Goal: Task Accomplishment & Management: Manage account settings

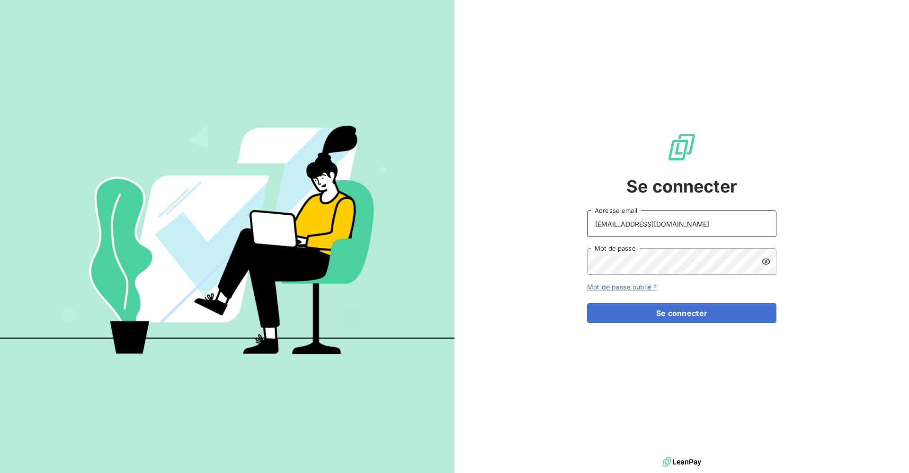
type input "[EMAIL_ADDRESS][DOMAIN_NAME]"
click at [762, 259] on icon at bounding box center [765, 261] width 9 height 9
click at [620, 318] on button "Se connecter" at bounding box center [681, 313] width 189 height 20
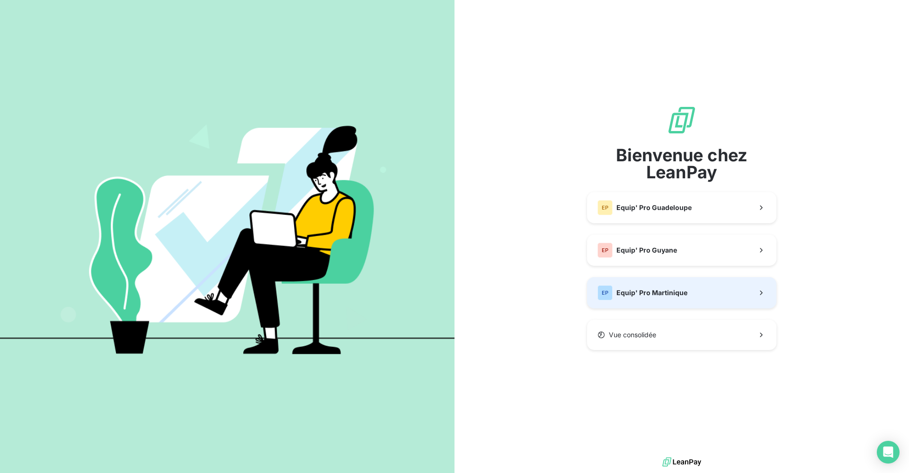
click at [650, 289] on span "Equip' Pro Martinique" at bounding box center [651, 292] width 71 height 9
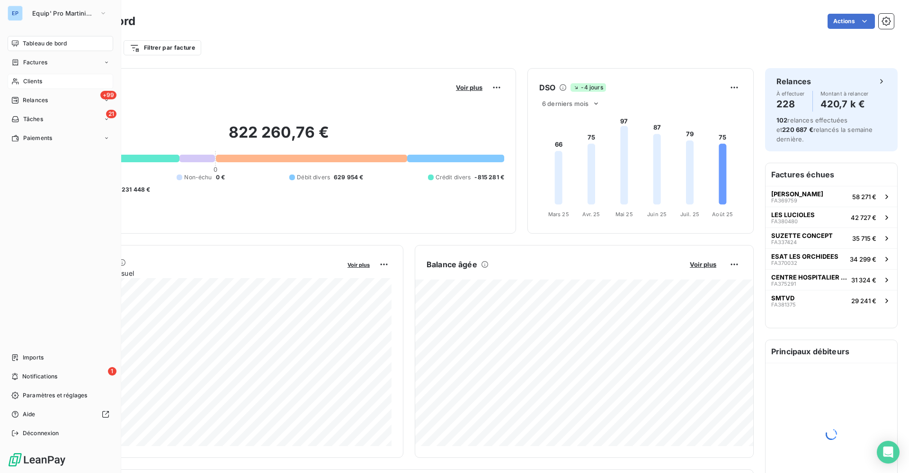
click at [17, 80] on icon at bounding box center [15, 82] width 7 height 6
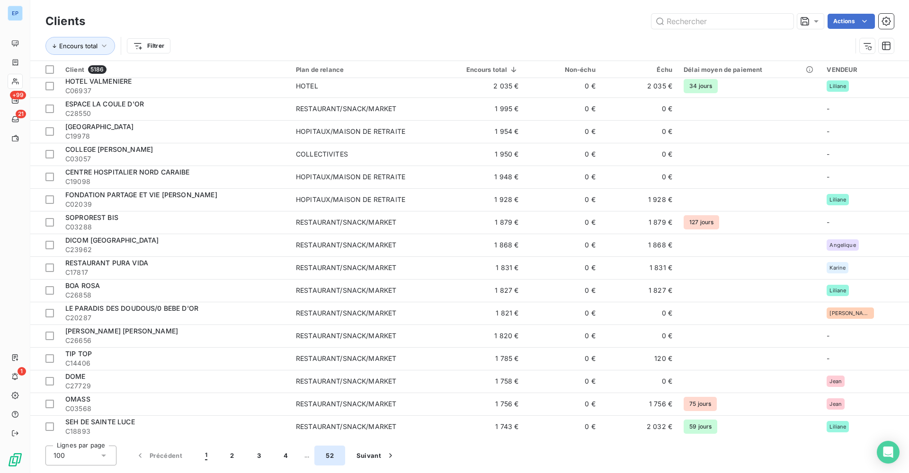
scroll to position [1911, 0]
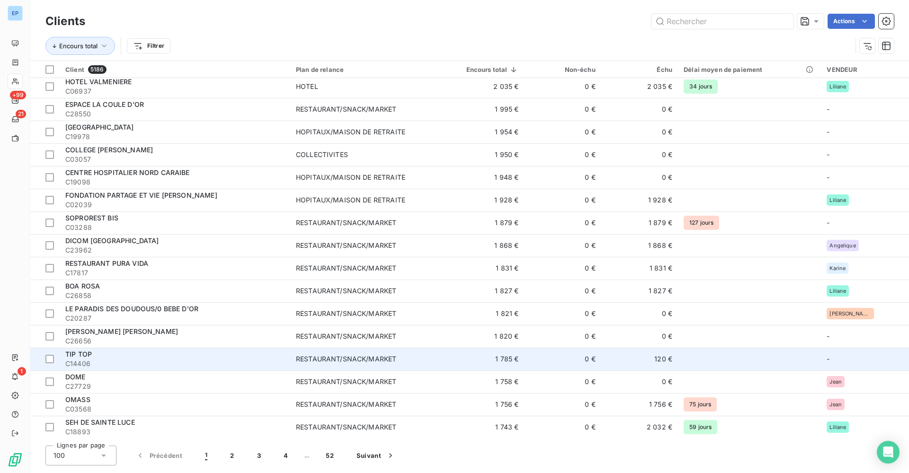
click at [318, 363] on td "RESTAURANT/SNACK/MARKET" at bounding box center [366, 359] width 153 height 23
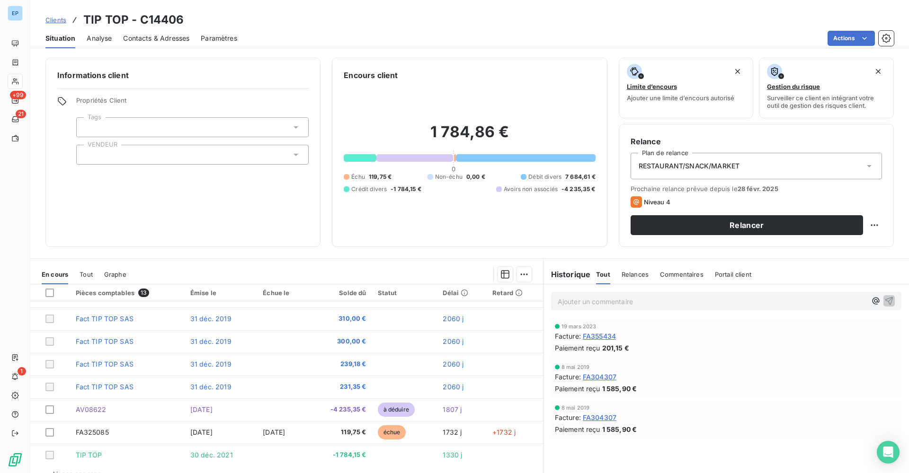
scroll to position [130, 0]
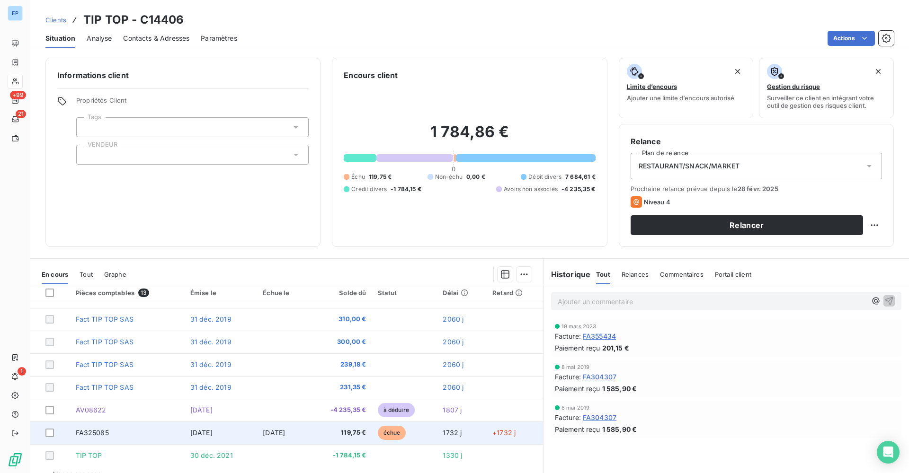
click at [88, 433] on span "FA325085" at bounding box center [92, 433] width 33 height 8
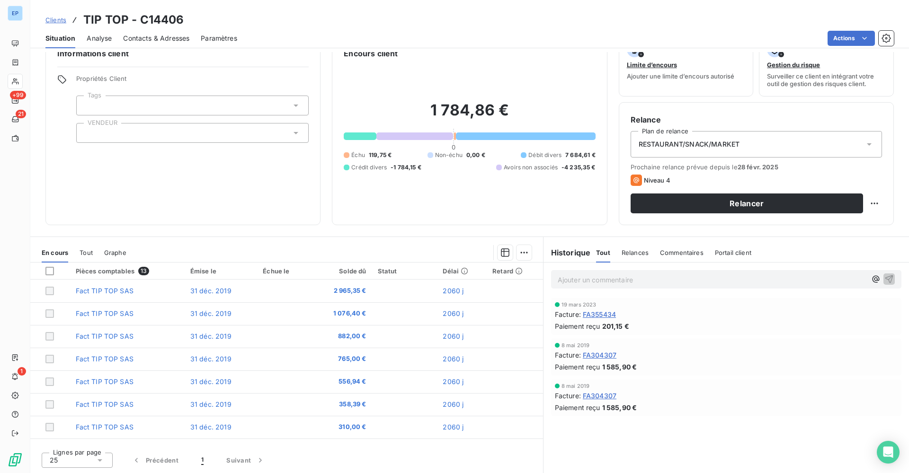
scroll to position [22, 0]
click at [610, 397] on span "FA304307" at bounding box center [599, 396] width 34 height 10
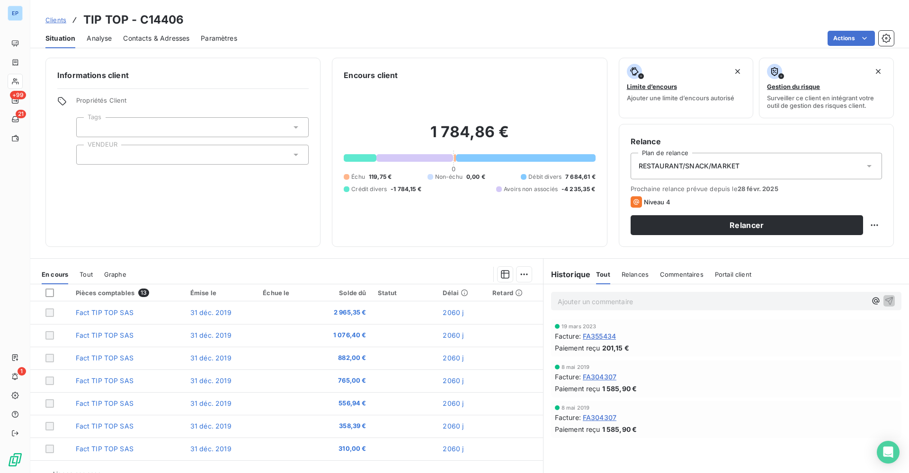
click at [595, 378] on span "FA304307" at bounding box center [599, 377] width 34 height 10
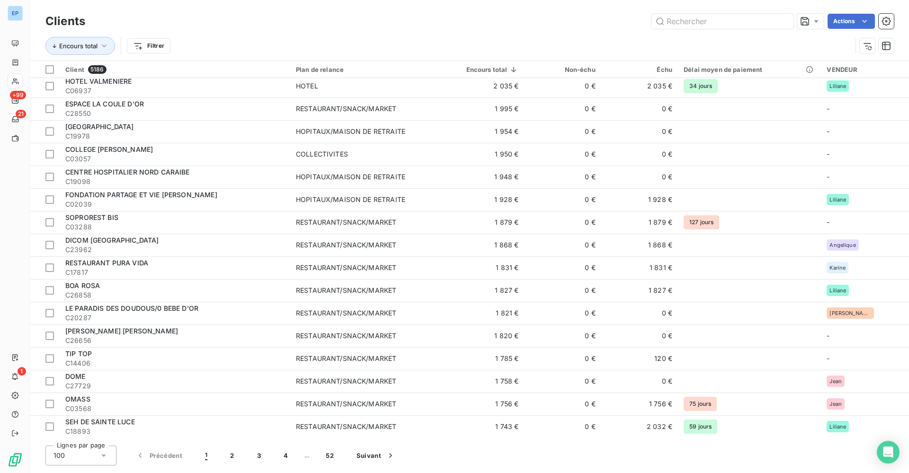
scroll to position [1911, 0]
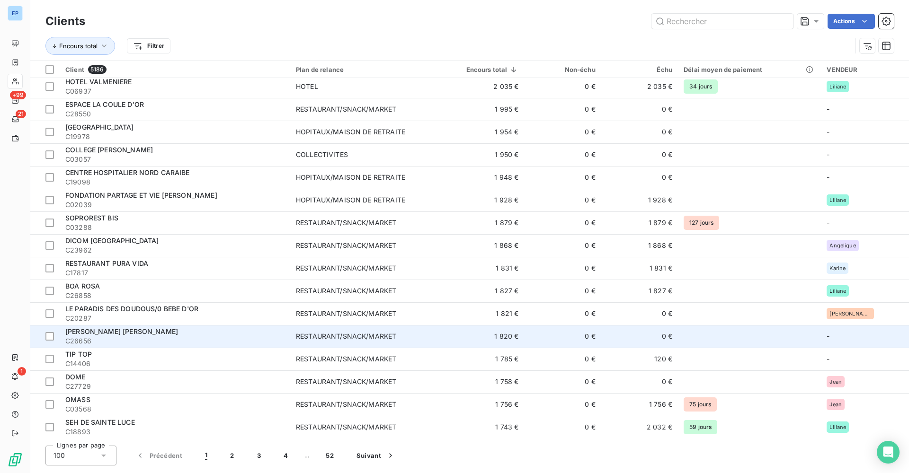
click at [134, 336] on span "C26656" at bounding box center [174, 340] width 219 height 9
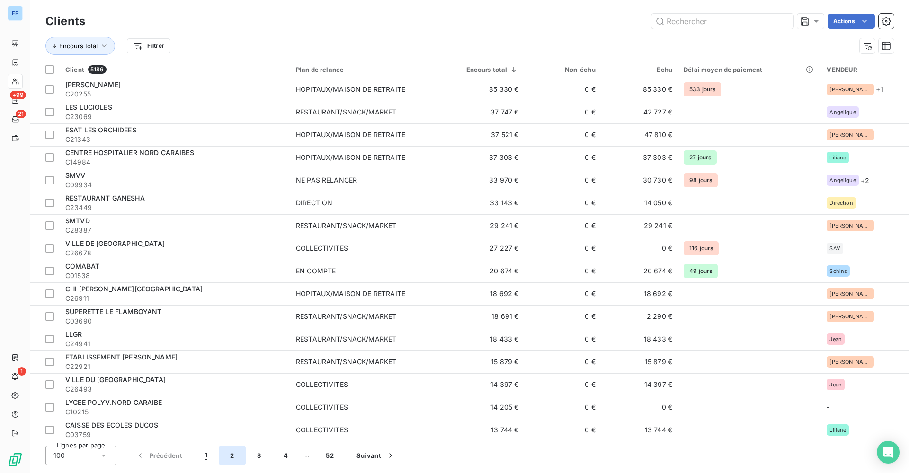
click at [234, 460] on button "2" at bounding box center [232, 456] width 26 height 20
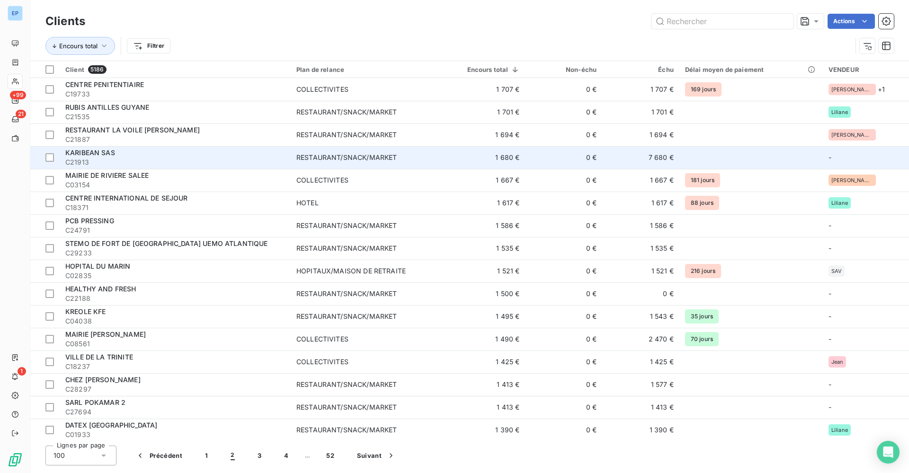
click at [141, 159] on span "C21913" at bounding box center [175, 162] width 220 height 9
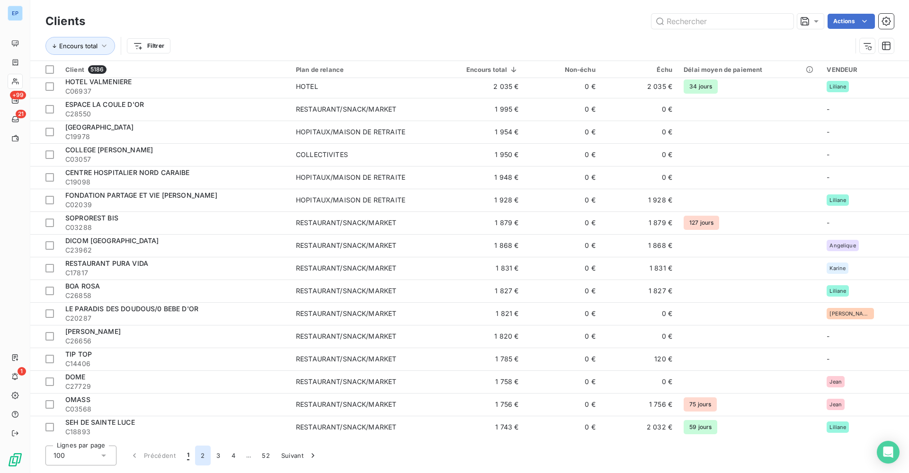
click at [206, 458] on button "2" at bounding box center [202, 456] width 15 height 20
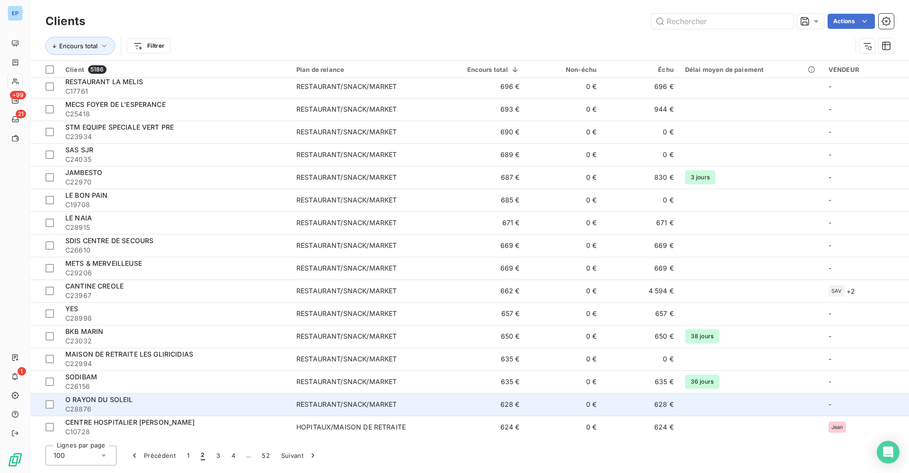
click at [199, 403] on div "O RAYON DU SOLEIL" at bounding box center [175, 399] width 220 height 9
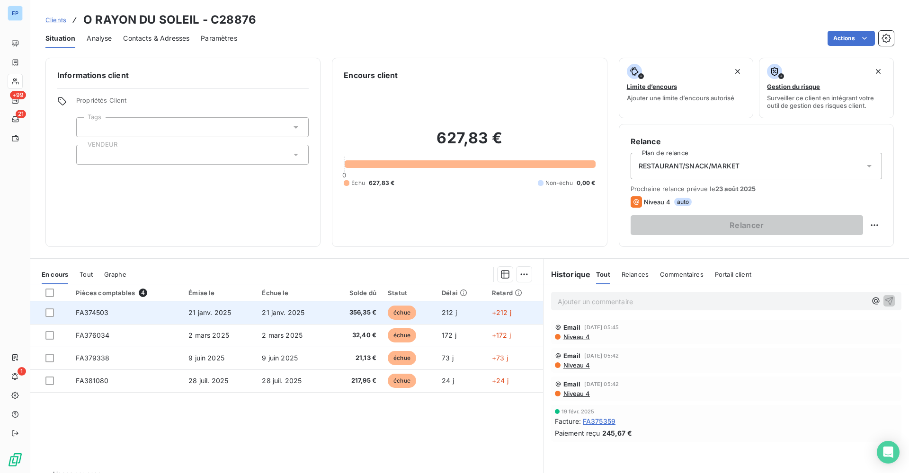
click at [92, 311] on span "FA374503" at bounding box center [92, 313] width 33 height 8
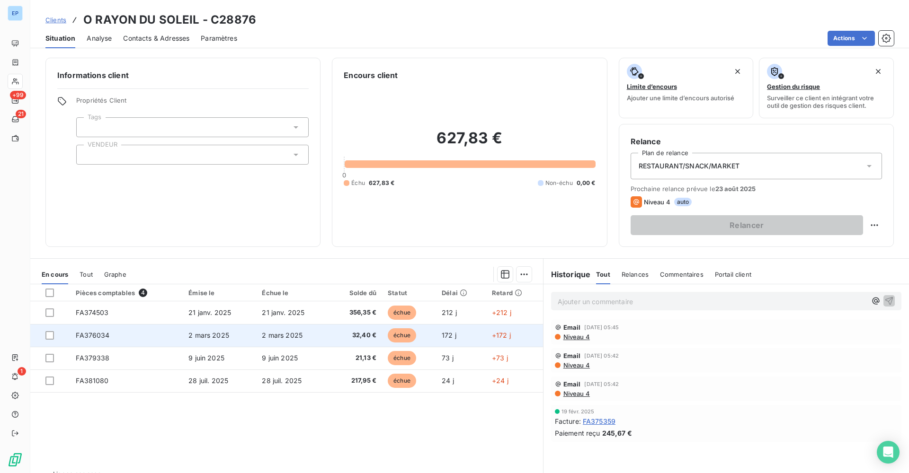
click at [75, 336] on td "FA376034" at bounding box center [126, 335] width 113 height 23
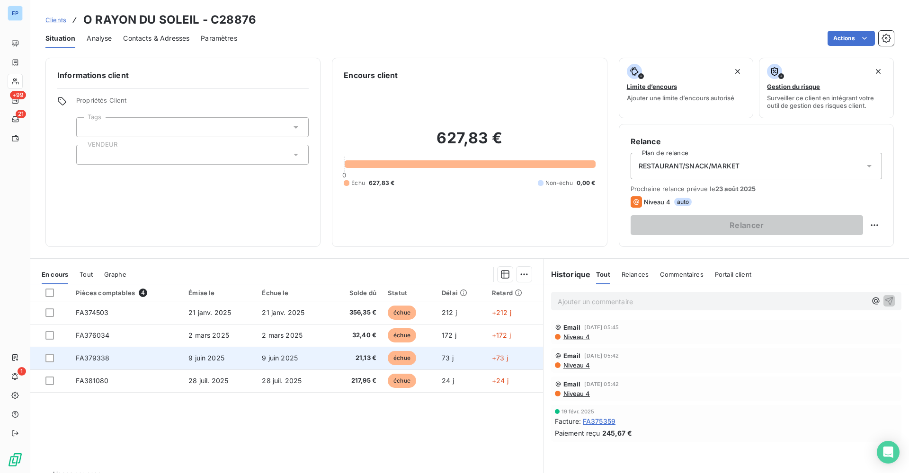
click at [107, 352] on td "FA379338" at bounding box center [126, 358] width 113 height 23
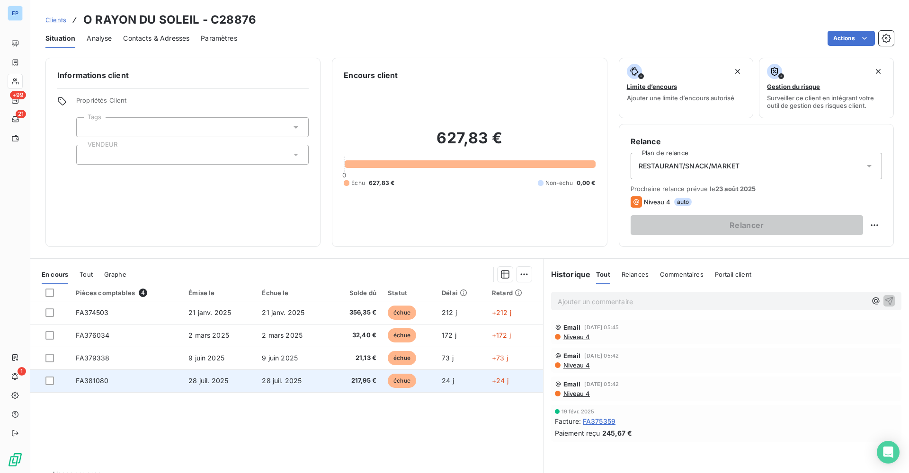
click at [86, 378] on span "FA381080" at bounding box center [92, 381] width 33 height 8
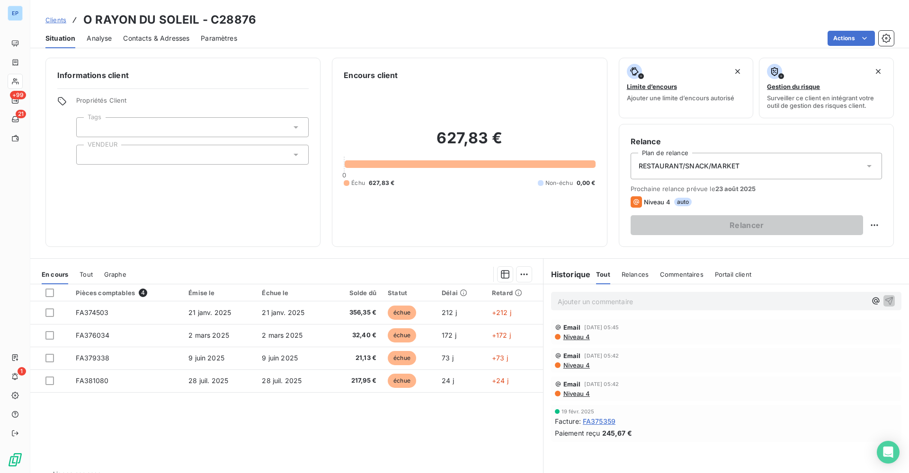
click at [150, 128] on div at bounding box center [192, 127] width 232 height 20
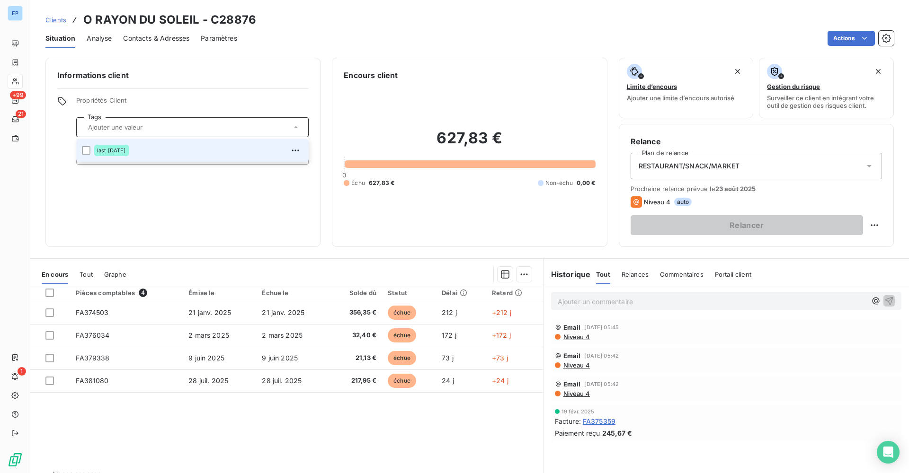
click at [170, 105] on span "Propriétés Client" at bounding box center [192, 103] width 232 height 13
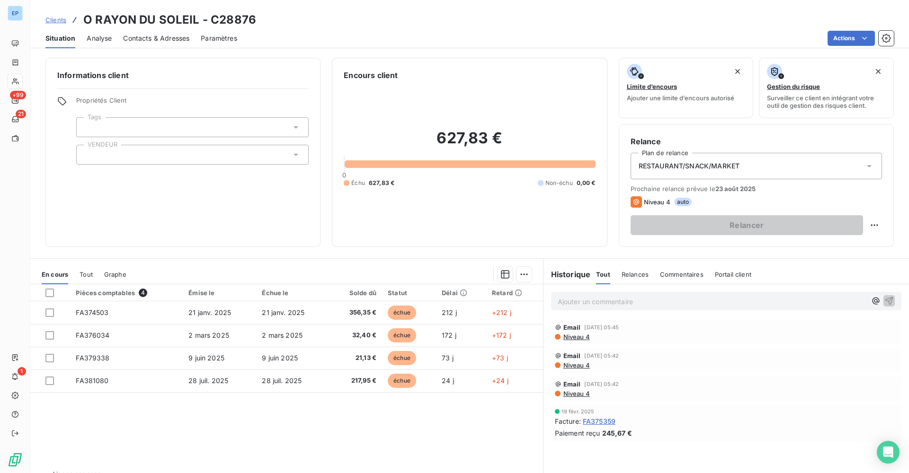
click at [127, 153] on div at bounding box center [192, 155] width 232 height 20
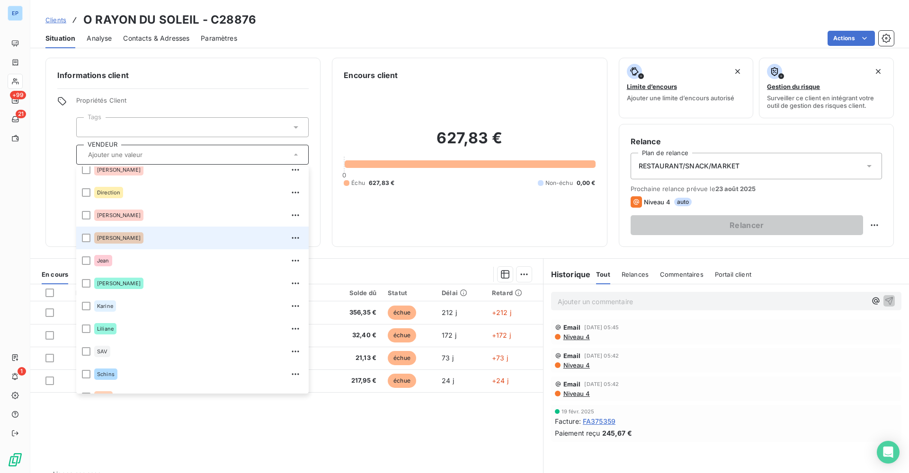
scroll to position [67, 0]
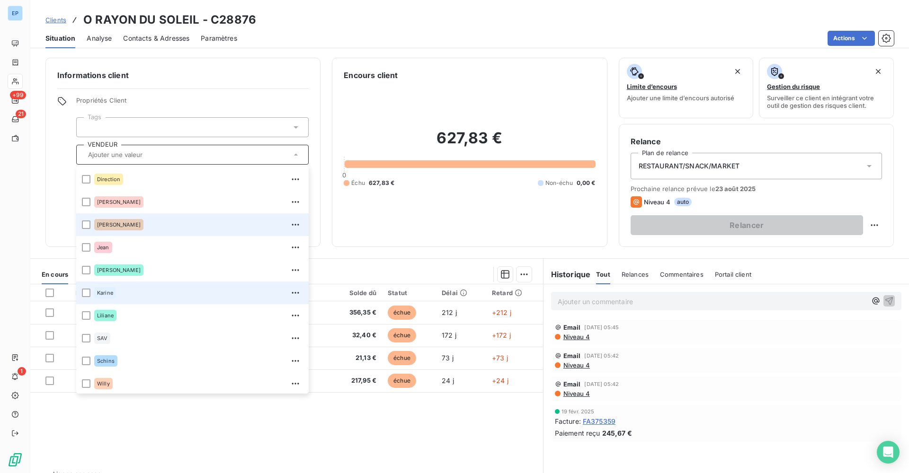
click at [119, 288] on div "Karine" at bounding box center [198, 292] width 209 height 15
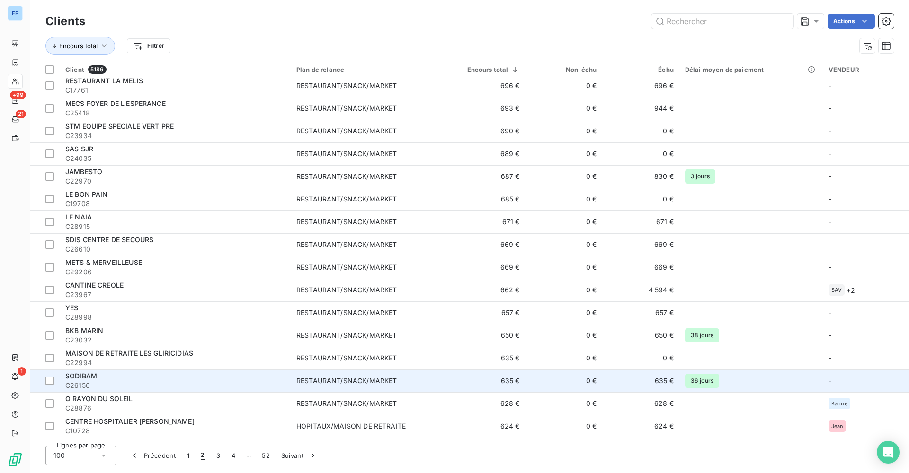
scroll to position [1911, 0]
click at [108, 373] on div "SODIBAM" at bounding box center [175, 376] width 220 height 9
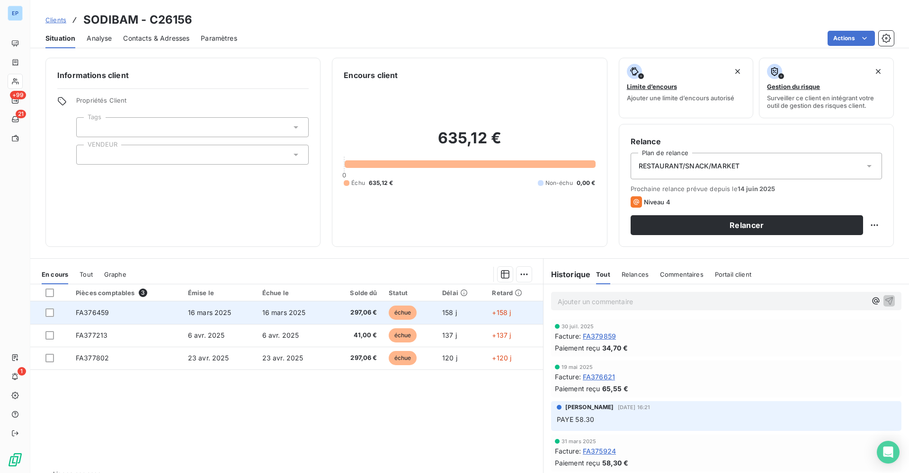
click at [93, 312] on span "FA376459" at bounding box center [92, 313] width 33 height 8
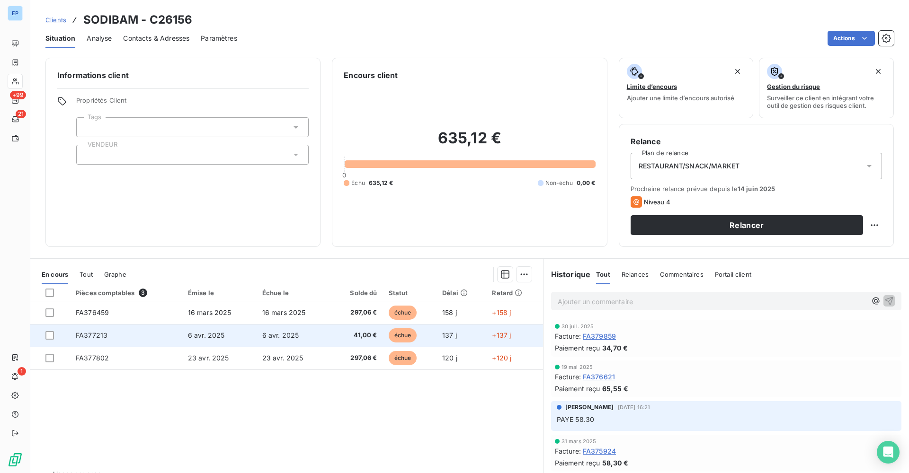
click at [81, 335] on span "FA377213" at bounding box center [92, 335] width 32 height 8
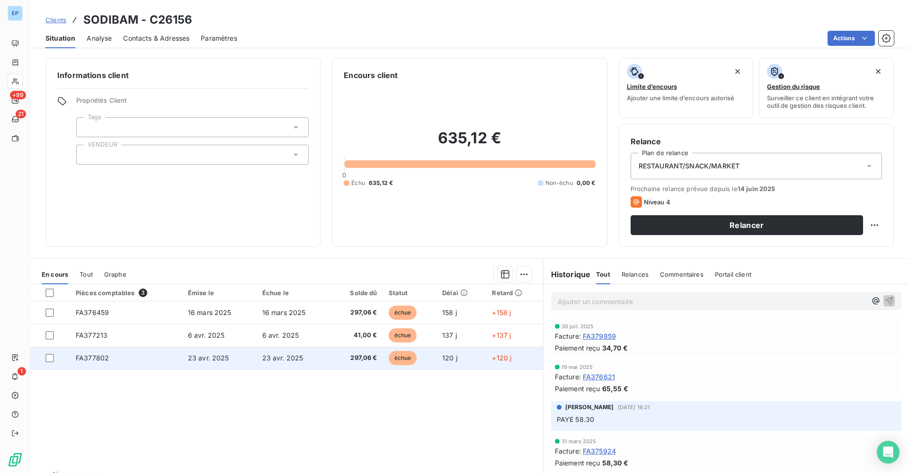
click at [89, 363] on td "FA377802" at bounding box center [126, 358] width 112 height 23
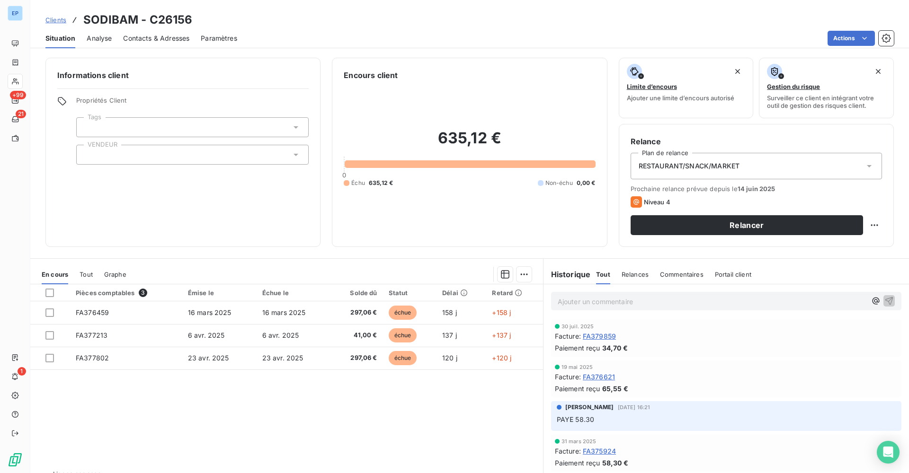
click at [129, 152] on div at bounding box center [192, 155] width 232 height 20
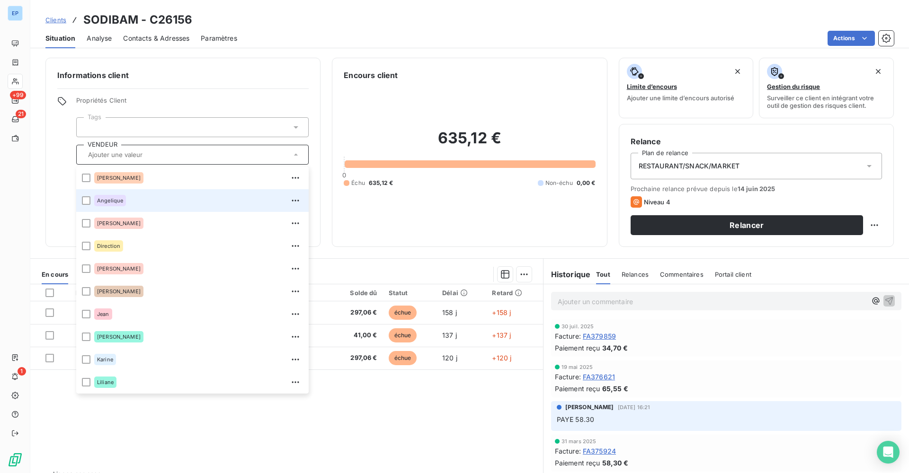
click at [118, 205] on div "Angelique" at bounding box center [110, 200] width 32 height 11
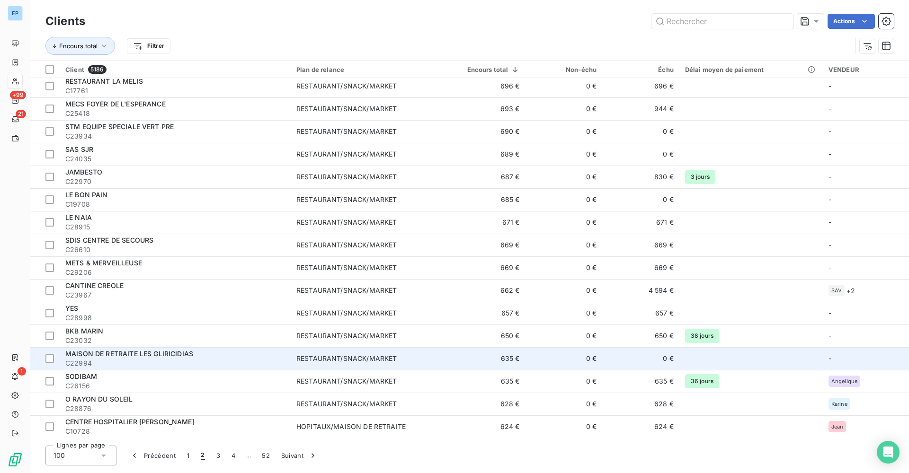
scroll to position [1911, 0]
click at [174, 354] on span "MAISON DE RETRAITE LES GLIRICIDIAS" at bounding box center [129, 354] width 128 height 8
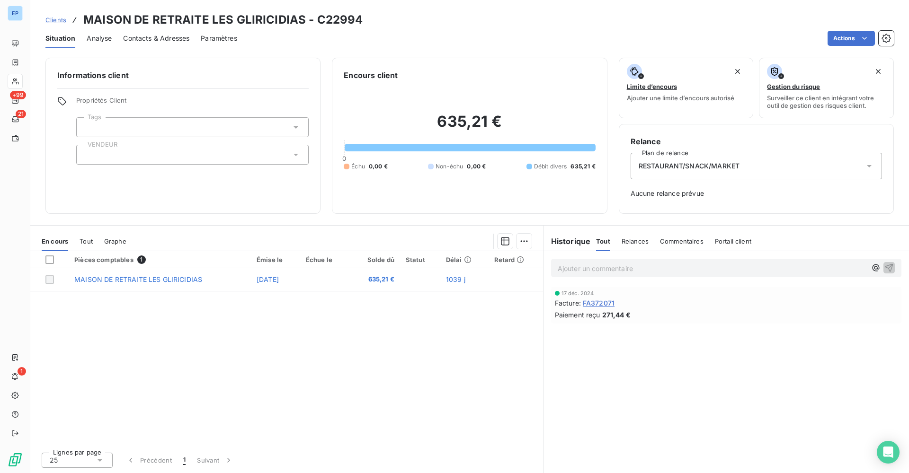
click at [600, 304] on span "FA372071" at bounding box center [598, 303] width 32 height 10
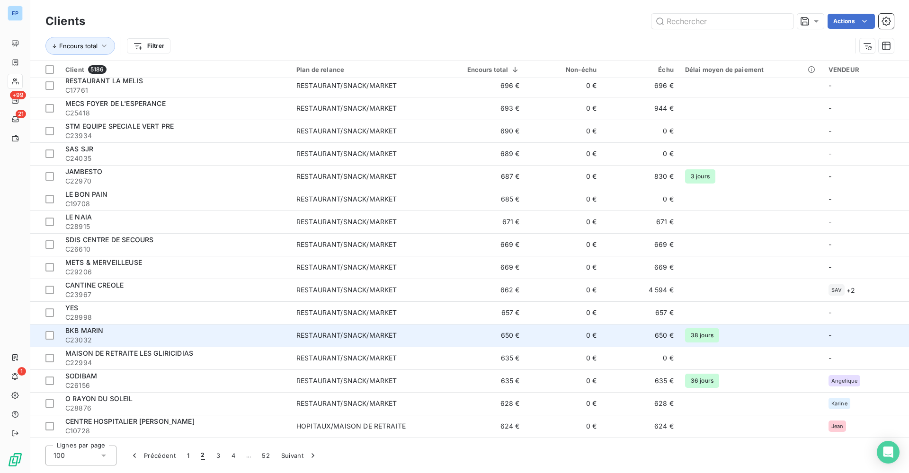
scroll to position [1911, 0]
click at [150, 339] on span "C23032" at bounding box center [175, 340] width 220 height 9
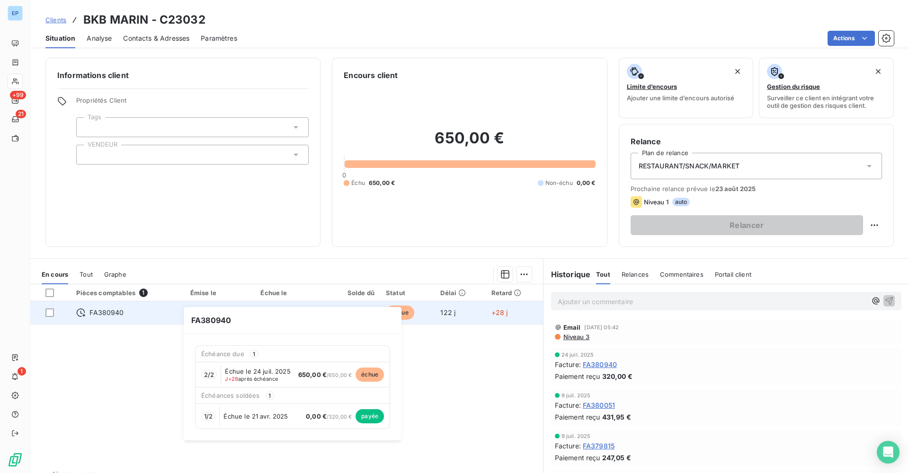
click at [99, 312] on span "FA380940" at bounding box center [106, 312] width 34 height 9
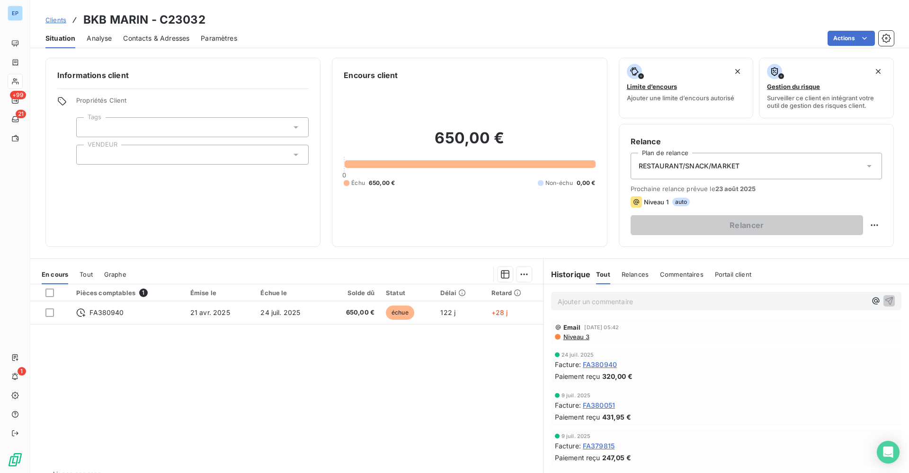
click at [123, 162] on div at bounding box center [192, 155] width 232 height 20
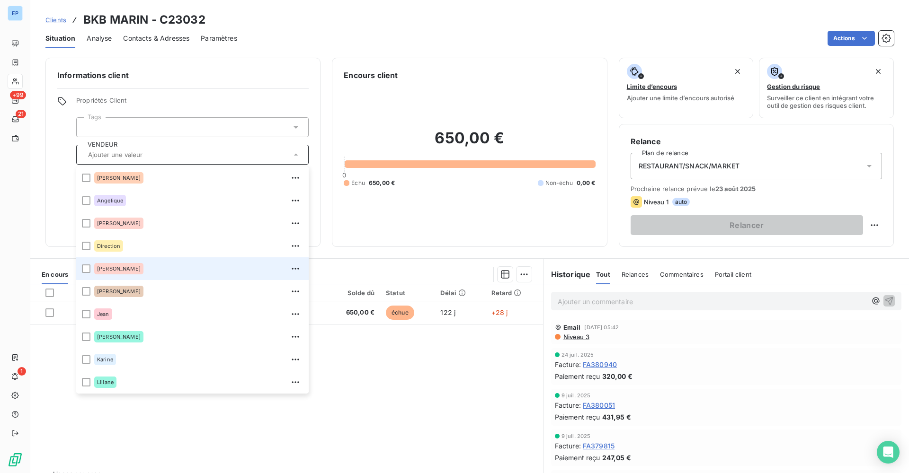
click at [112, 273] on div "Evelyne" at bounding box center [118, 268] width 49 height 11
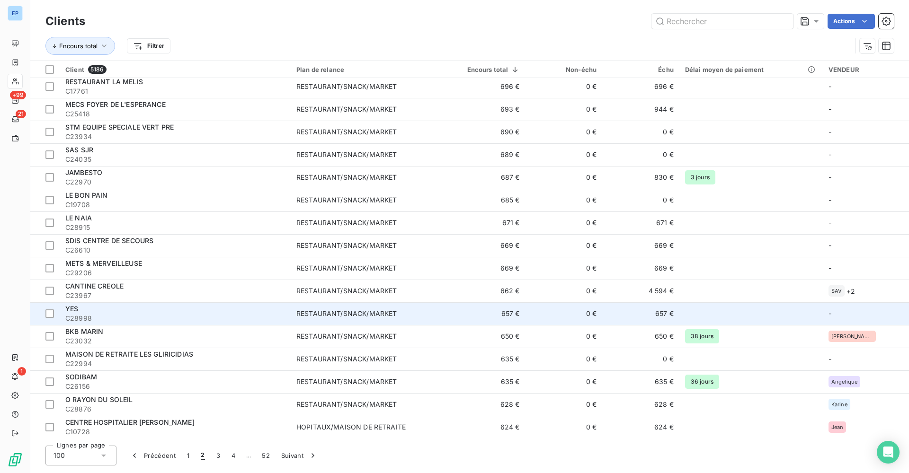
click at [302, 313] on div "RESTAURANT/SNACK/MARKET" at bounding box center [346, 313] width 100 height 9
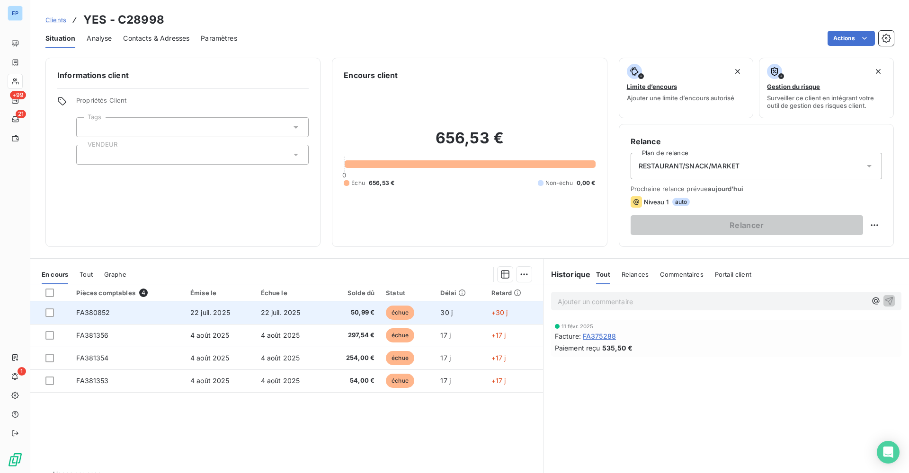
click at [93, 312] on span "FA380852" at bounding box center [93, 313] width 34 height 8
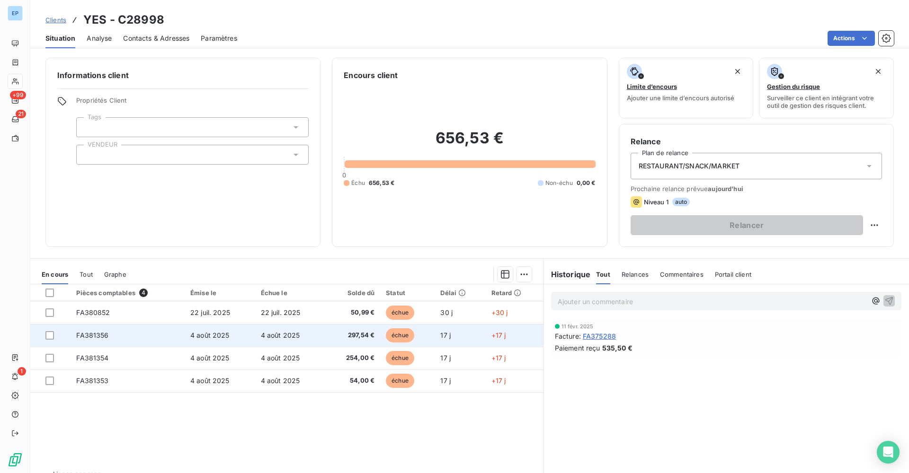
click at [84, 335] on span "FA381356" at bounding box center [92, 335] width 32 height 8
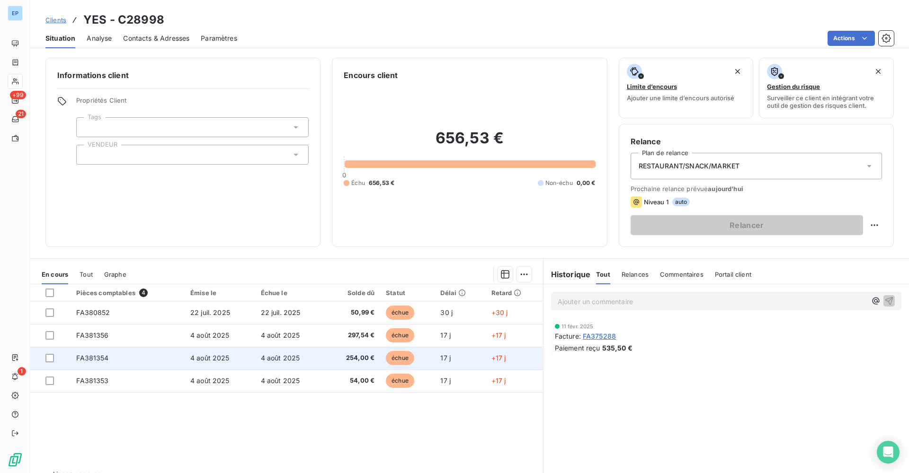
click at [88, 364] on td "FA381354" at bounding box center [128, 358] width 114 height 23
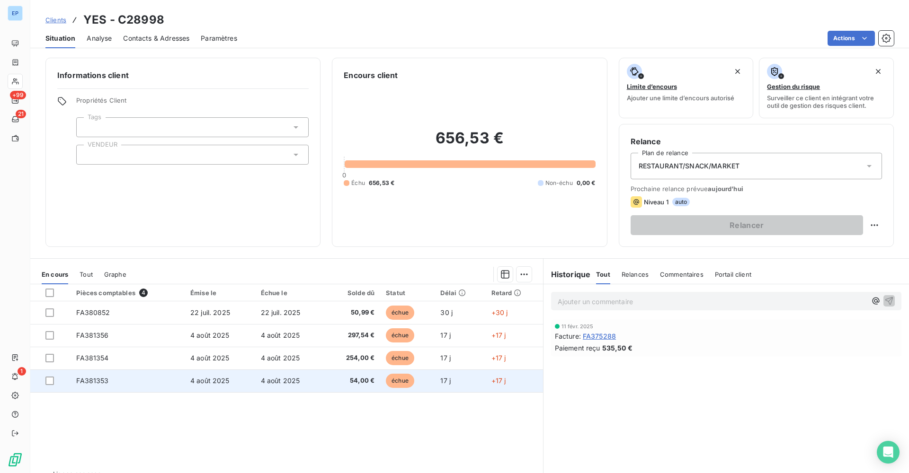
click at [92, 380] on span "FA381353" at bounding box center [92, 381] width 32 height 8
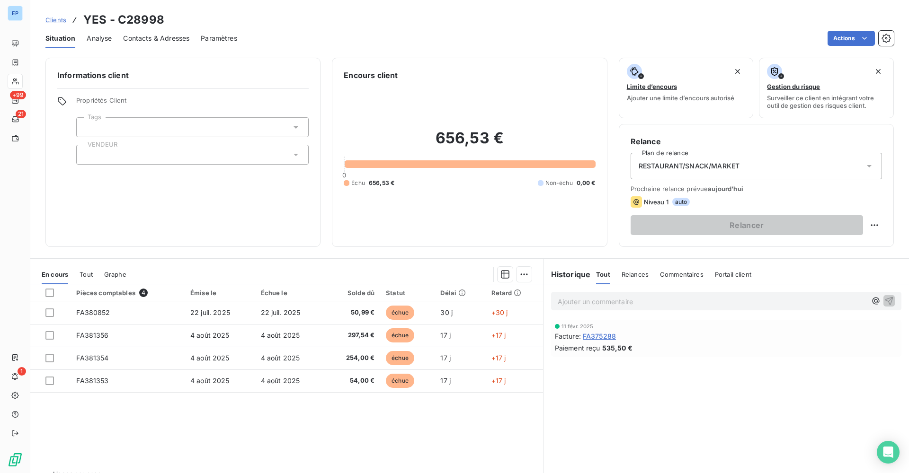
click at [103, 157] on div at bounding box center [192, 155] width 232 height 20
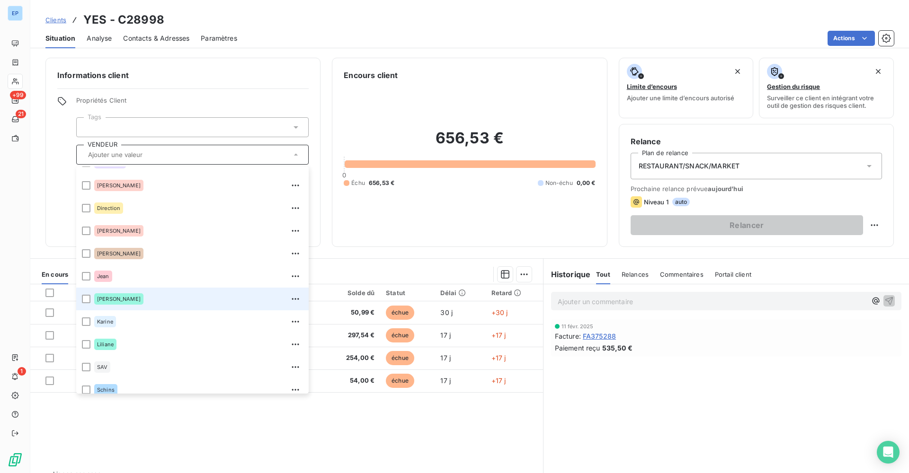
scroll to position [39, 0]
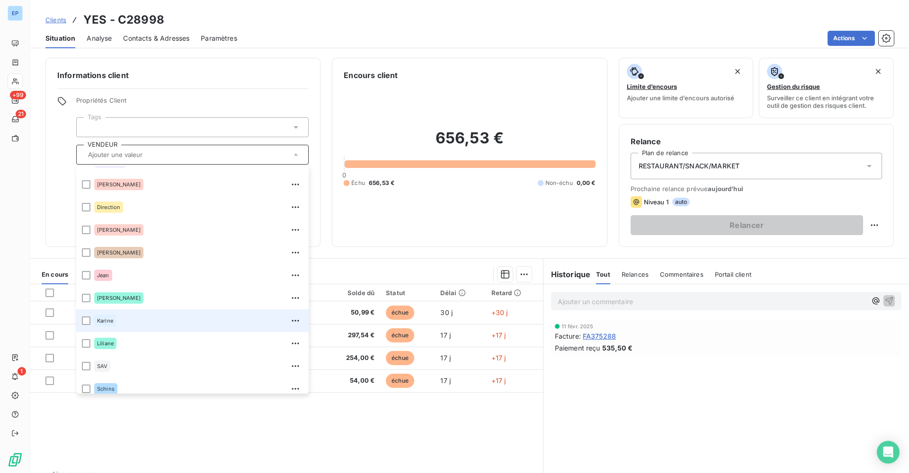
click at [111, 328] on div "Karine" at bounding box center [198, 320] width 209 height 15
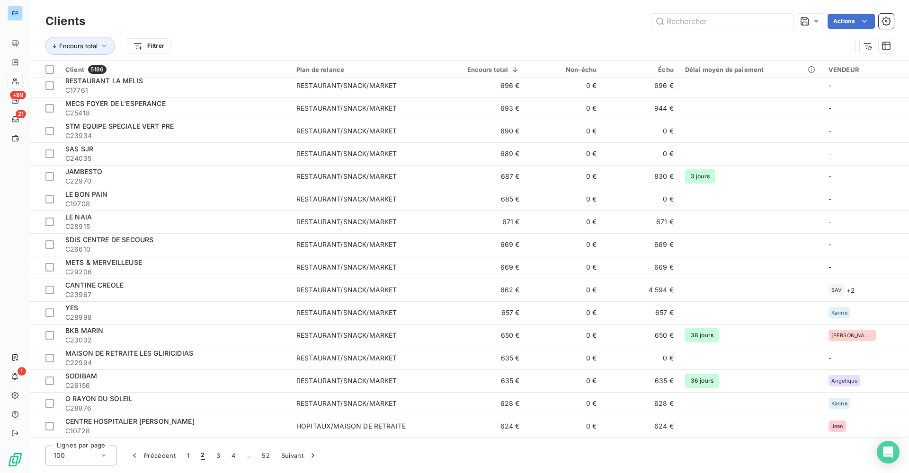
scroll to position [1911, 0]
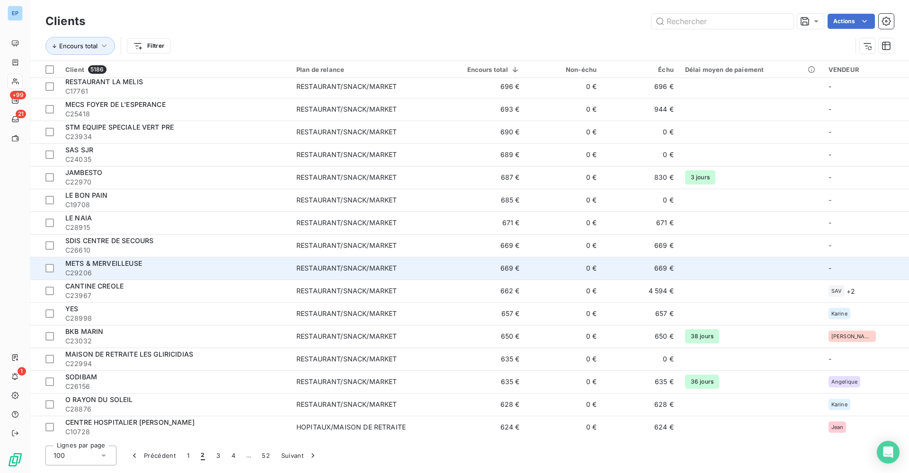
click at [218, 269] on span "C29206" at bounding box center [175, 272] width 220 height 9
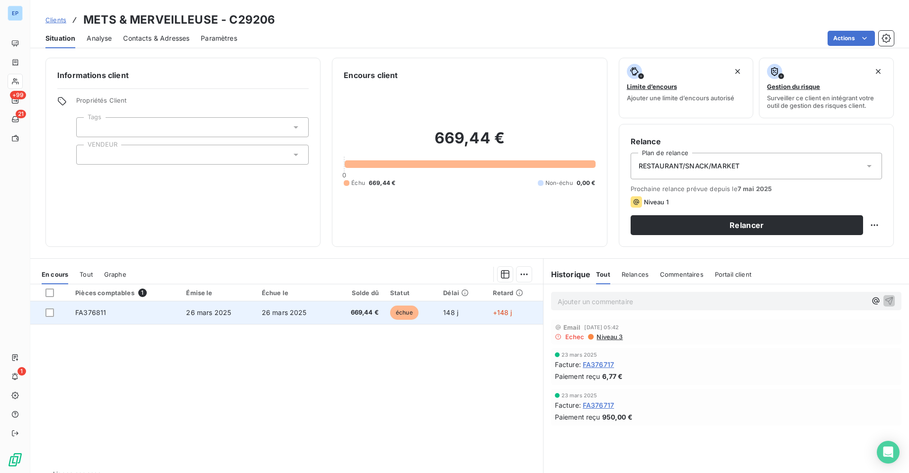
click at [100, 306] on td "FA376811" at bounding box center [125, 312] width 111 height 23
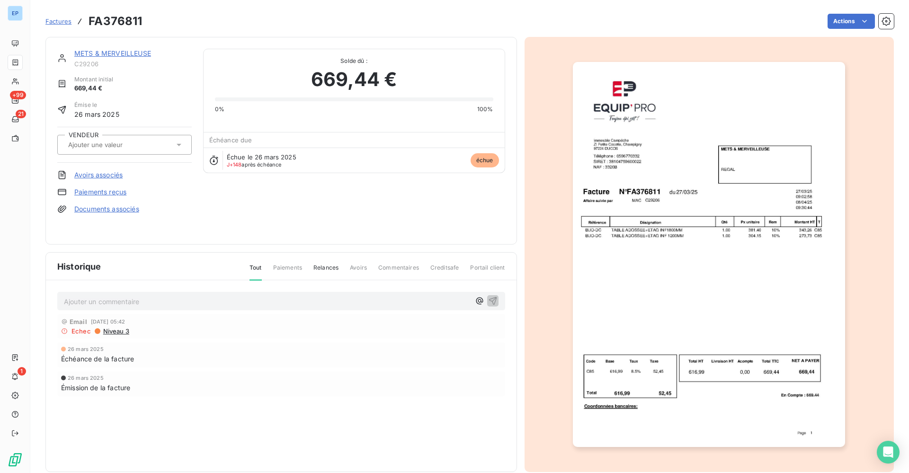
click at [154, 144] on div at bounding box center [119, 145] width 109 height 12
type input "Mac Raphael"
click at [146, 143] on div "Mac Raphael" at bounding box center [119, 145] width 109 height 12
click at [97, 146] on input "text" at bounding box center [114, 145] width 95 height 9
type input "m"
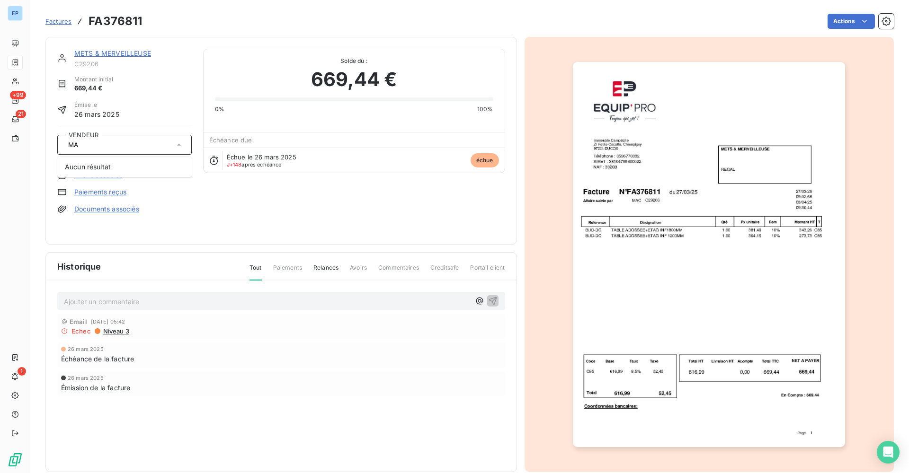
type input "M"
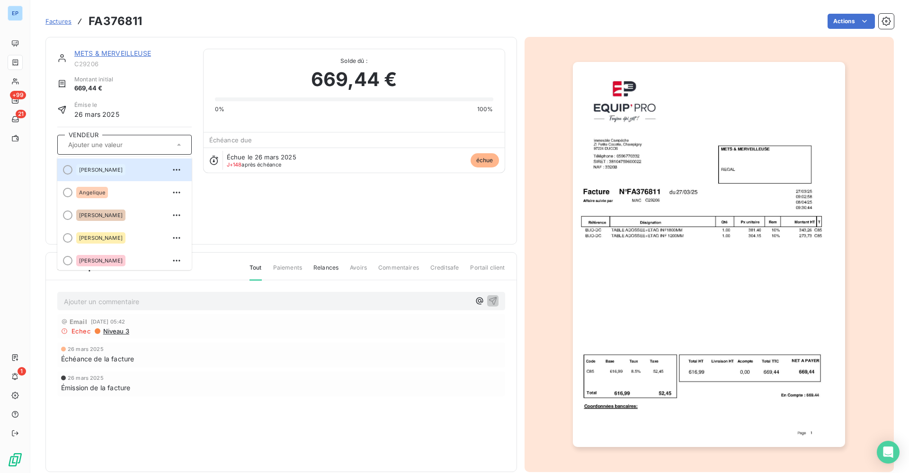
type input "R"
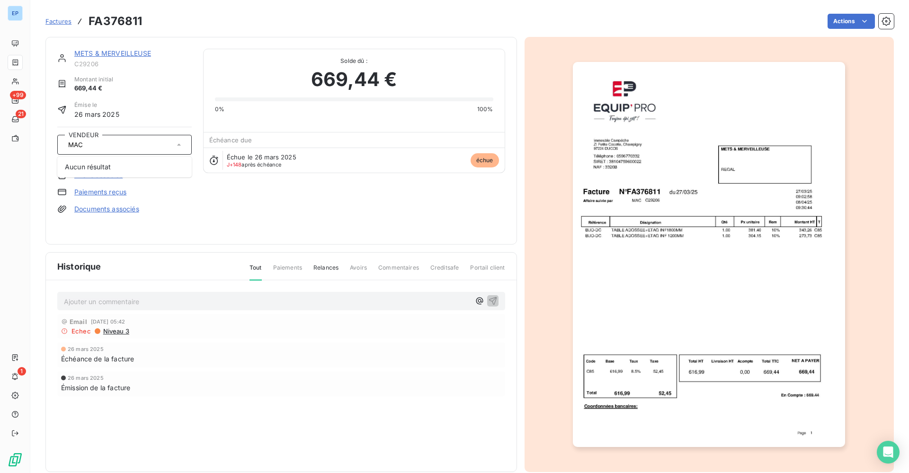
type input "MAC"
click at [179, 143] on icon at bounding box center [178, 144] width 4 height 2
type input "M"
type input "A"
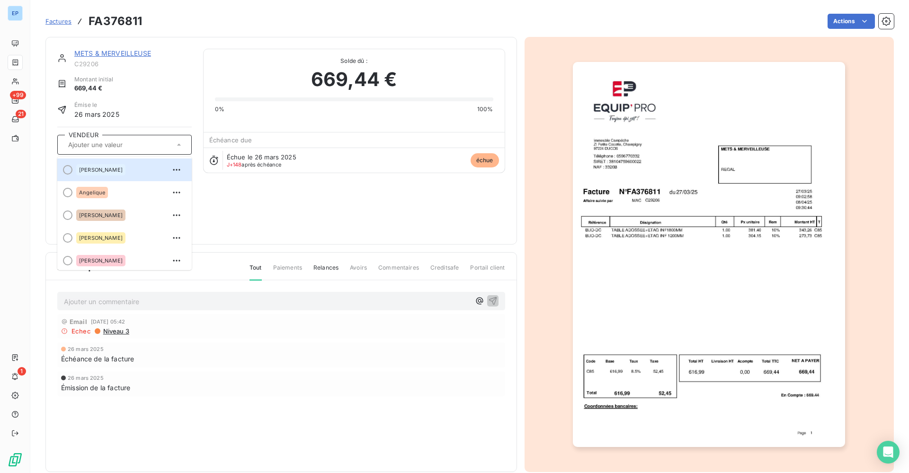
click at [123, 144] on input "text" at bounding box center [114, 145] width 95 height 9
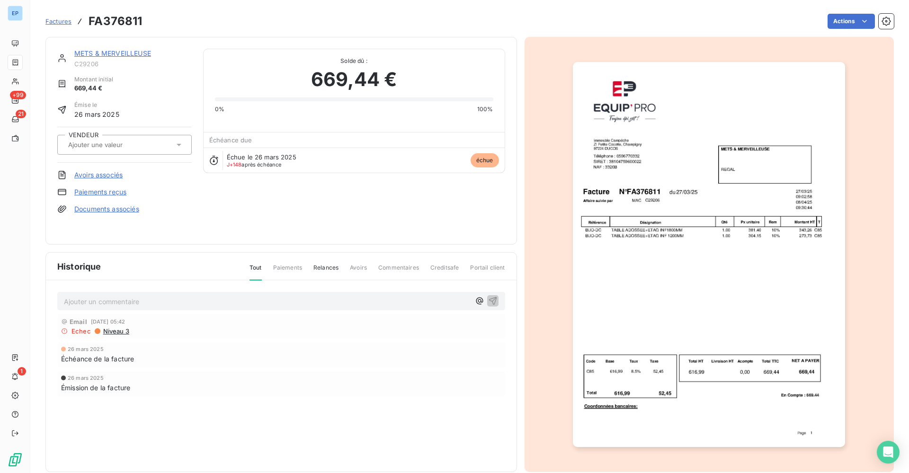
click at [91, 145] on input "text" at bounding box center [114, 145] width 95 height 9
click at [125, 118] on div "Émise le 26 mars 2025" at bounding box center [124, 110] width 134 height 18
click at [851, 21] on html "EP +99 21 1 Factures FA376811 Actions METS & MERVEILLEUSE C29206 Montant initia…" at bounding box center [454, 236] width 909 height 473
click at [793, 20] on html "EP +99 21 1 Factures FA376811 Actions METS & MERVEILLEUSE C29206 Montant initia…" at bounding box center [454, 236] width 909 height 473
click at [144, 145] on div at bounding box center [119, 145] width 109 height 12
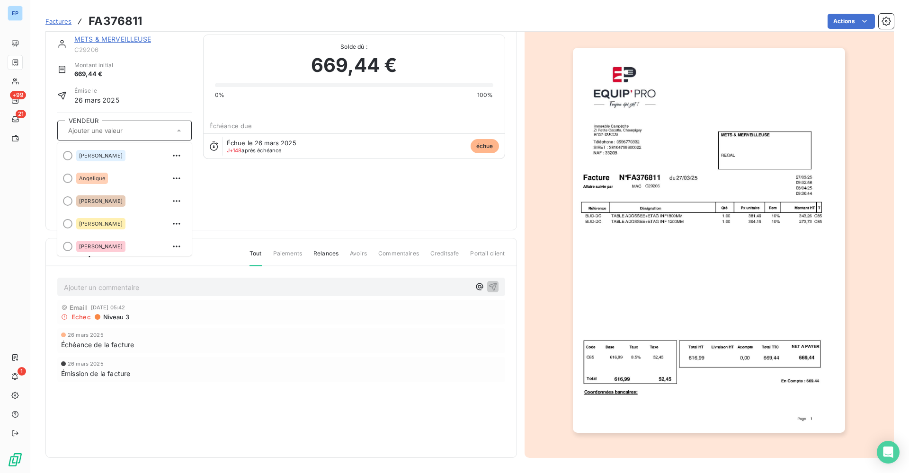
click at [94, 128] on input "text" at bounding box center [114, 130] width 95 height 9
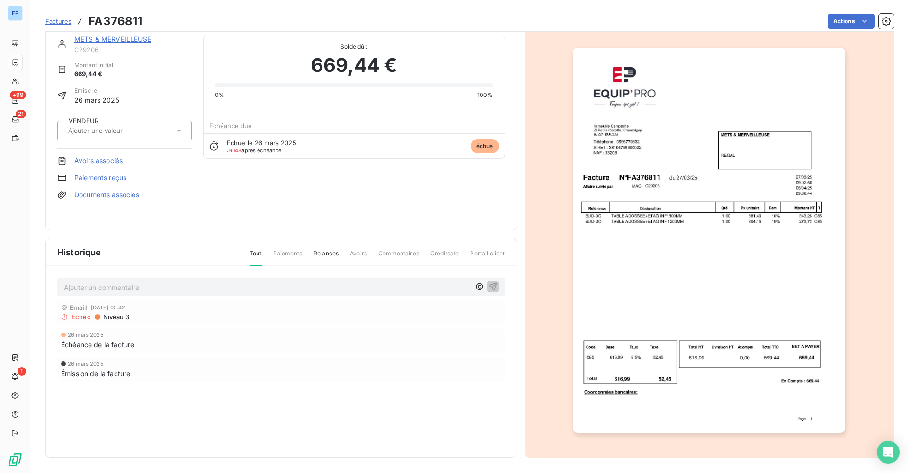
click at [94, 128] on input "text" at bounding box center [114, 130] width 95 height 9
type input "MAC"
click at [179, 128] on icon at bounding box center [178, 130] width 9 height 9
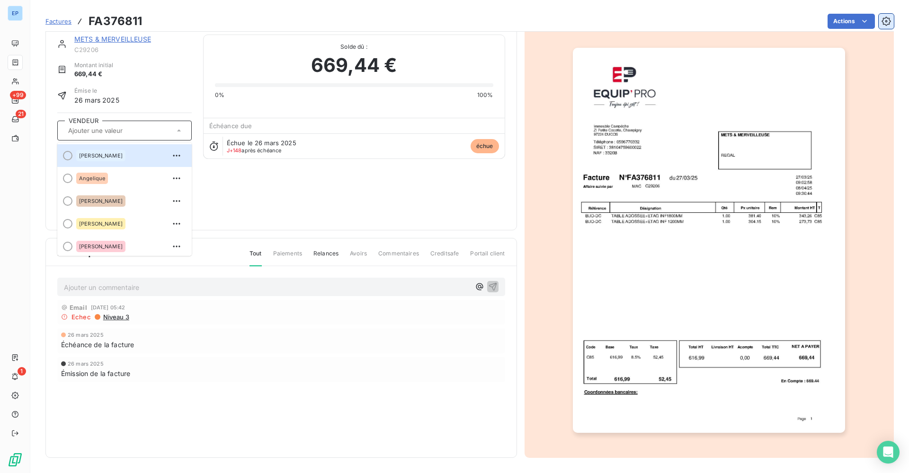
click at [886, 19] on icon "button" at bounding box center [885, 21] width 9 height 9
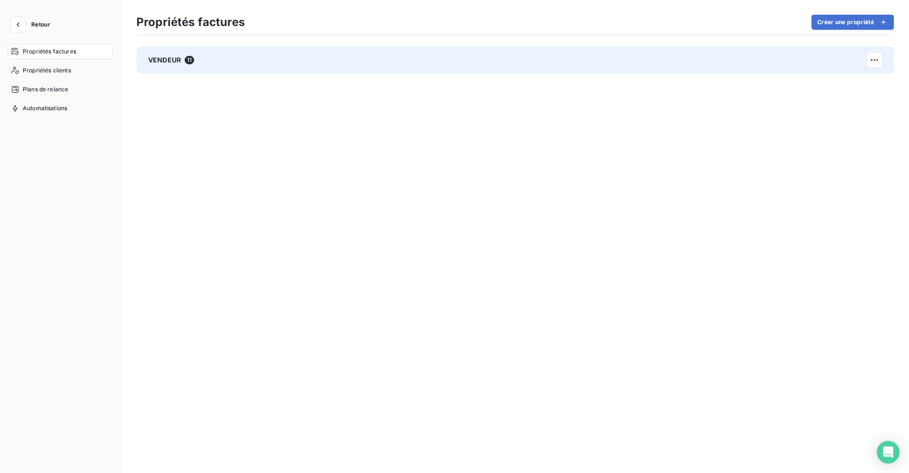
click at [388, 60] on div "VENDEUR 11" at bounding box center [514, 59] width 757 height 27
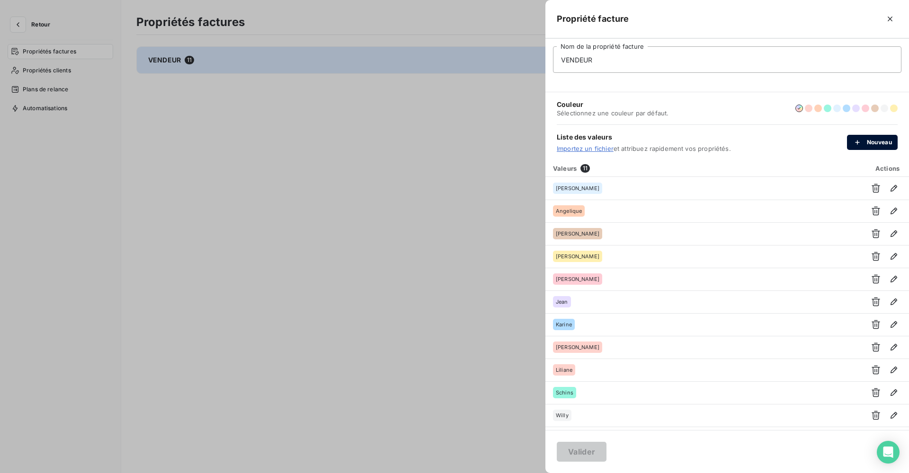
click at [872, 146] on button "Nouveau" at bounding box center [872, 142] width 51 height 15
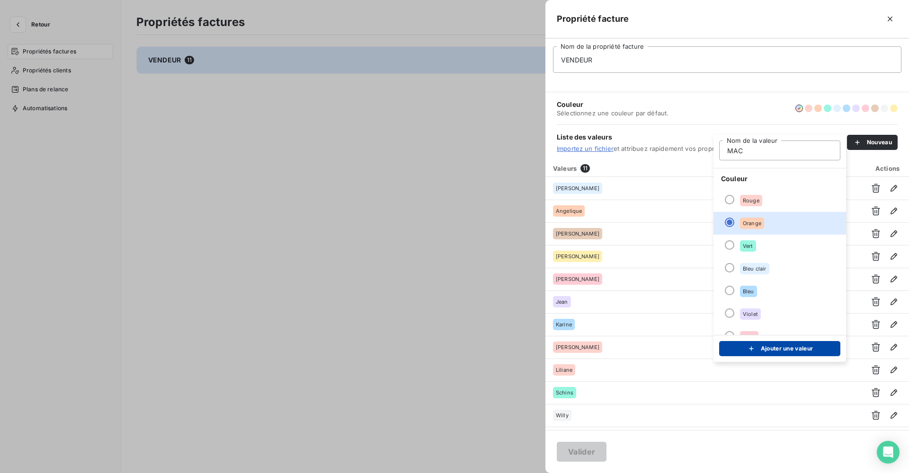
type input "MAC"
click at [739, 347] on button "Ajouter une valeur" at bounding box center [779, 348] width 121 height 15
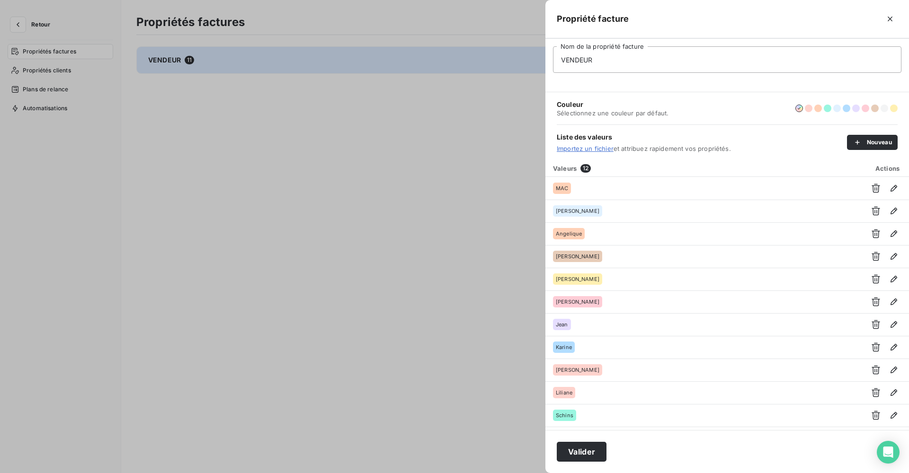
click at [147, 37] on div at bounding box center [454, 236] width 909 height 473
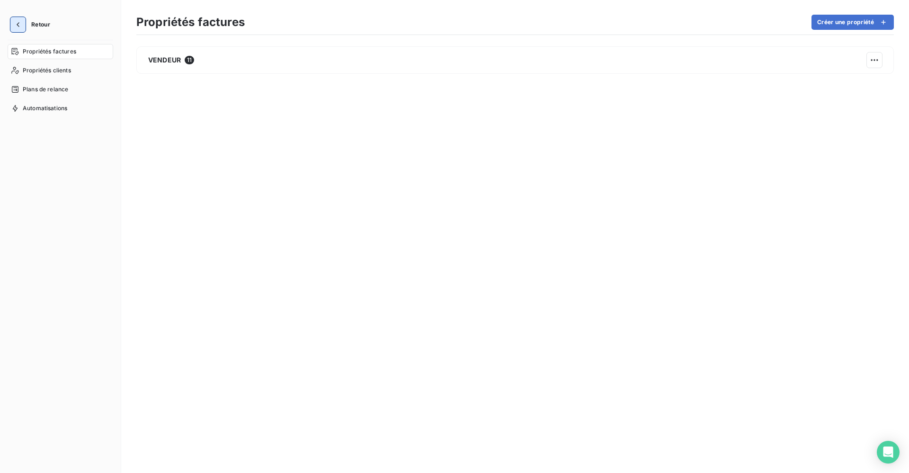
click at [25, 27] on button "Retour" at bounding box center [33, 24] width 50 height 15
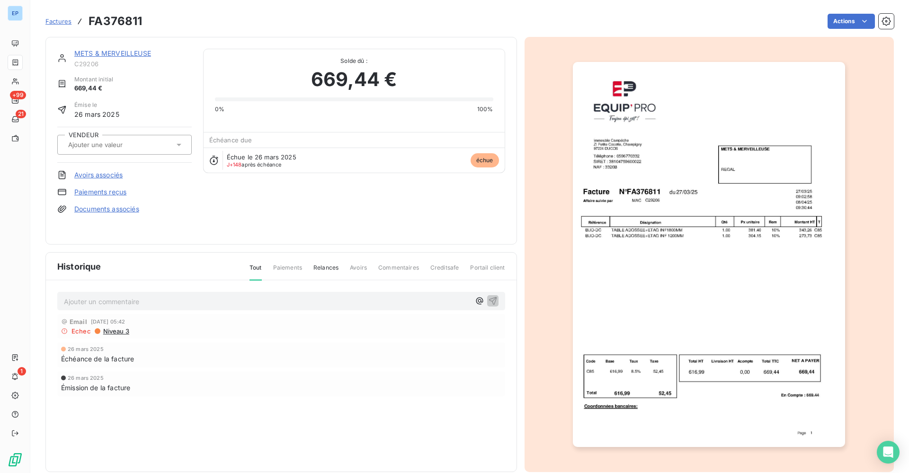
click at [131, 144] on input "text" at bounding box center [114, 145] width 95 height 9
type input "MAC"
click at [157, 111] on div "Émise le 26 mars 2025" at bounding box center [124, 110] width 134 height 18
click at [175, 144] on icon at bounding box center [178, 144] width 9 height 9
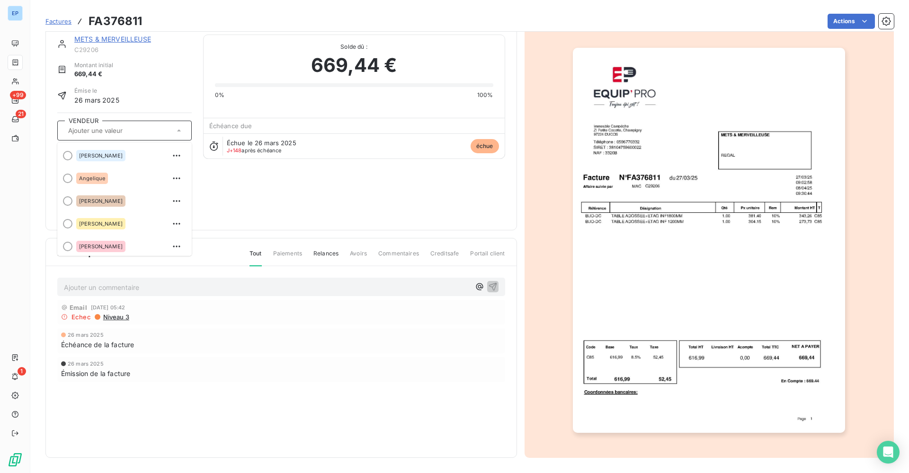
scroll to position [-1, 0]
click at [160, 99] on div "Émise le 26 mars 2025" at bounding box center [124, 96] width 134 height 18
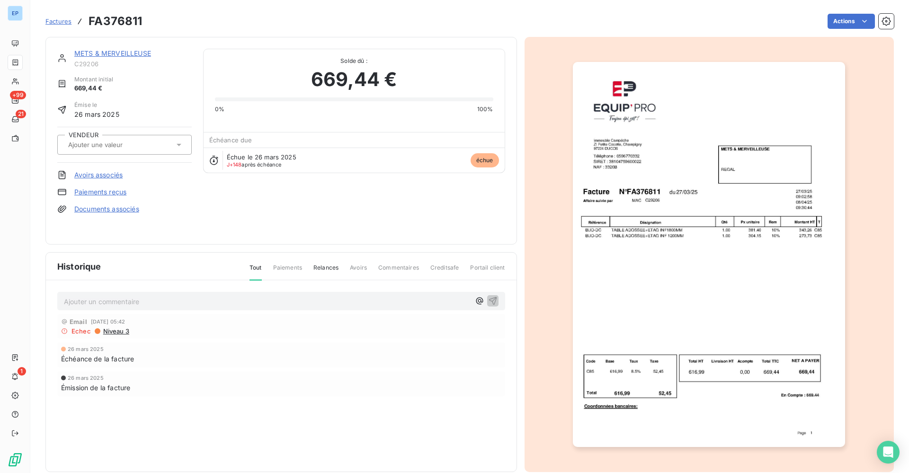
click at [159, 146] on div at bounding box center [119, 145] width 109 height 12
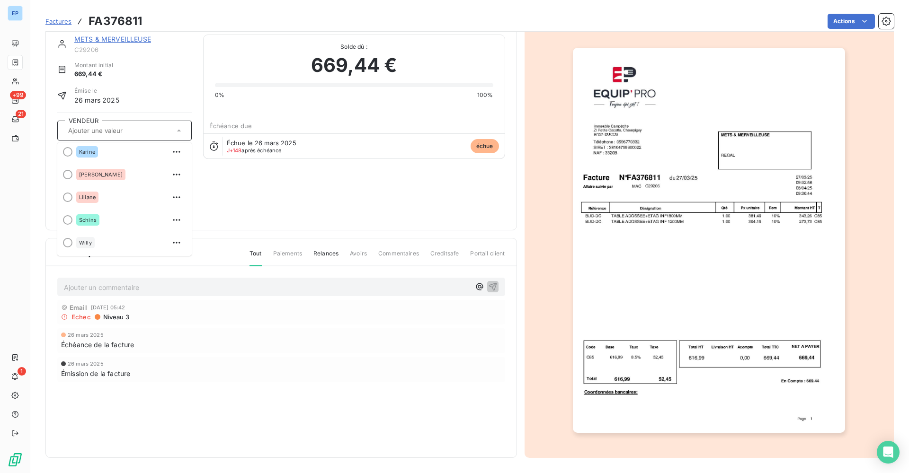
scroll to position [15, 0]
click at [887, 27] on button "button" at bounding box center [885, 21] width 15 height 15
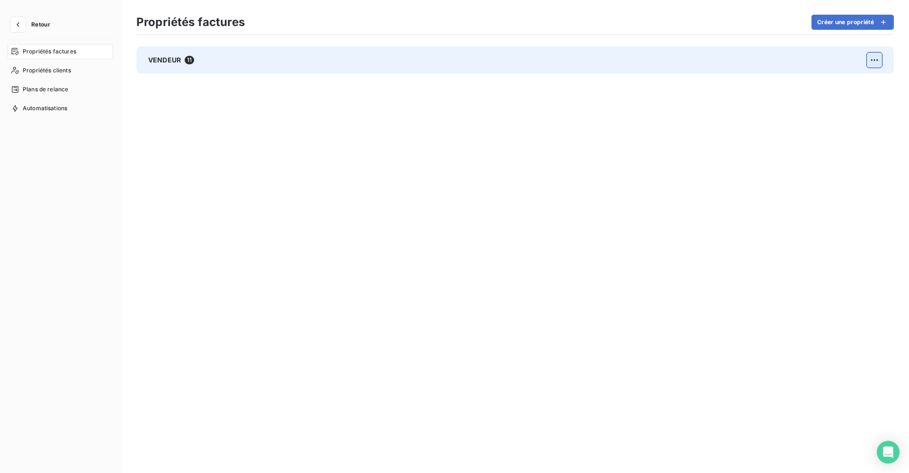
click at [876, 58] on html "Retour Propriétés factures Propriétés clients Plans de relance Automatisations …" at bounding box center [454, 236] width 909 height 473
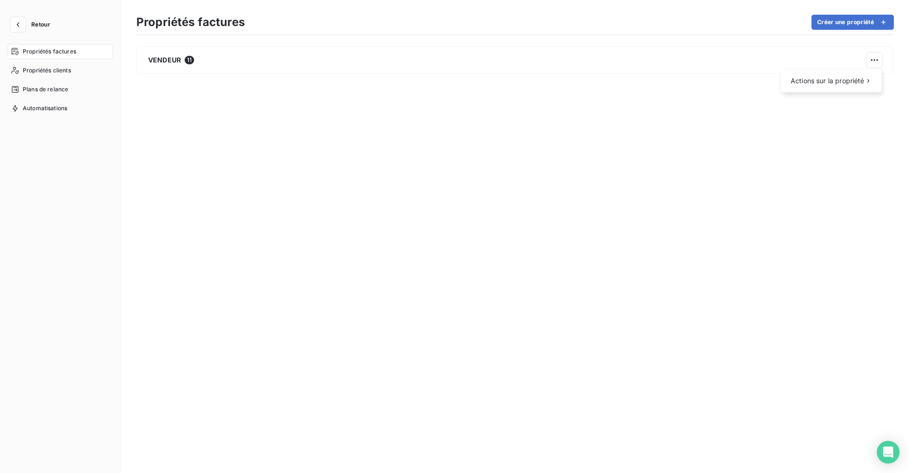
click at [836, 62] on html "Retour Propriétés factures Propriétés clients Plans de relance Automatisations …" at bounding box center [454, 236] width 909 height 473
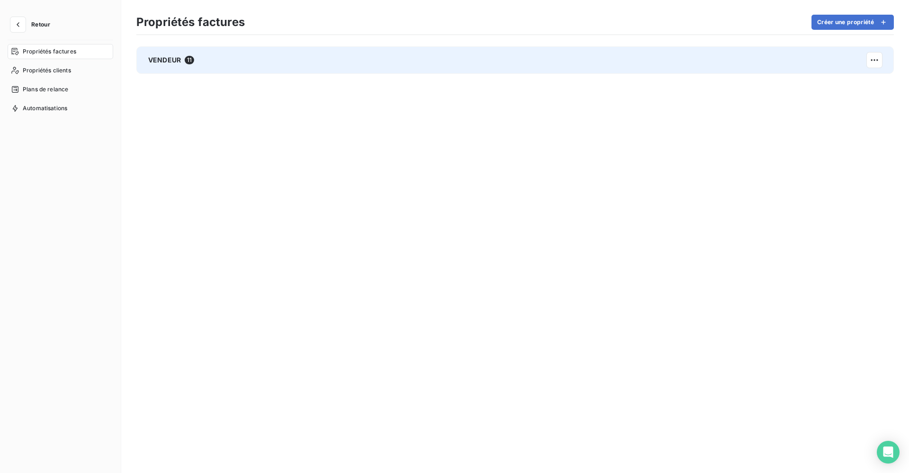
click at [842, 62] on div "VENDEUR 11" at bounding box center [514, 59] width 757 height 27
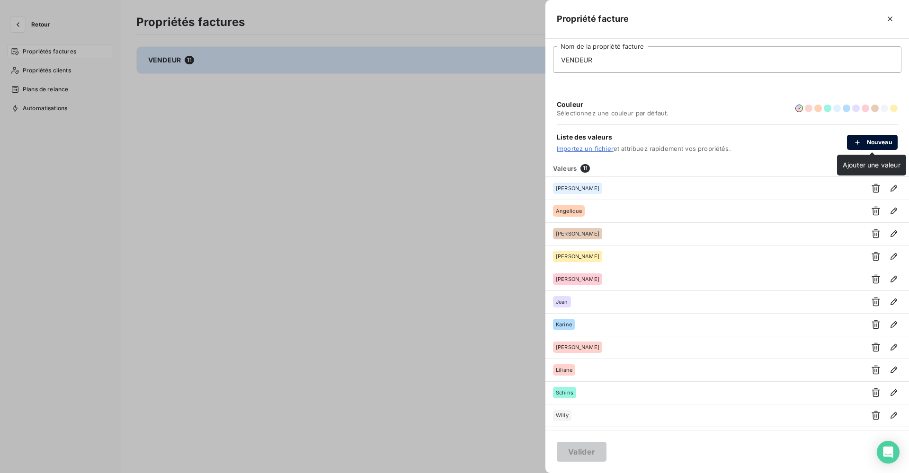
click at [861, 146] on icon "button" at bounding box center [856, 142] width 9 height 9
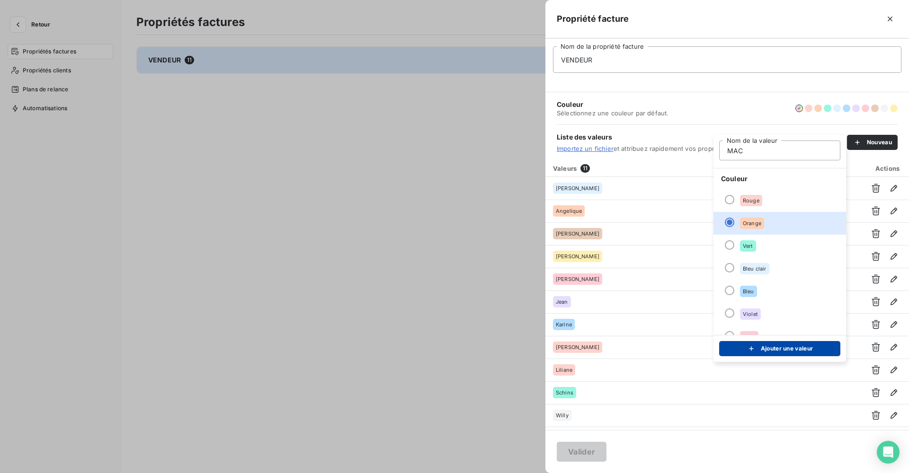
type input "MAC"
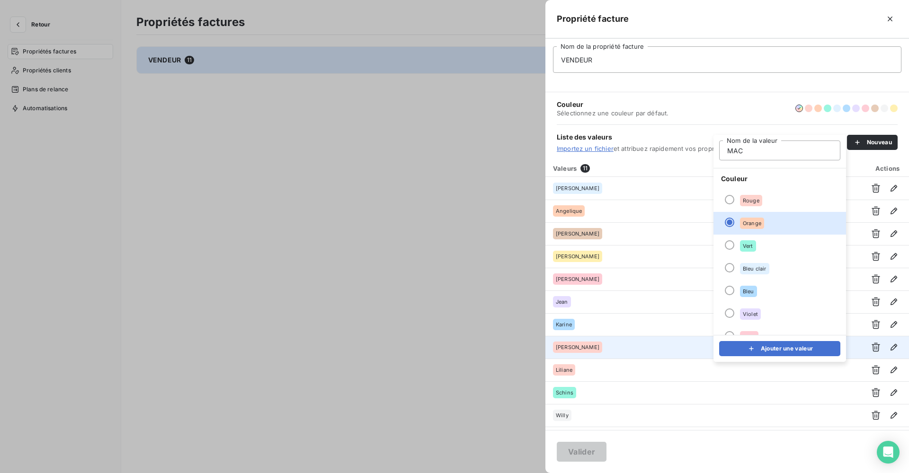
click at [770, 347] on button "Ajouter une valeur" at bounding box center [779, 348] width 121 height 15
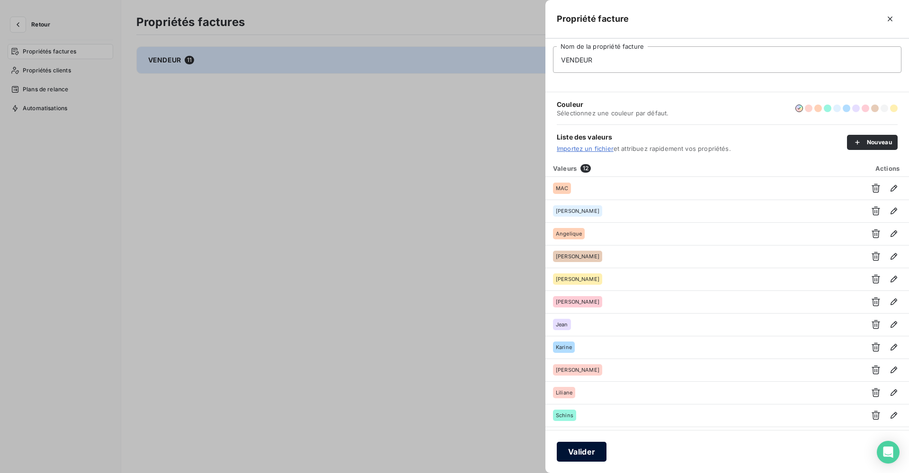
click at [568, 447] on button "Valider" at bounding box center [581, 452] width 50 height 20
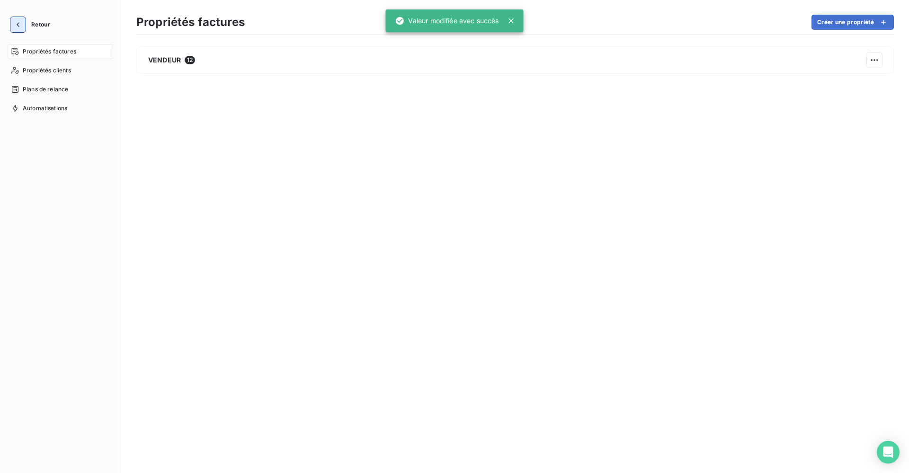
click at [17, 24] on icon "button" at bounding box center [18, 24] width 3 height 5
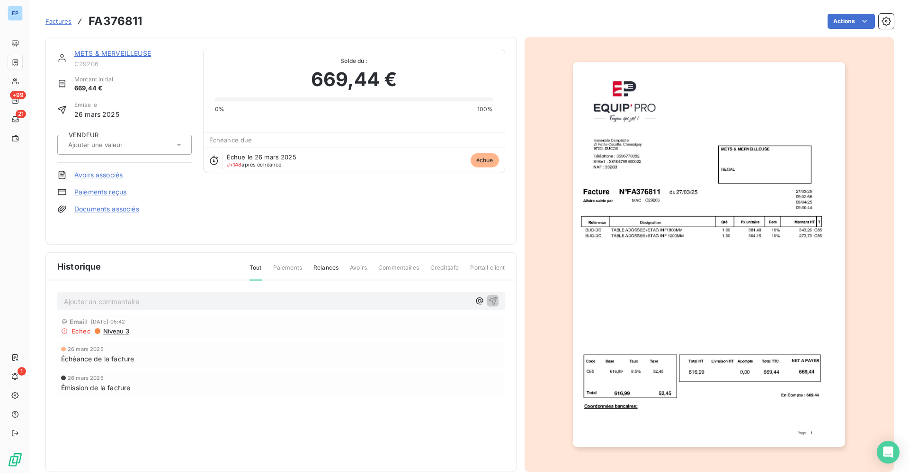
click at [173, 142] on div at bounding box center [119, 145] width 109 height 12
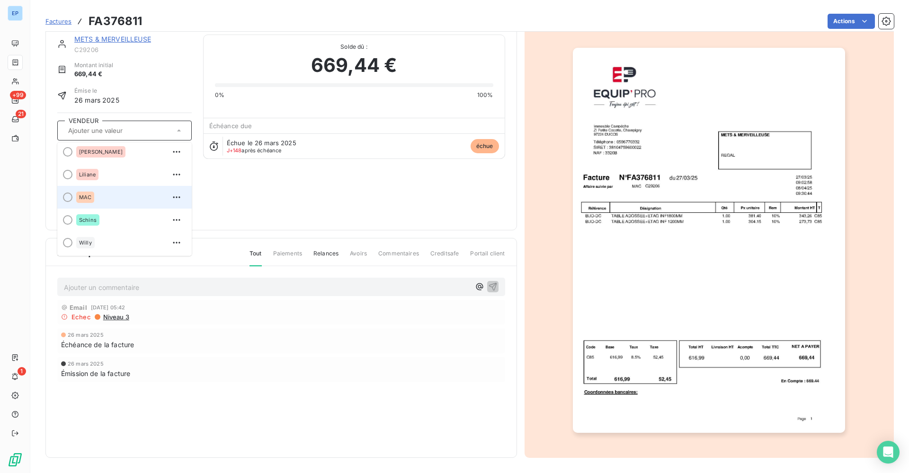
scroll to position [15, 0]
click at [108, 194] on div "MAC" at bounding box center [130, 197] width 108 height 15
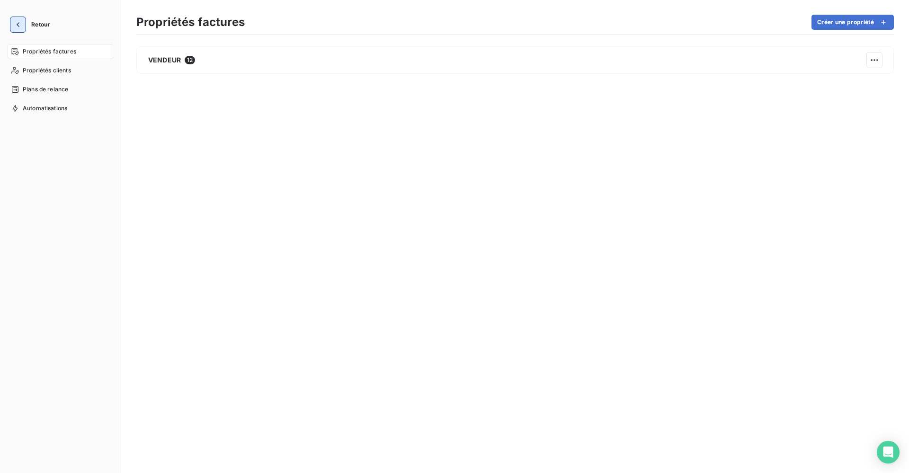
click at [19, 28] on icon "button" at bounding box center [17, 24] width 9 height 9
click at [12, 28] on button "button" at bounding box center [17, 24] width 15 height 15
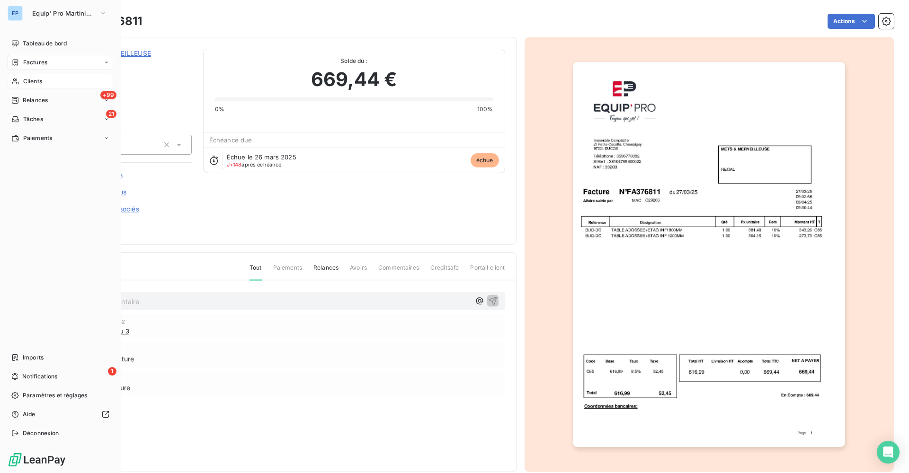
click at [15, 80] on icon at bounding box center [15, 82] width 7 height 6
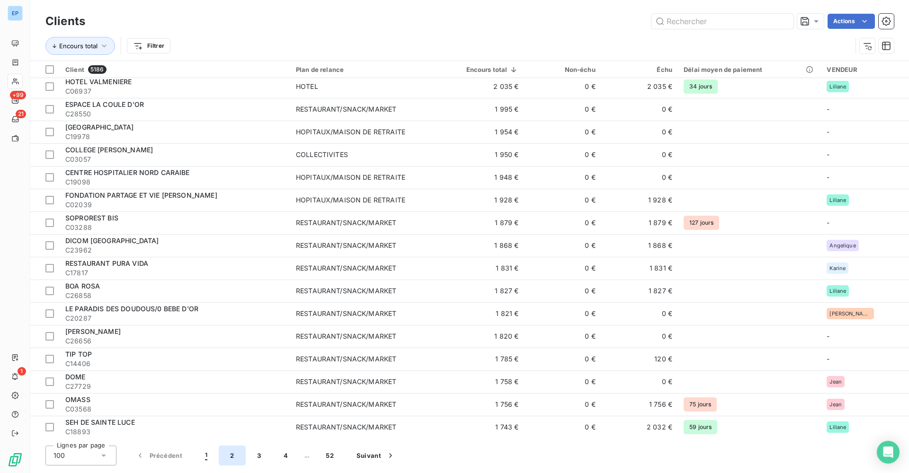
click at [238, 460] on button "2" at bounding box center [232, 456] width 26 height 20
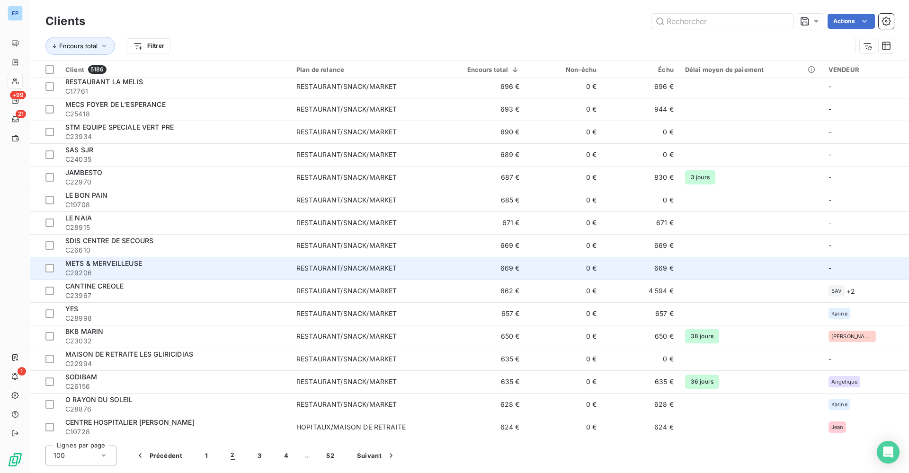
click at [155, 272] on span "C29206" at bounding box center [175, 272] width 220 height 9
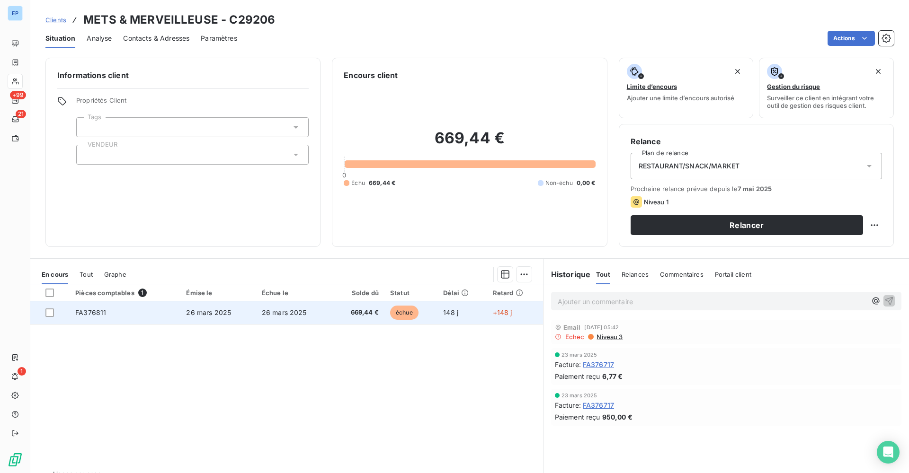
click at [86, 311] on span "FA376811" at bounding box center [90, 313] width 31 height 8
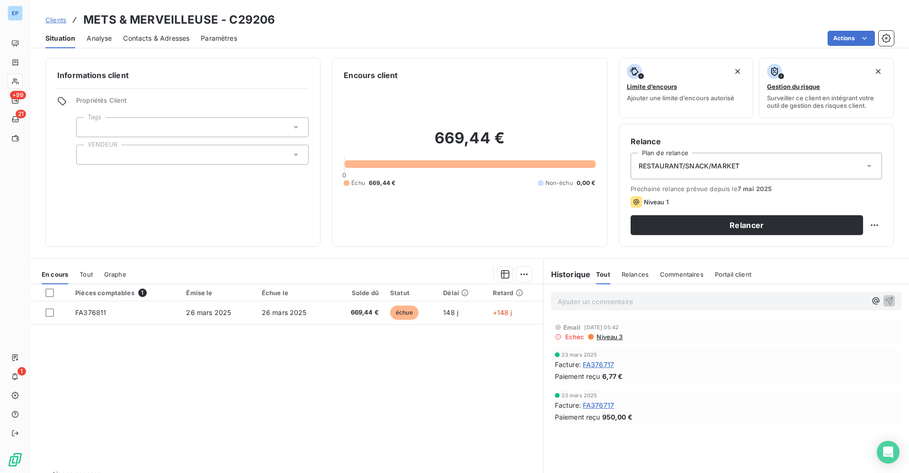
click at [106, 156] on div at bounding box center [192, 155] width 232 height 20
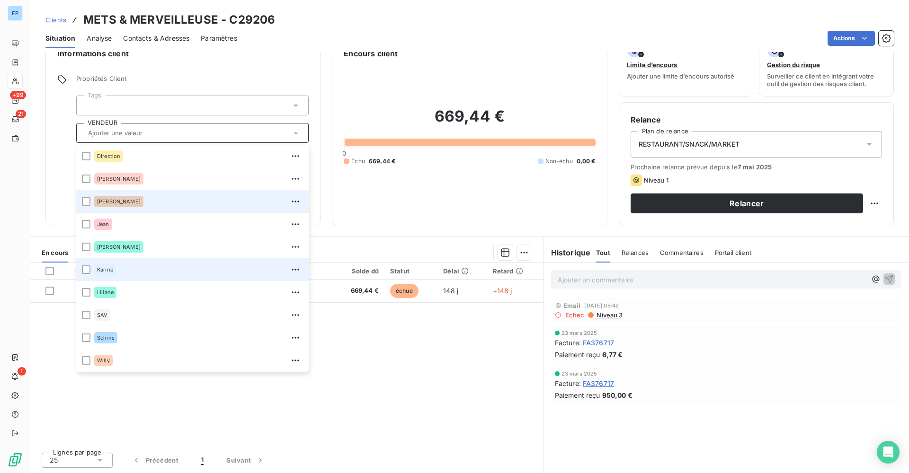
scroll to position [68, 0]
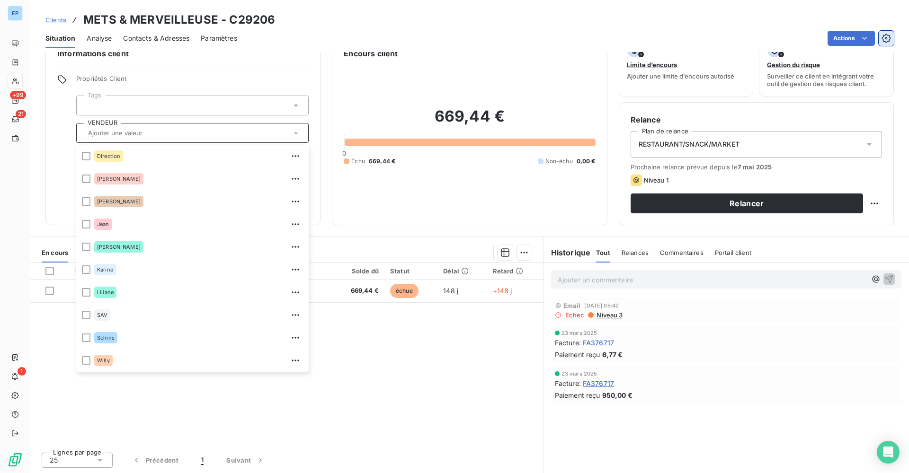
click at [885, 33] on button "button" at bounding box center [885, 38] width 15 height 15
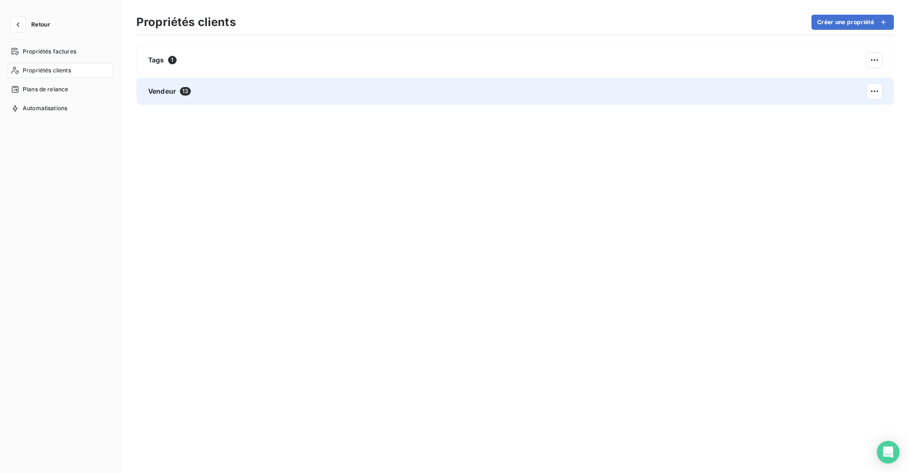
click at [335, 83] on div "Vendeur 13" at bounding box center [514, 91] width 757 height 27
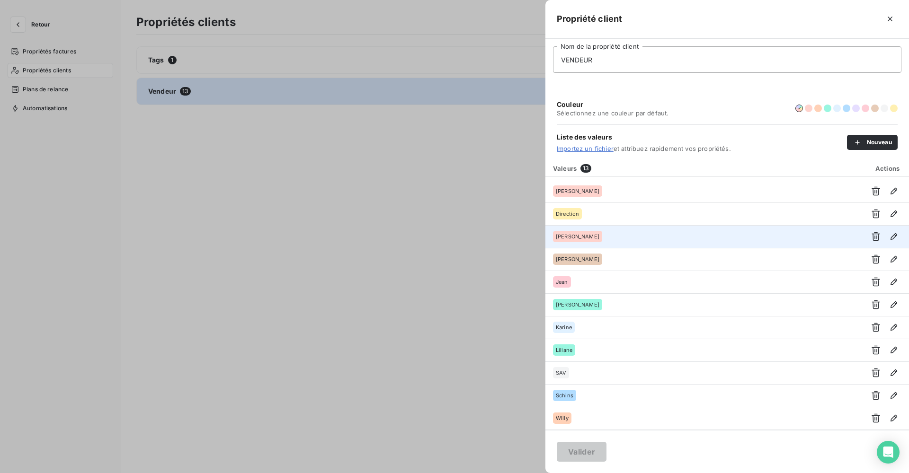
scroll to position [43, 0]
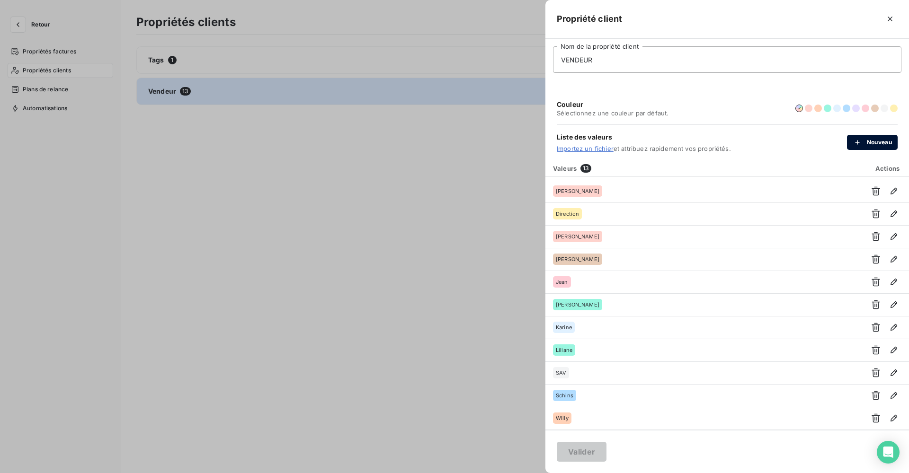
click at [861, 140] on icon "button" at bounding box center [856, 142] width 9 height 9
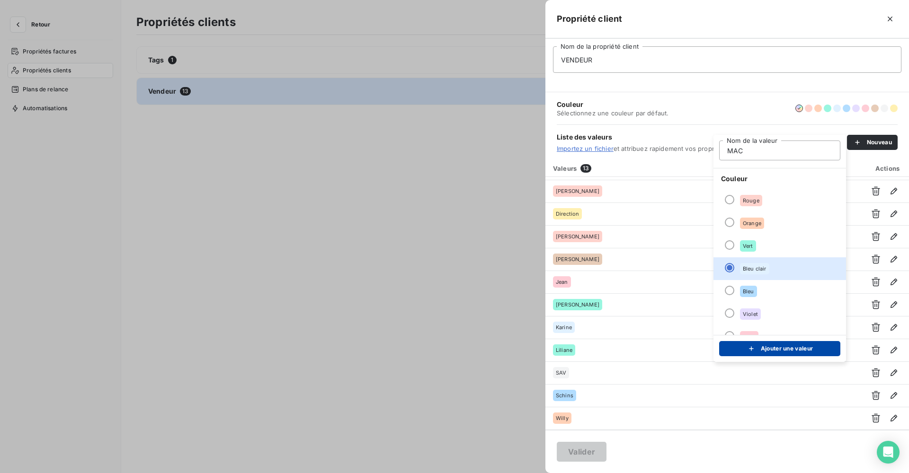
type input "MAC"
click at [756, 349] on div "submit" at bounding box center [753, 348] width 14 height 9
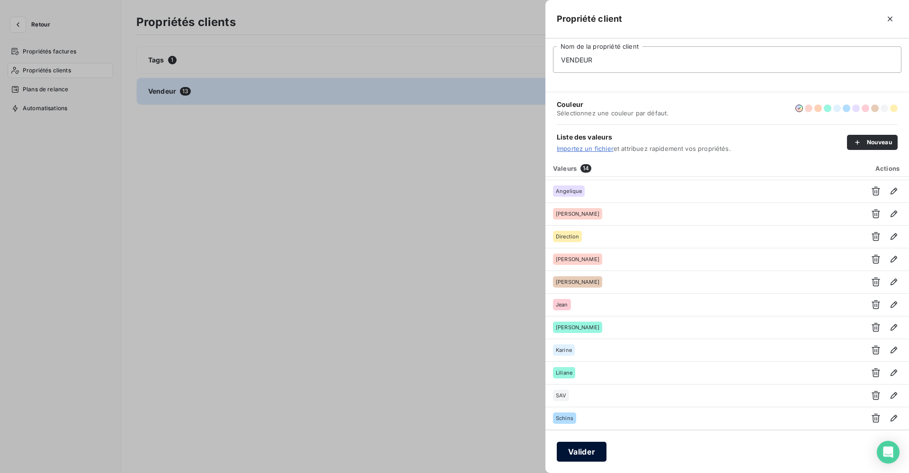
click at [582, 457] on button "Valider" at bounding box center [581, 452] width 50 height 20
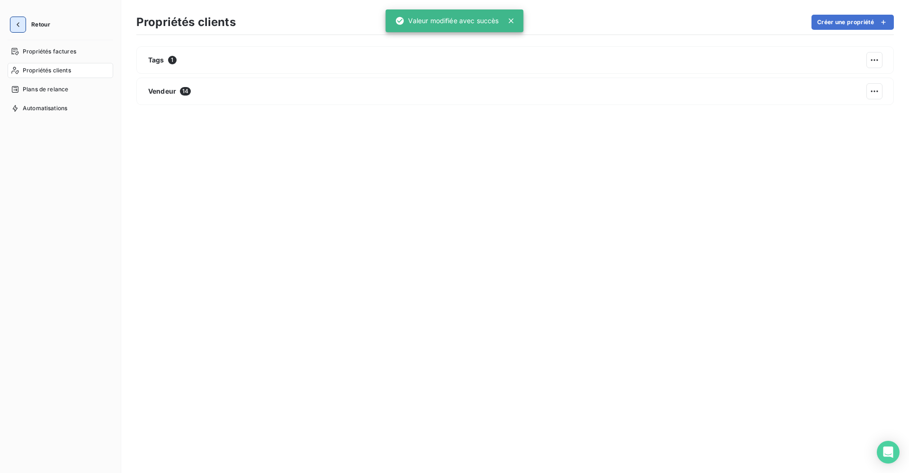
click at [22, 18] on button "button" at bounding box center [17, 24] width 15 height 15
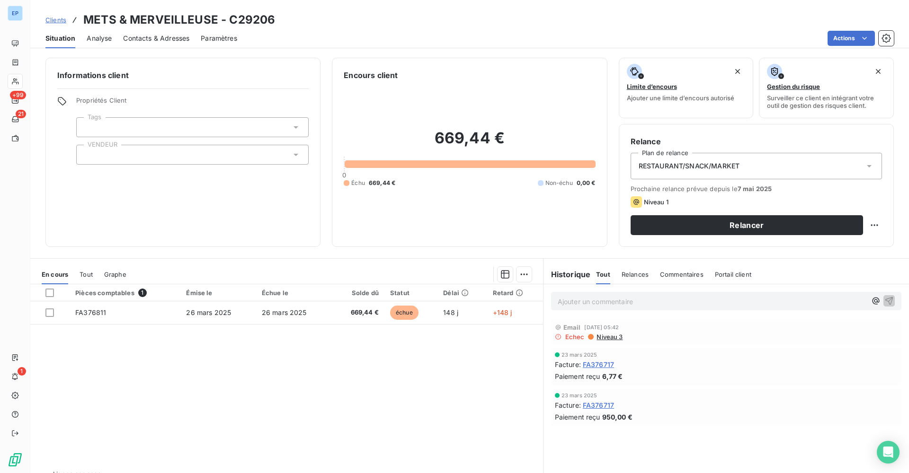
click at [101, 153] on div at bounding box center [192, 155] width 232 height 20
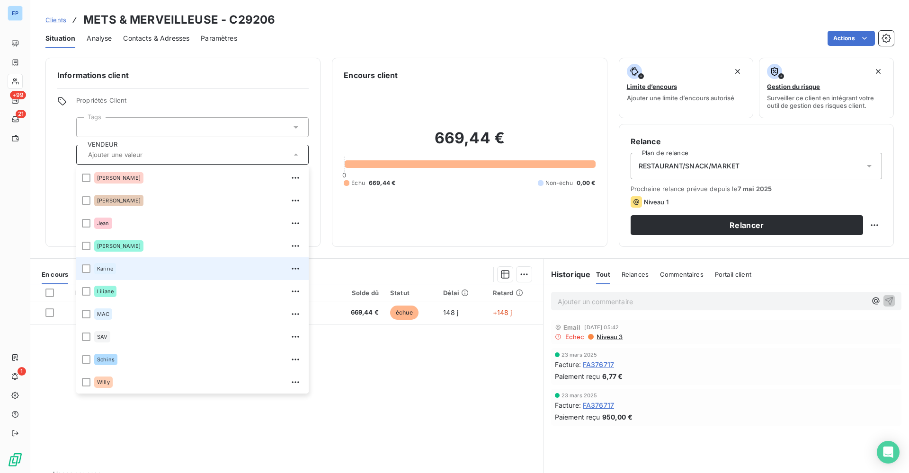
scroll to position [91, 0]
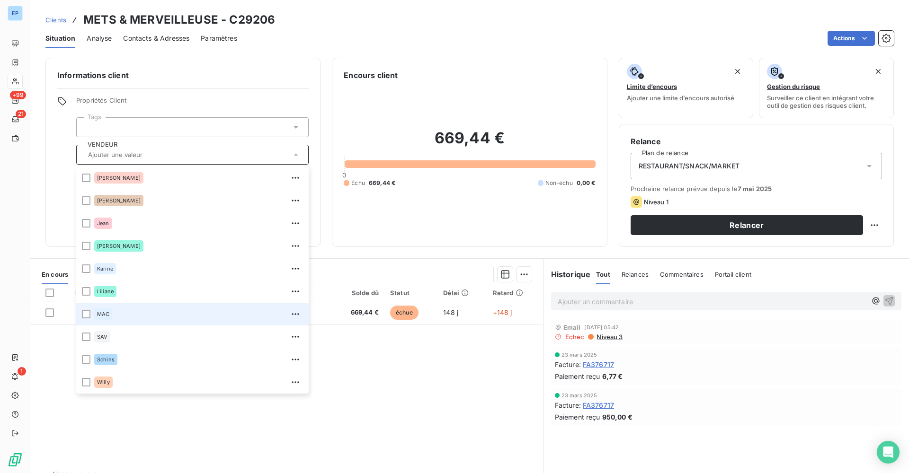
click at [108, 317] on span "MAC" at bounding box center [103, 314] width 12 height 6
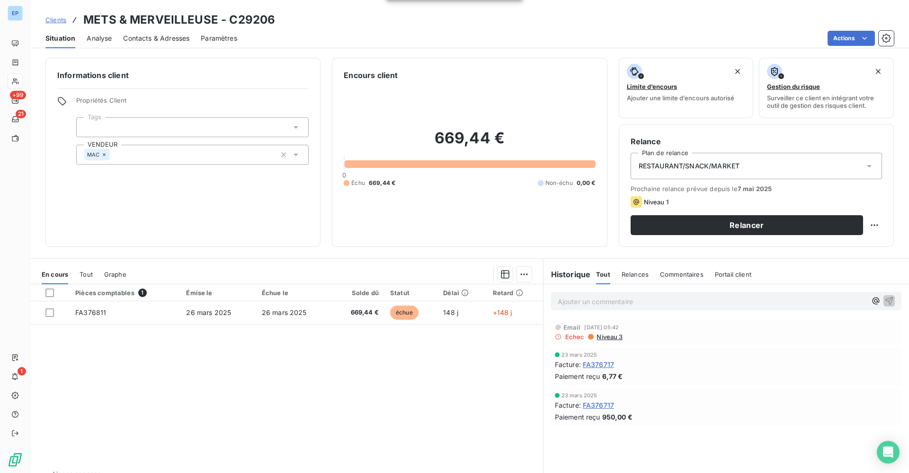
click at [305, 18] on div "Clients METS & MERVEILLEUSE - C29206" at bounding box center [469, 19] width 878 height 17
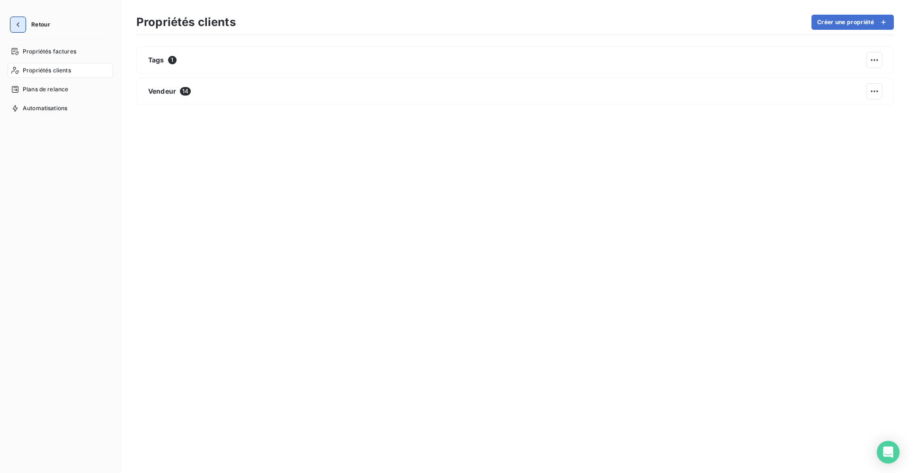
click at [20, 23] on icon "button" at bounding box center [17, 24] width 9 height 9
click at [23, 26] on button "button" at bounding box center [17, 24] width 15 height 15
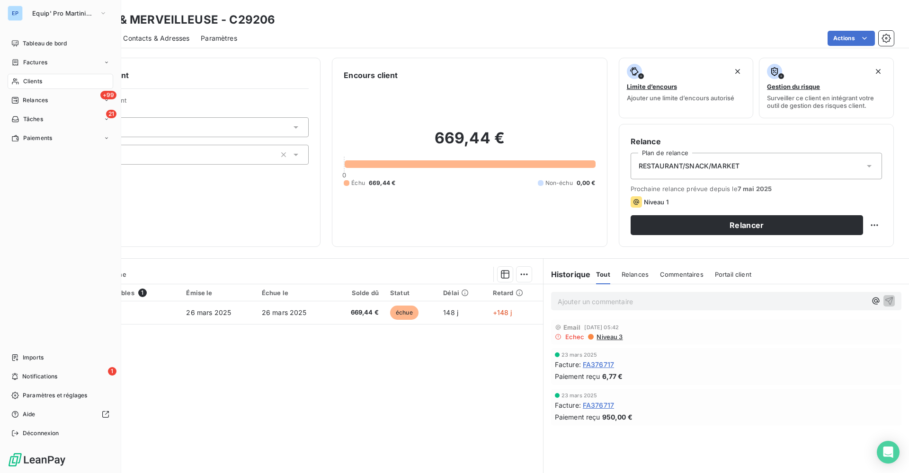
click at [30, 81] on span "Clients" at bounding box center [32, 81] width 19 height 9
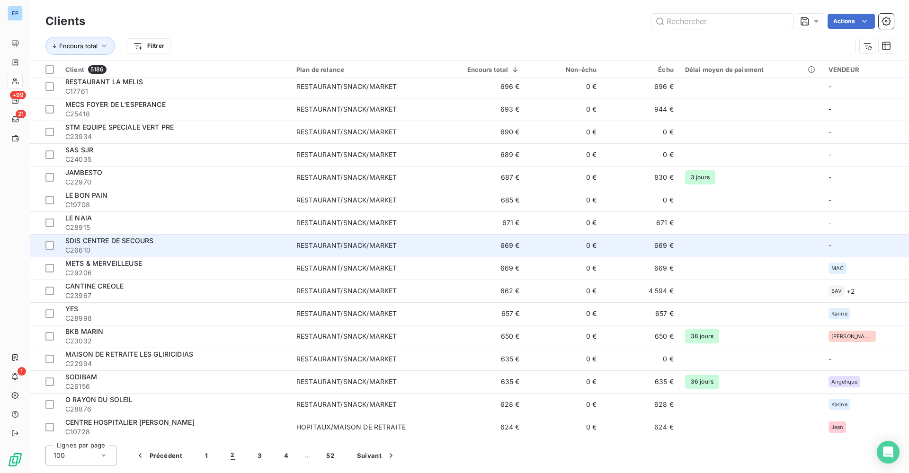
click at [511, 248] on td "669 €" at bounding box center [484, 245] width 81 height 23
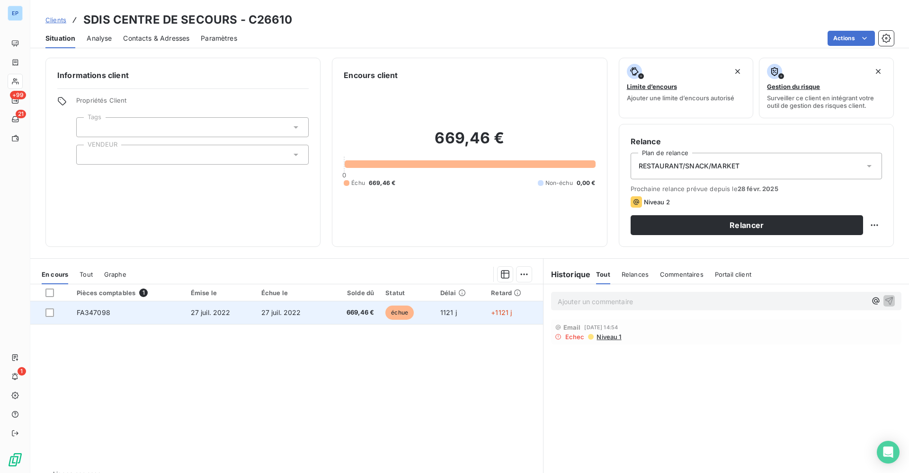
click at [86, 304] on td "FA347098" at bounding box center [128, 312] width 114 height 23
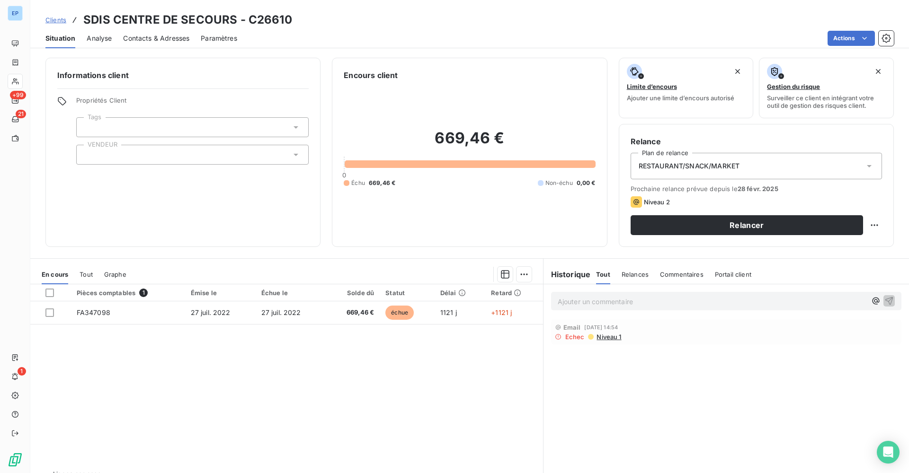
click at [139, 153] on div at bounding box center [192, 155] width 232 height 20
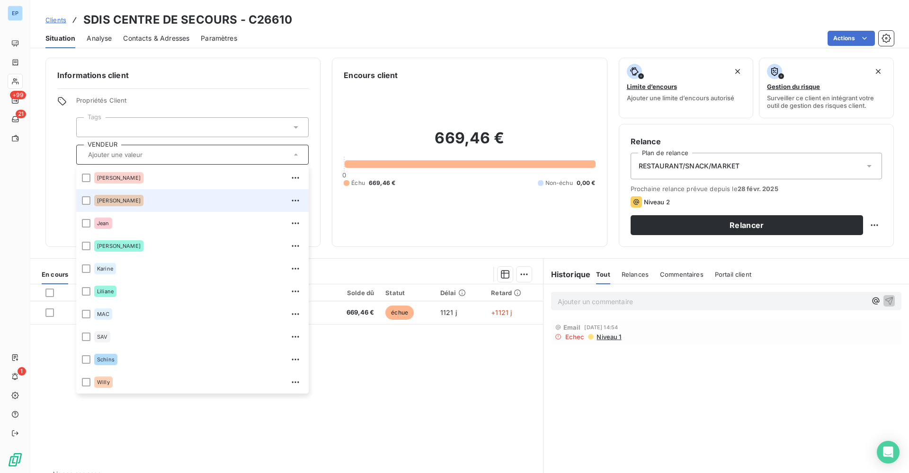
scroll to position [44, 0]
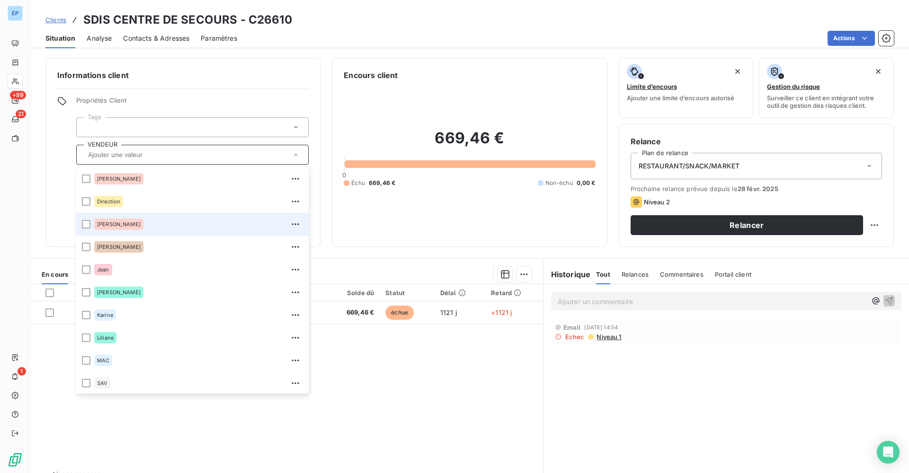
click at [114, 229] on div "Evelyne" at bounding box center [118, 224] width 49 height 11
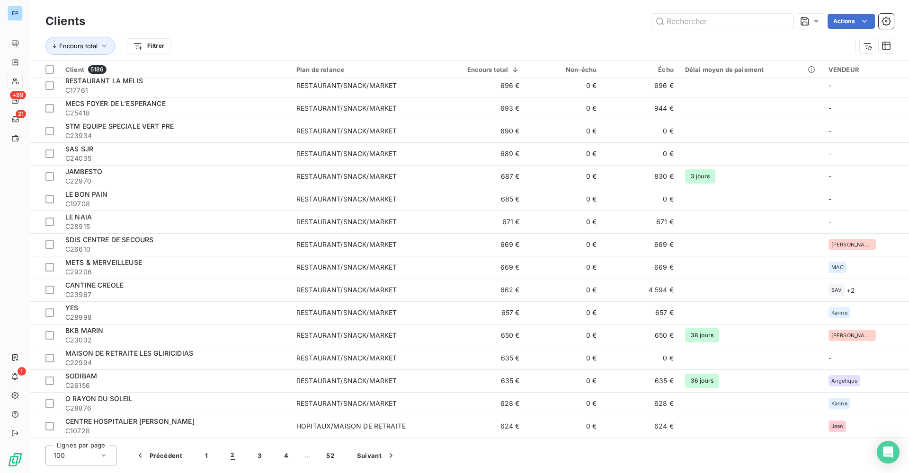
scroll to position [1911, 0]
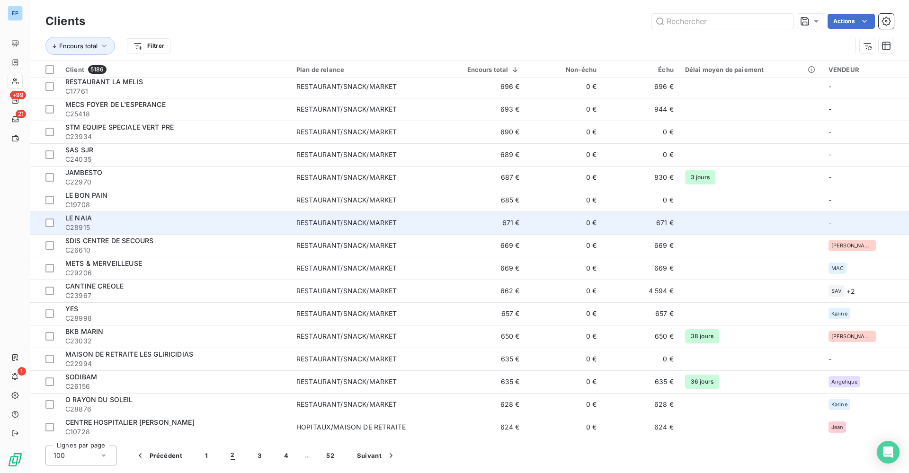
click at [309, 224] on div "RESTAURANT/SNACK/MARKET" at bounding box center [346, 222] width 100 height 9
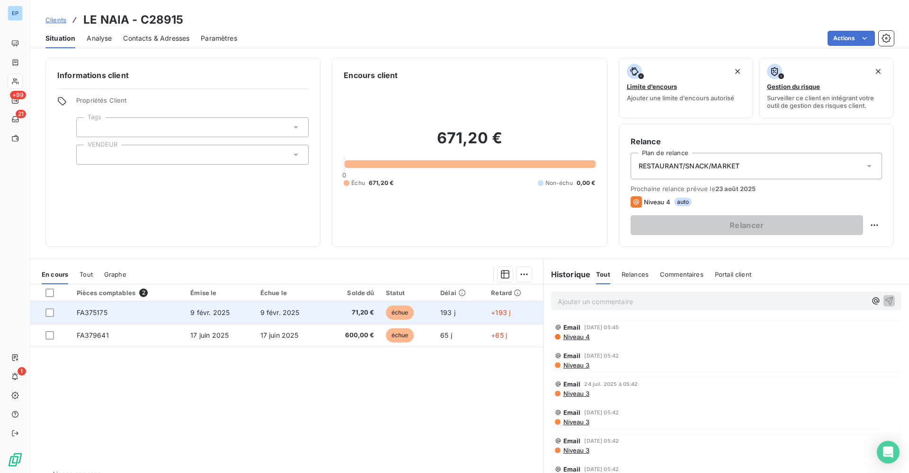
click at [113, 314] on td "FA375175" at bounding box center [128, 312] width 114 height 23
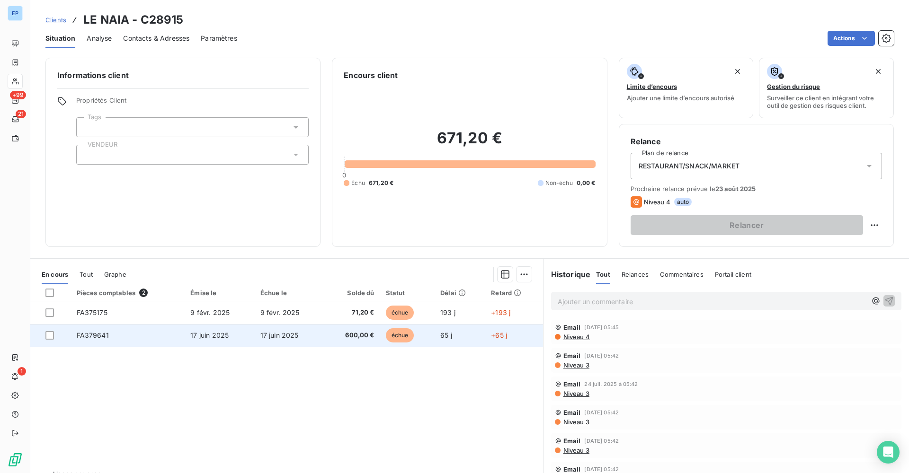
click at [84, 337] on span "FA379641" at bounding box center [93, 335] width 32 height 8
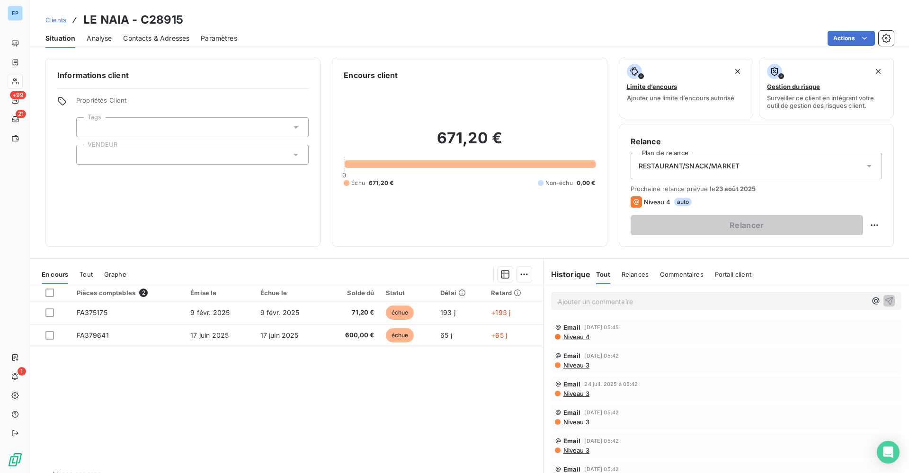
click at [102, 158] on div at bounding box center [192, 155] width 232 height 20
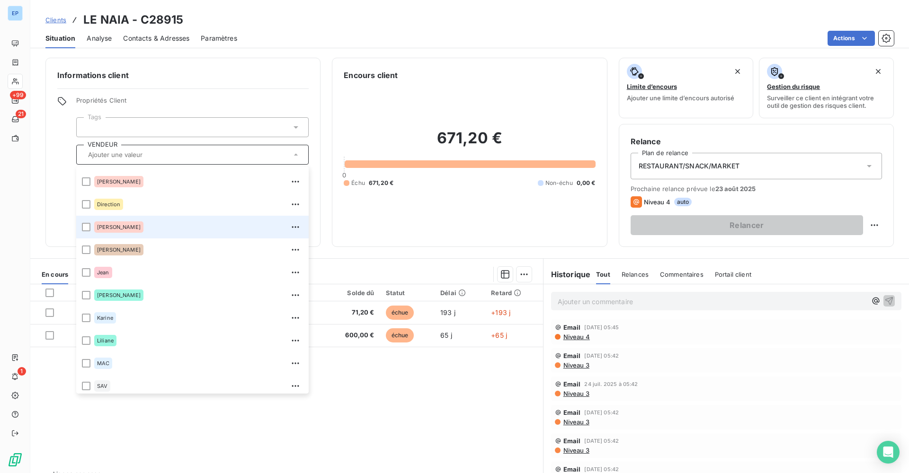
scroll to position [46, 0]
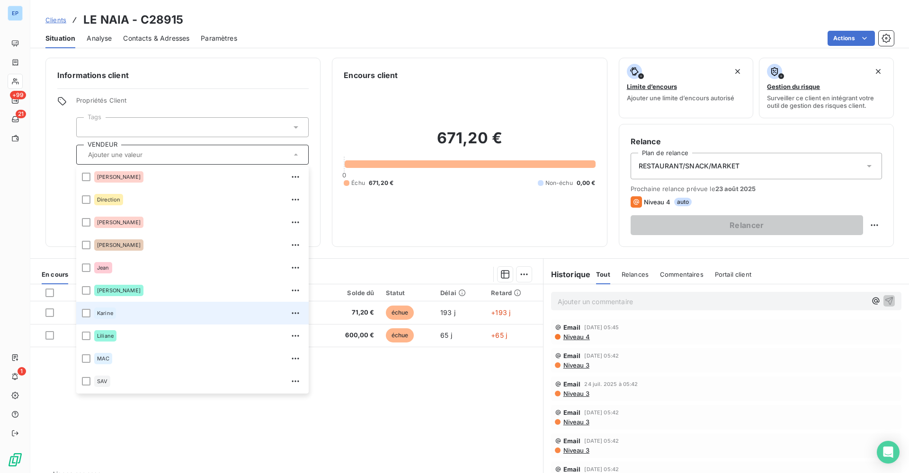
click at [100, 318] on div "Karine" at bounding box center [105, 313] width 22 height 11
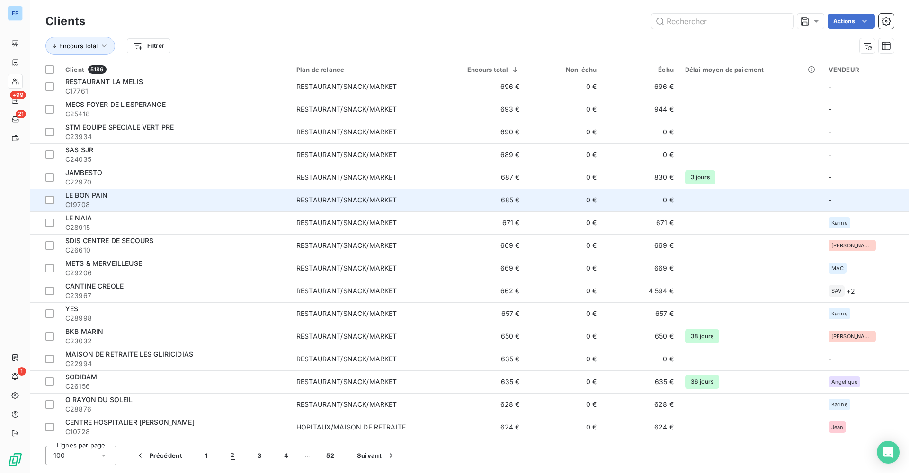
click at [268, 203] on span "C19708" at bounding box center [175, 204] width 220 height 9
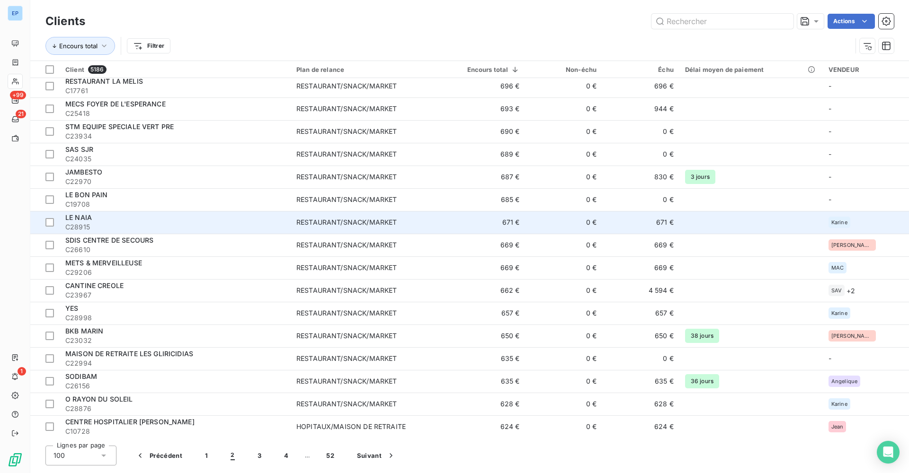
scroll to position [1911, 0]
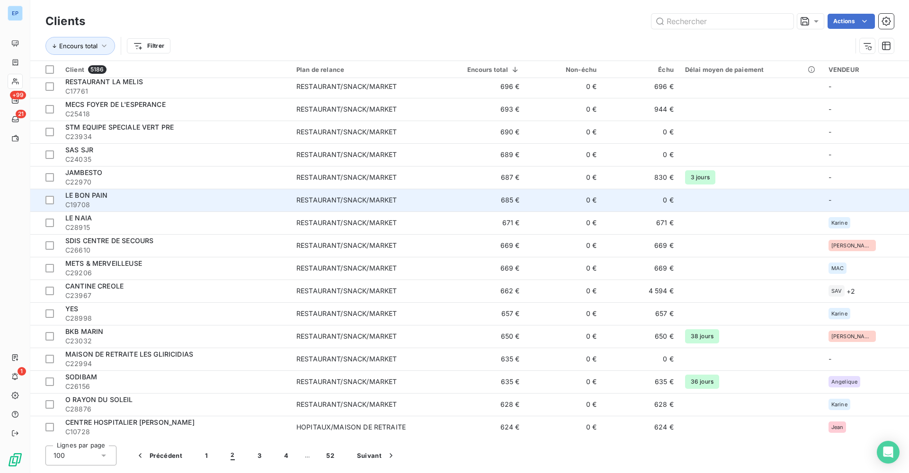
click at [249, 204] on span "C19708" at bounding box center [175, 204] width 220 height 9
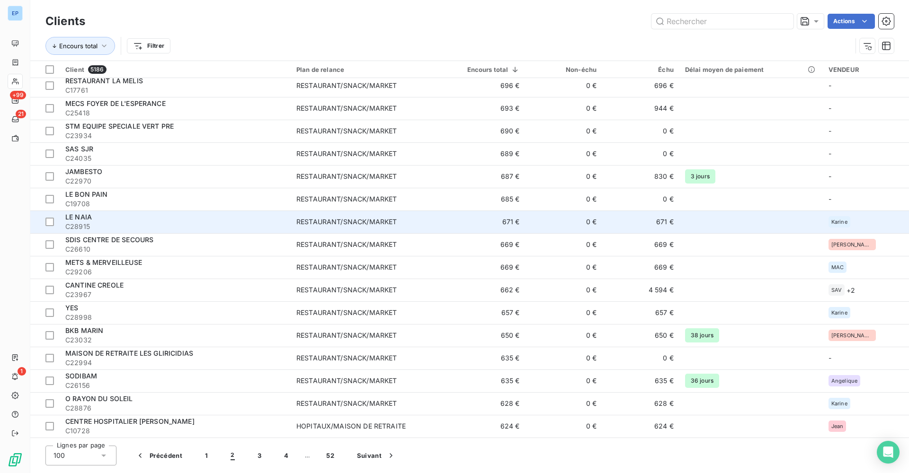
scroll to position [1911, 0]
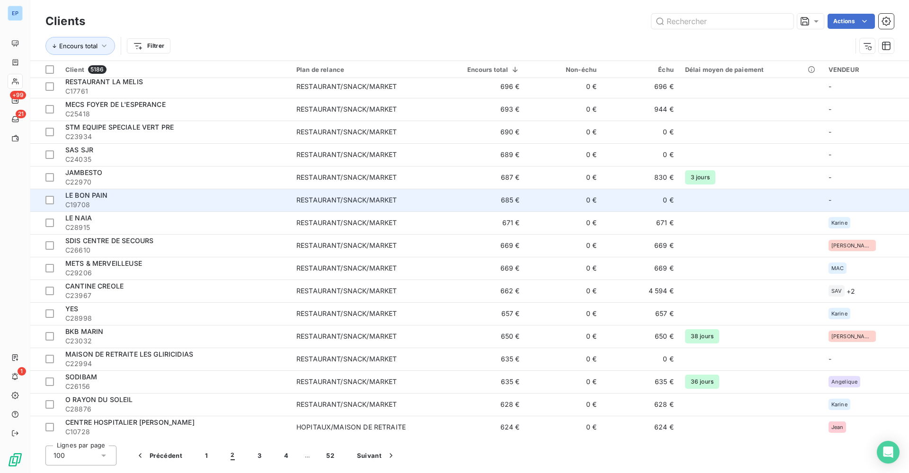
click at [314, 203] on div "RESTAURANT/SNACK/MARKET" at bounding box center [346, 199] width 100 height 9
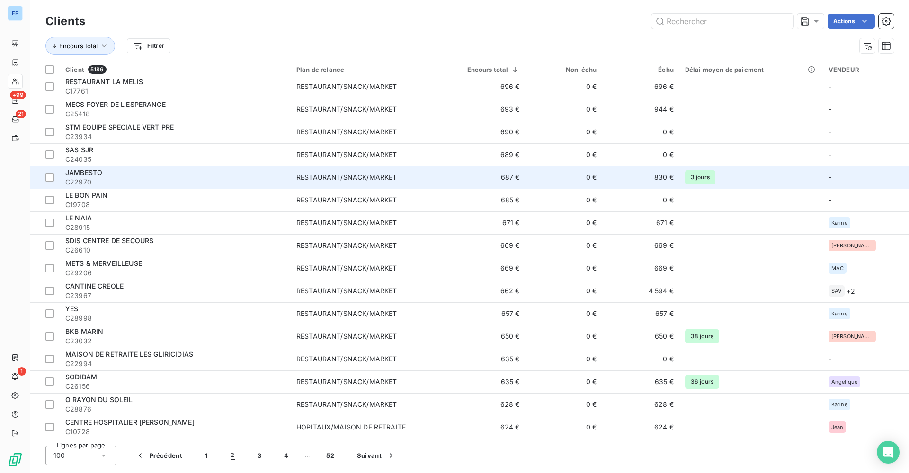
click at [176, 176] on div "JAMBESTO" at bounding box center [175, 172] width 220 height 9
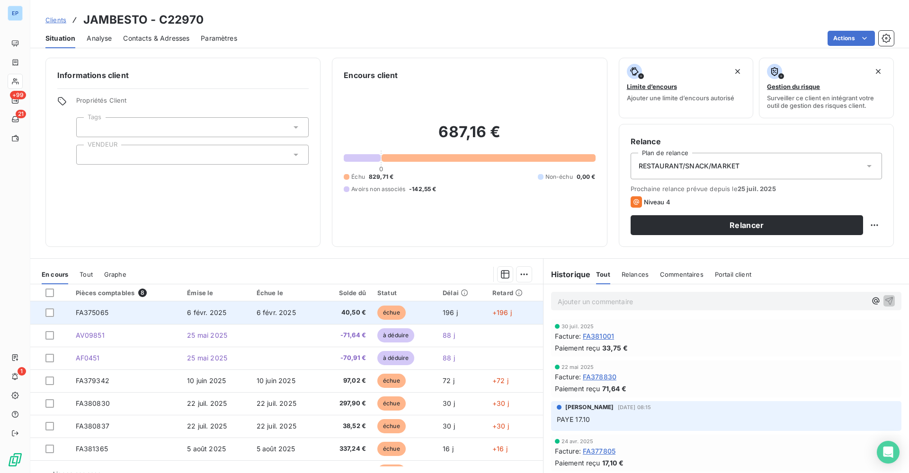
click at [105, 312] on span "FA375065" at bounding box center [92, 313] width 33 height 8
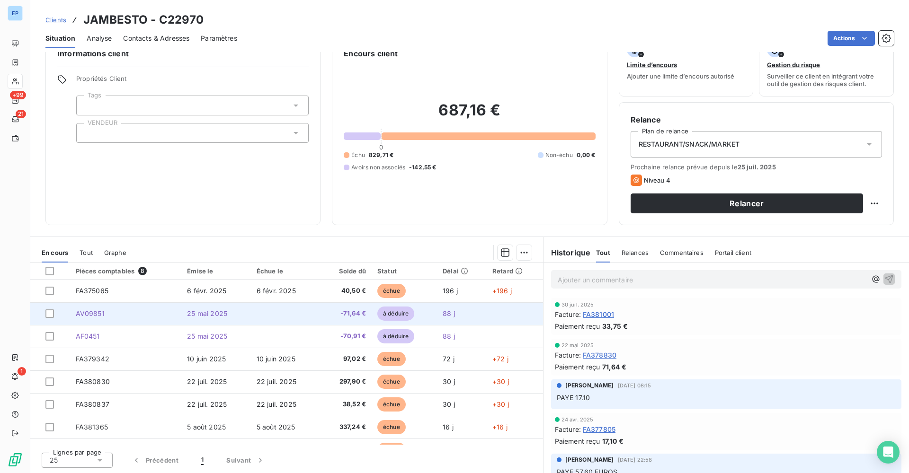
scroll to position [22, 0]
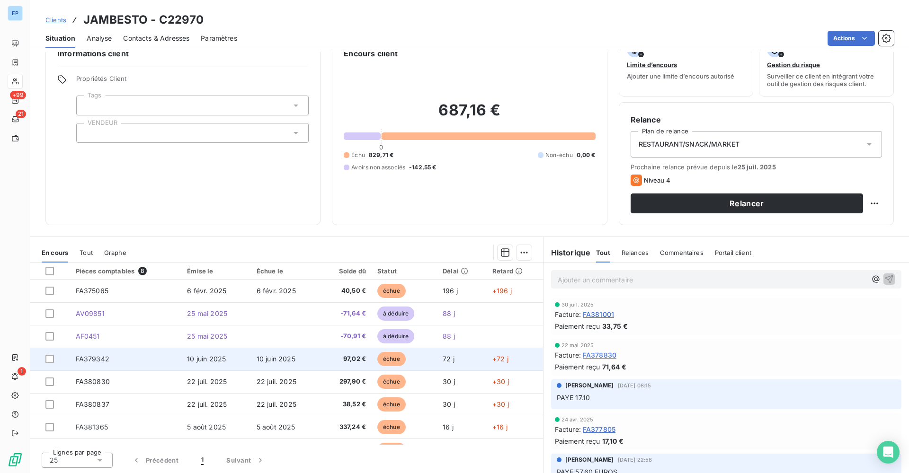
click at [88, 356] on span "FA379342" at bounding box center [93, 359] width 34 height 8
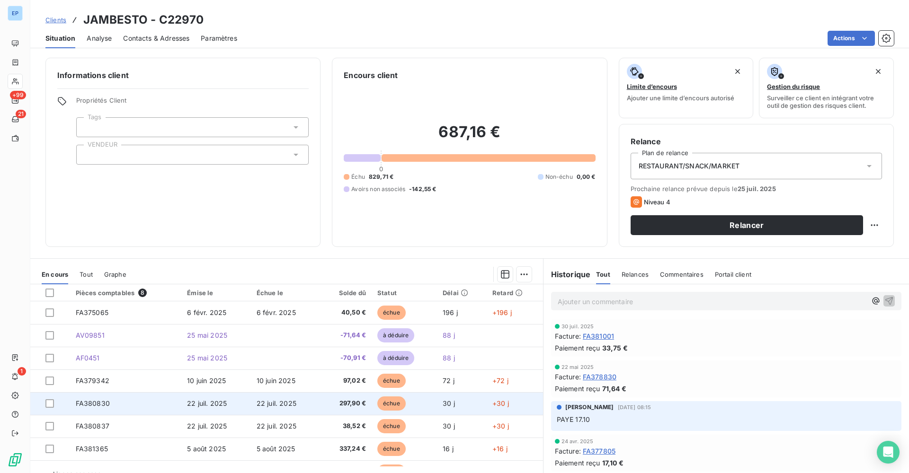
click at [102, 401] on span "FA380830" at bounding box center [93, 403] width 34 height 8
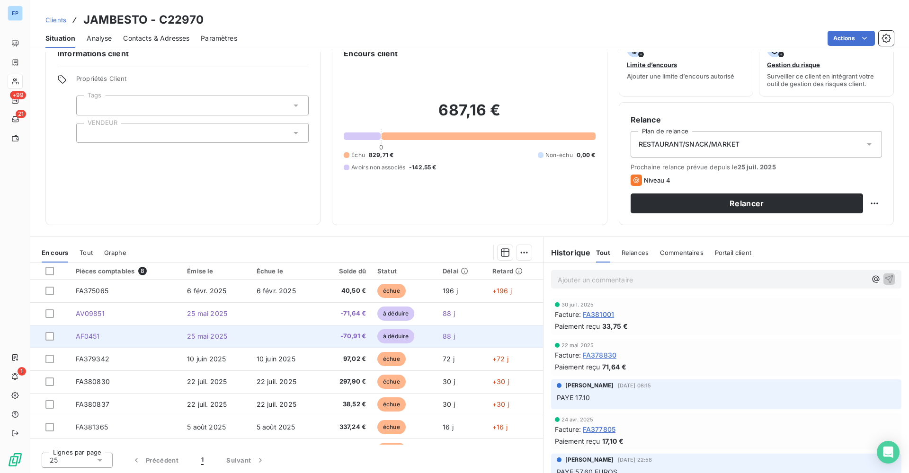
scroll to position [22, 0]
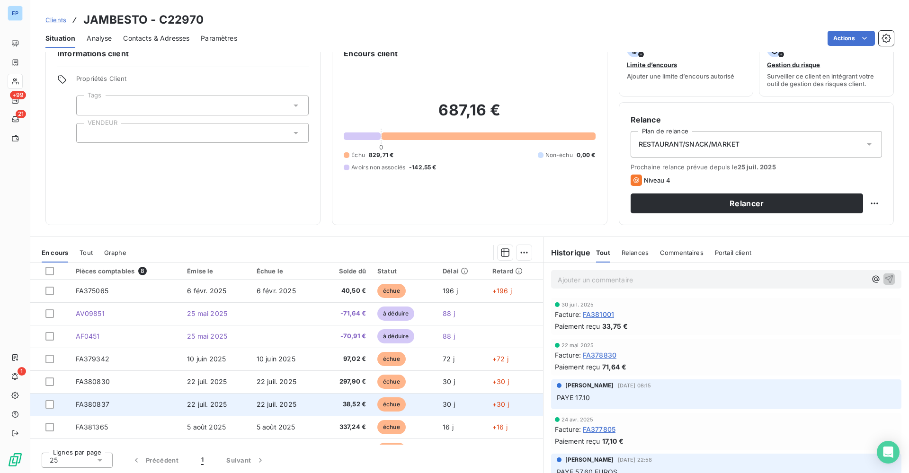
click at [89, 406] on span "FA380837" at bounding box center [93, 404] width 34 height 8
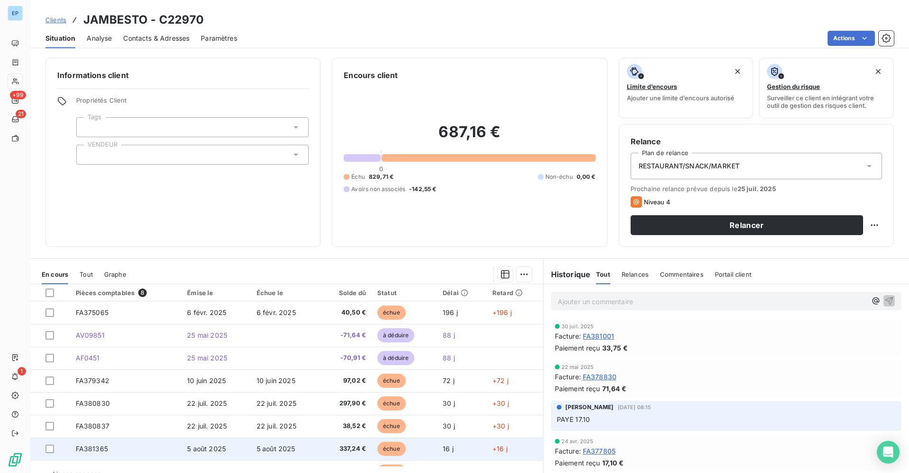
click at [103, 446] on span "FA381365" at bounding box center [92, 449] width 32 height 8
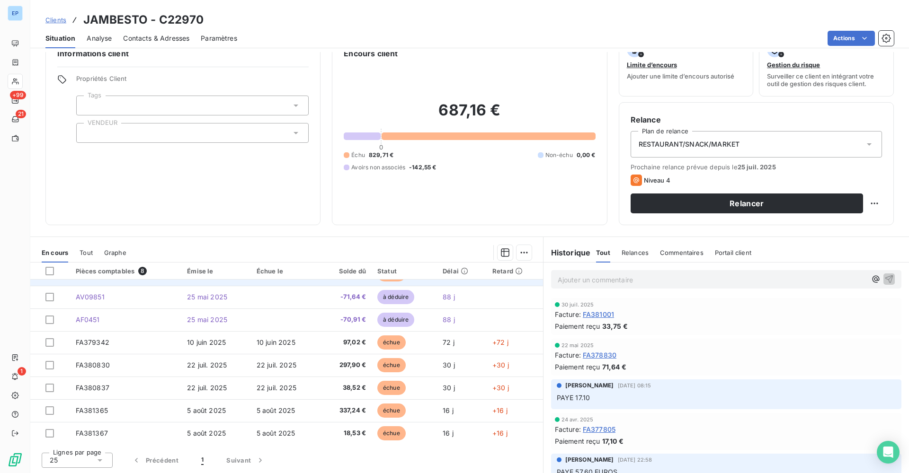
scroll to position [16, 0]
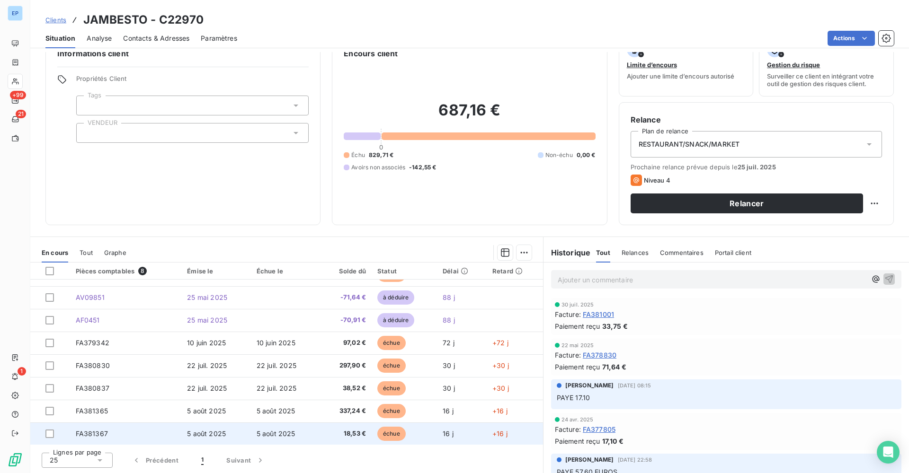
click at [89, 439] on td "FA381367" at bounding box center [126, 434] width 112 height 23
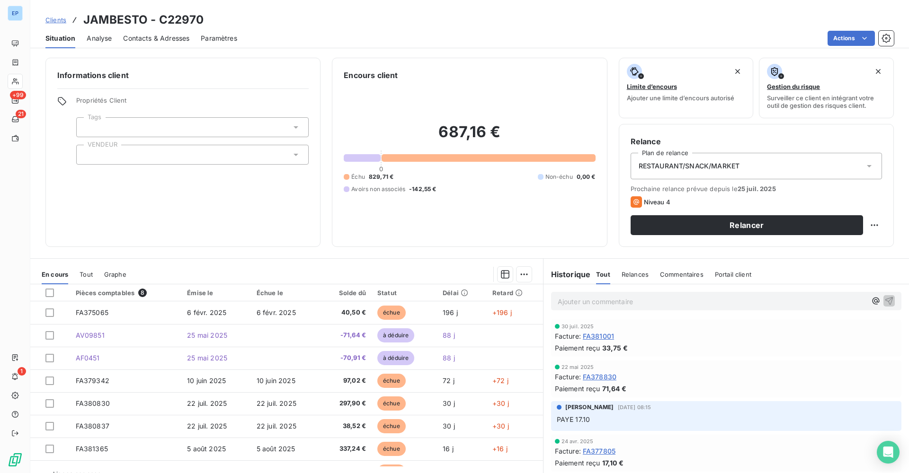
click at [118, 154] on div at bounding box center [192, 155] width 232 height 20
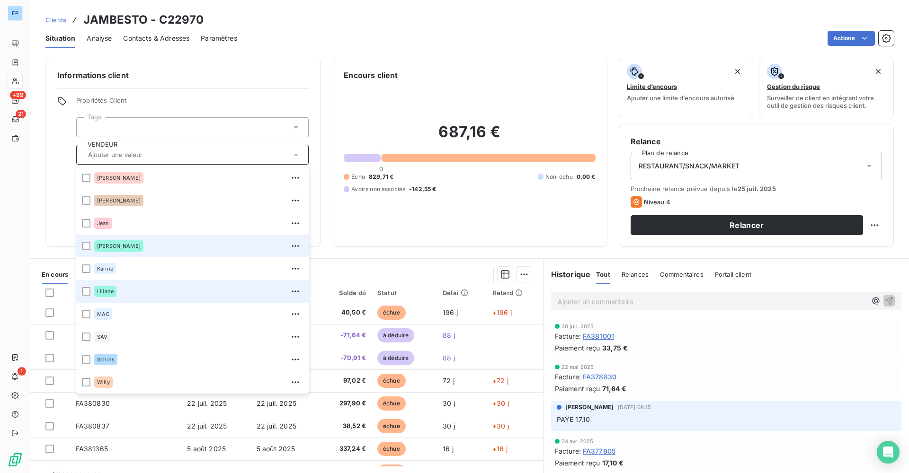
scroll to position [91, 0]
click at [111, 292] on span "Liliane" at bounding box center [105, 292] width 17 height 6
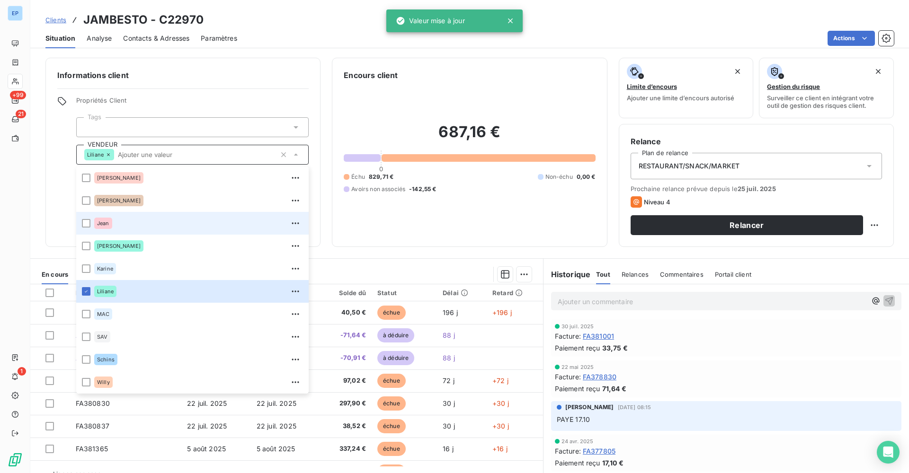
scroll to position [47, 0]
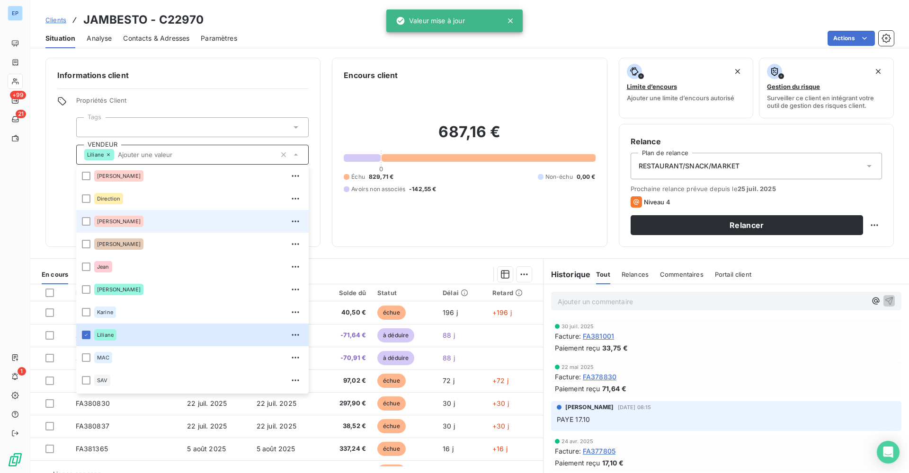
click at [112, 223] on span "Evelyne" at bounding box center [119, 222] width 44 height 6
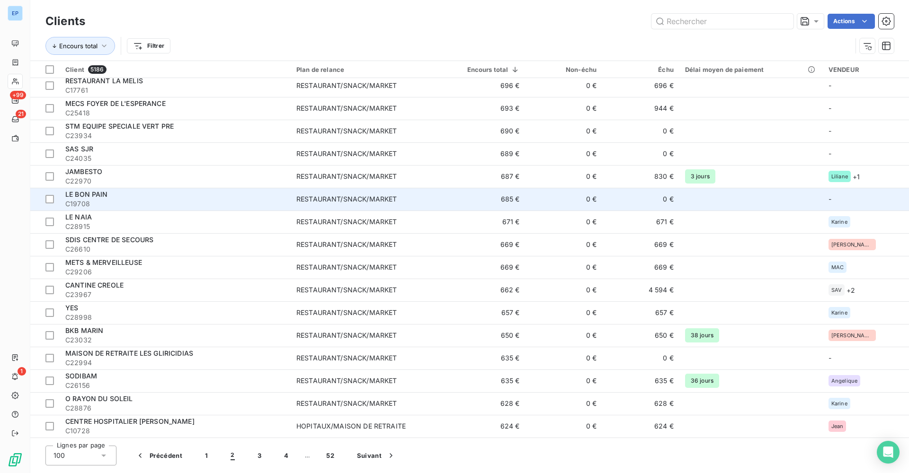
scroll to position [1911, 0]
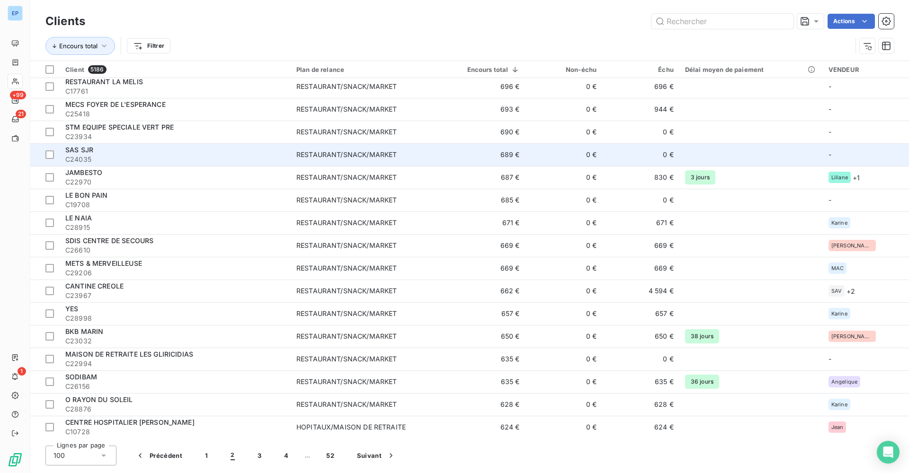
click at [493, 160] on td "689 €" at bounding box center [484, 154] width 81 height 23
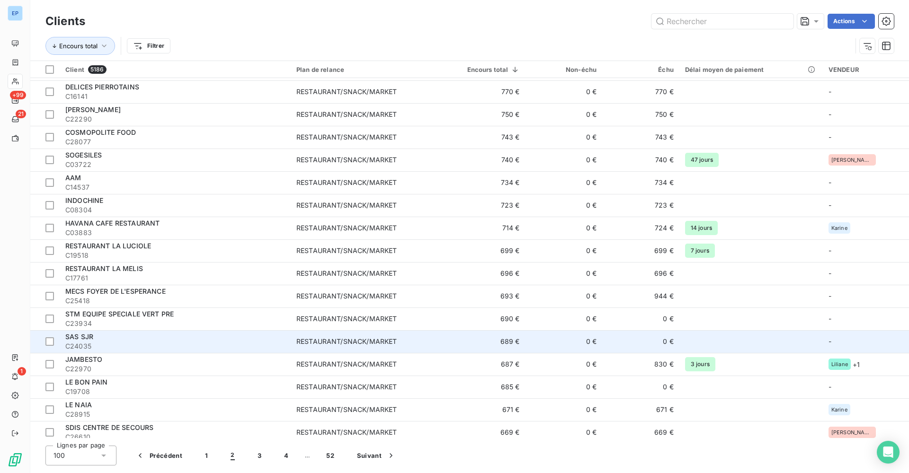
scroll to position [1715, 0]
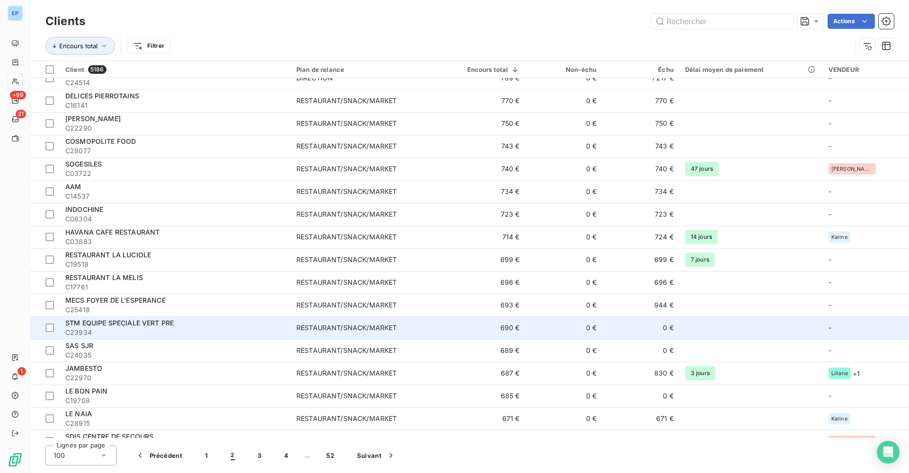
click at [254, 322] on div "STM EQUIPE SPECIALE VERT PRE" at bounding box center [175, 322] width 220 height 9
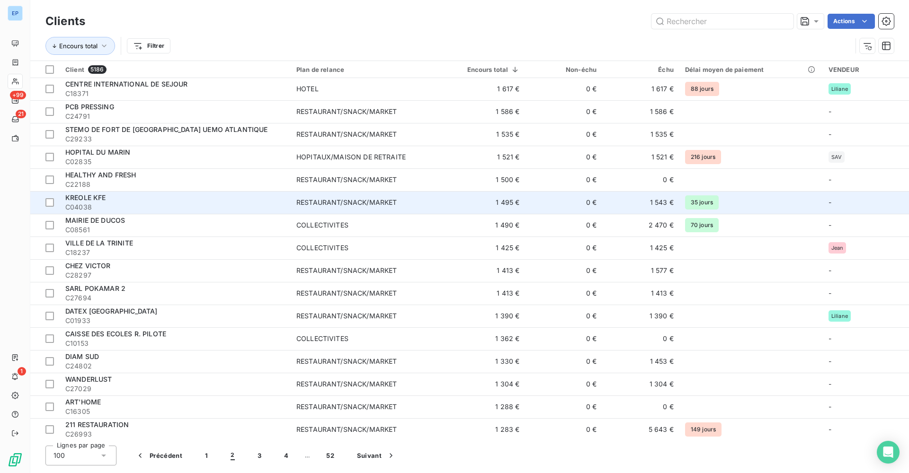
scroll to position [94, 0]
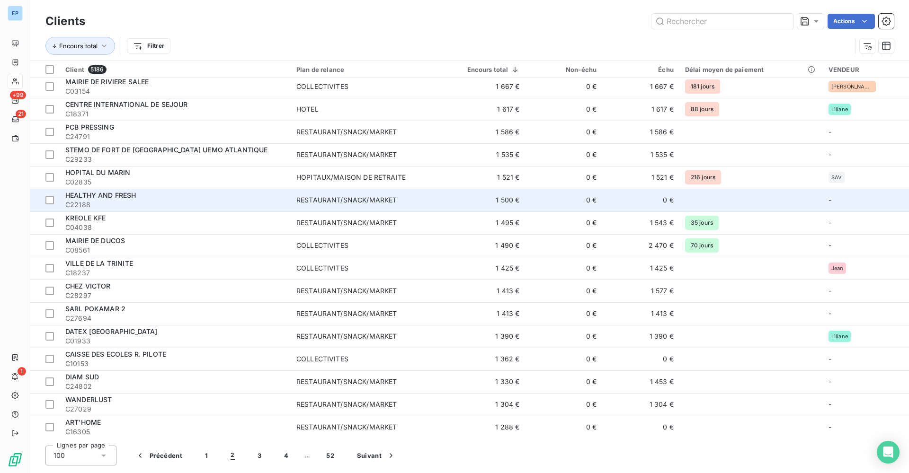
click at [285, 206] on span "C22188" at bounding box center [175, 204] width 220 height 9
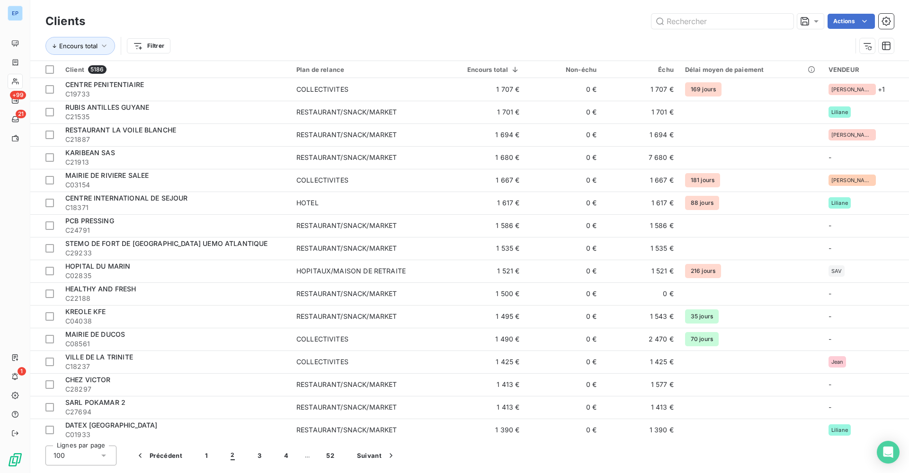
scroll to position [30, 0]
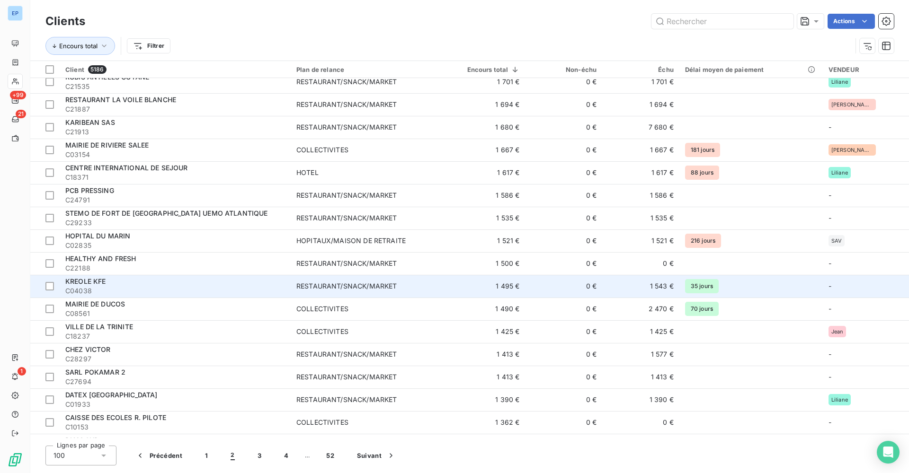
click at [314, 283] on div "RESTAURANT/SNACK/MARKET" at bounding box center [346, 286] width 100 height 9
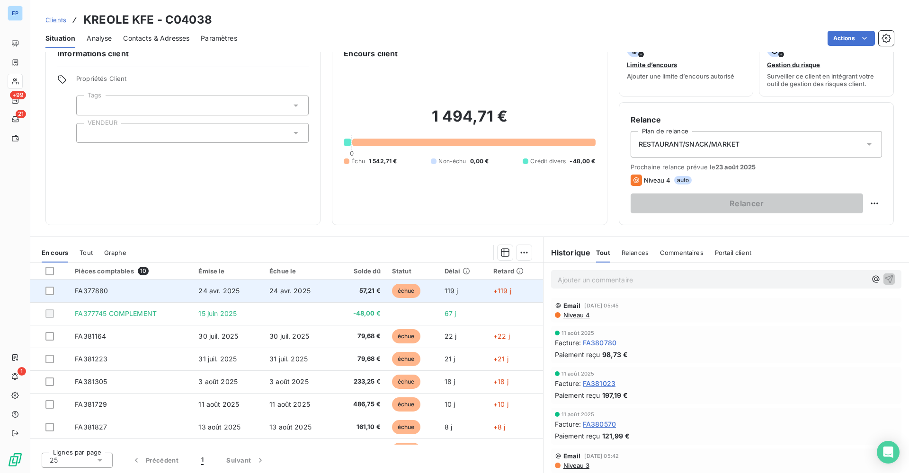
click at [103, 290] on span "FA377880" at bounding box center [91, 291] width 33 height 8
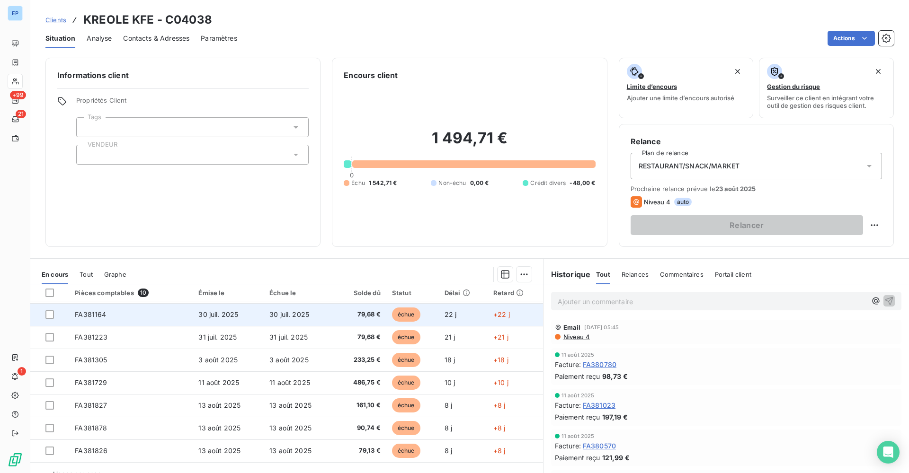
scroll to position [58, 0]
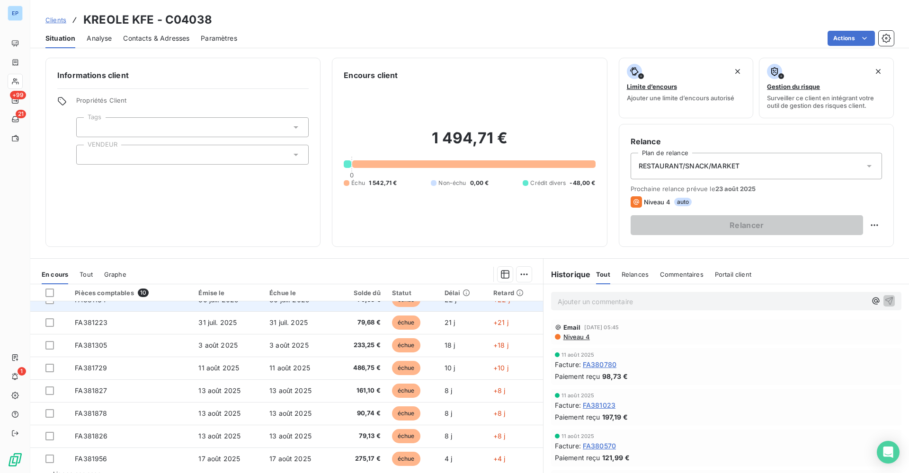
click at [79, 307] on td "FA381164" at bounding box center [131, 300] width 124 height 23
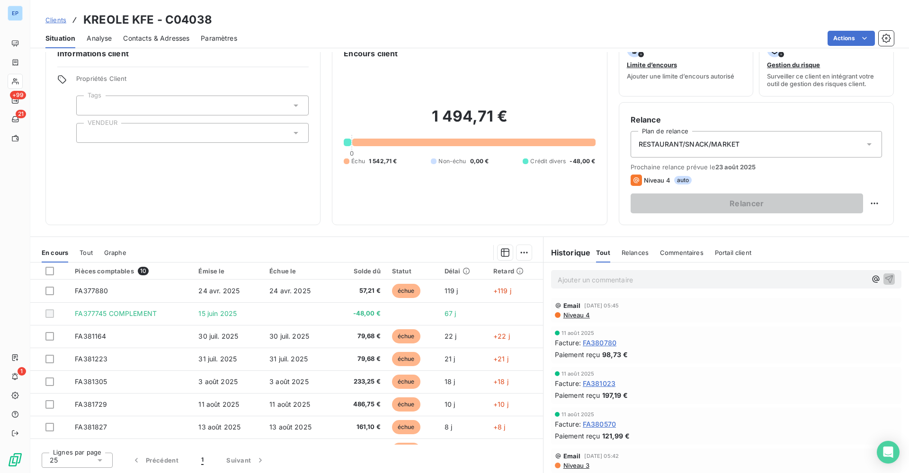
scroll to position [22, 0]
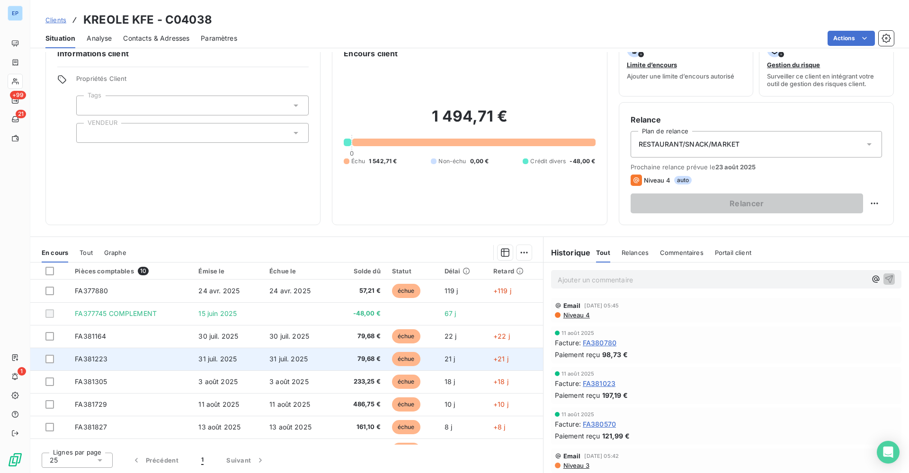
click at [80, 357] on span "FA381223" at bounding box center [91, 359] width 33 height 8
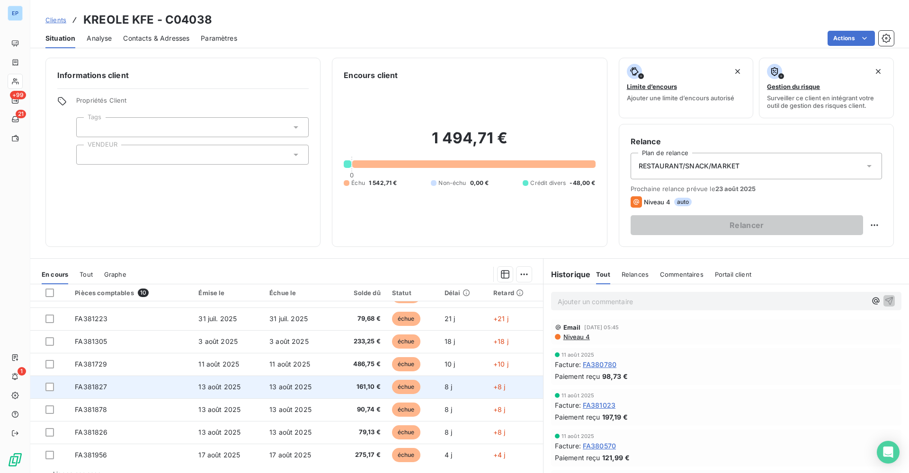
scroll to position [62, 0]
click at [86, 385] on span "FA381827" at bounding box center [91, 387] width 32 height 8
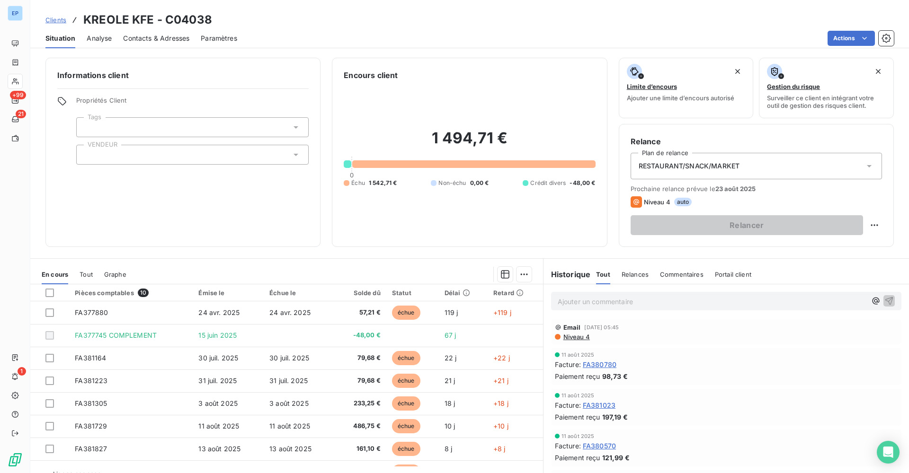
click at [96, 158] on div at bounding box center [192, 155] width 232 height 20
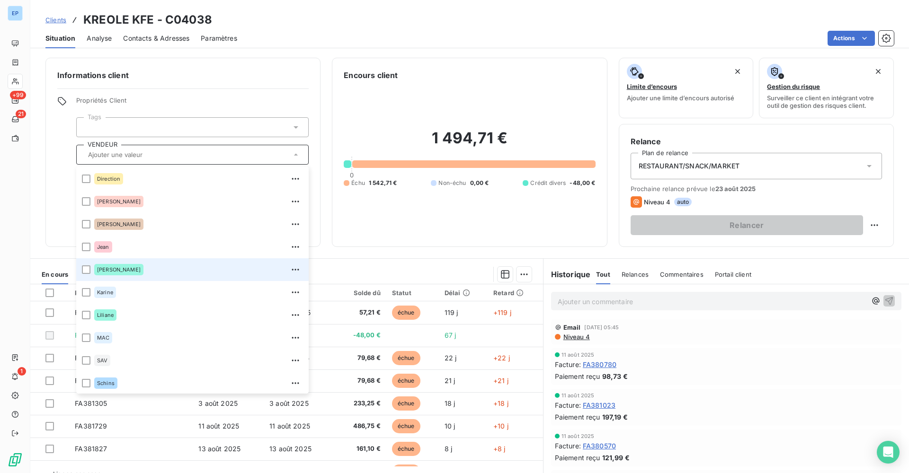
scroll to position [72, 0]
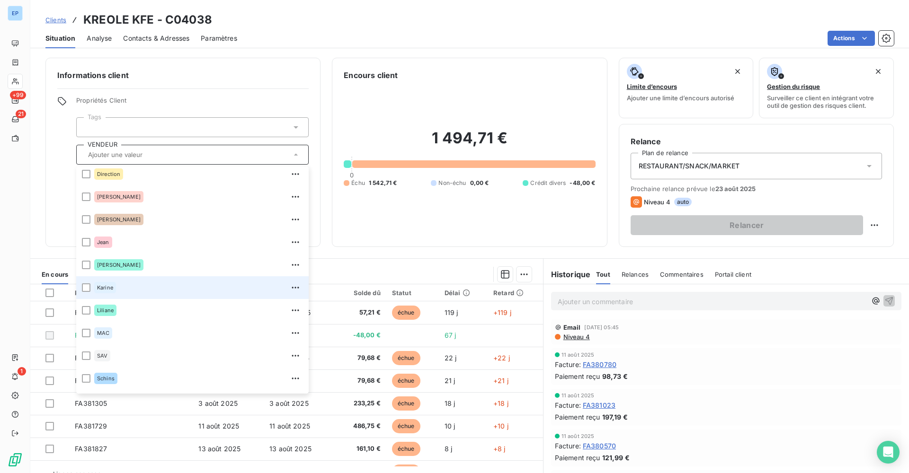
click at [113, 287] on span "Karine" at bounding box center [105, 288] width 16 height 6
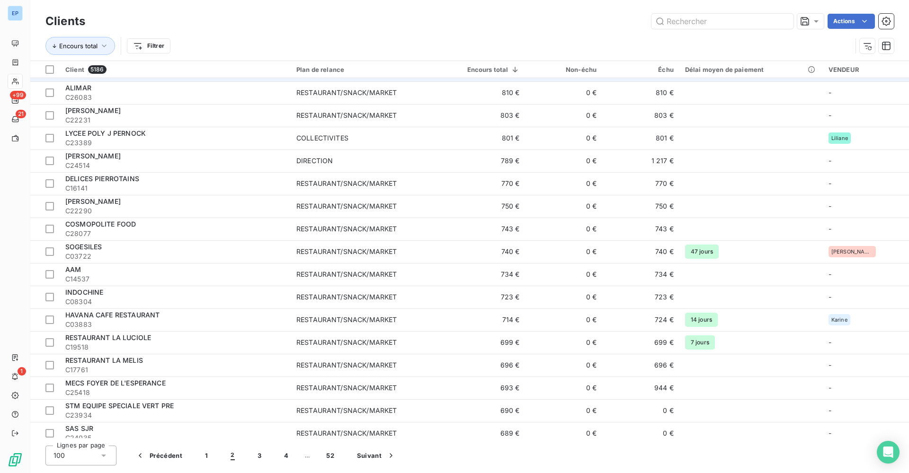
scroll to position [1612, 0]
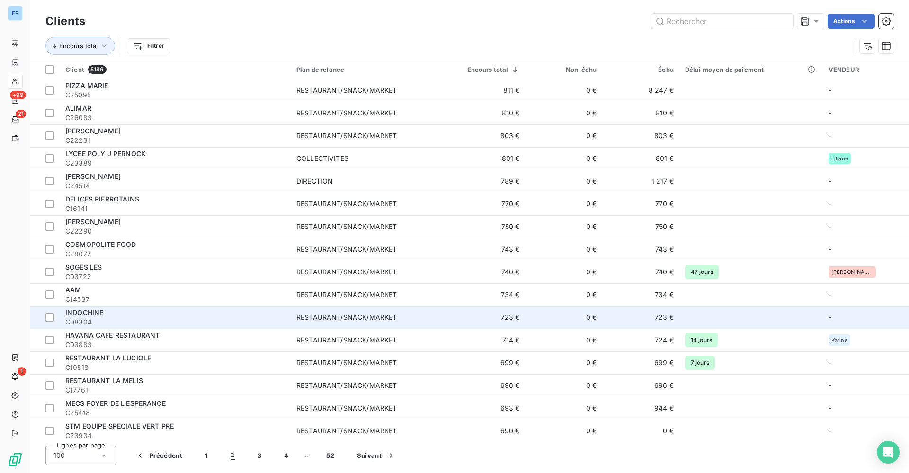
click at [335, 310] on td "RESTAURANT/SNACK/MARKET" at bounding box center [367, 317] width 153 height 23
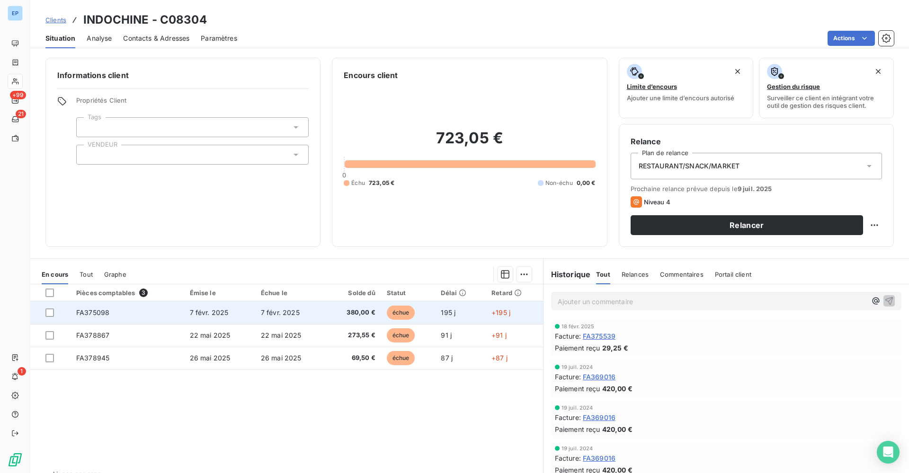
click at [118, 308] on td "FA375098" at bounding box center [128, 312] width 114 height 23
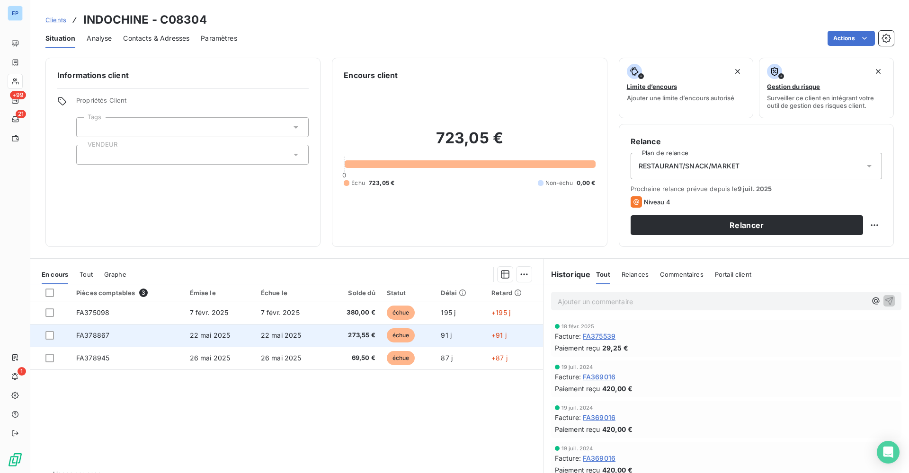
click at [94, 338] on span "FA378867" at bounding box center [92, 335] width 33 height 8
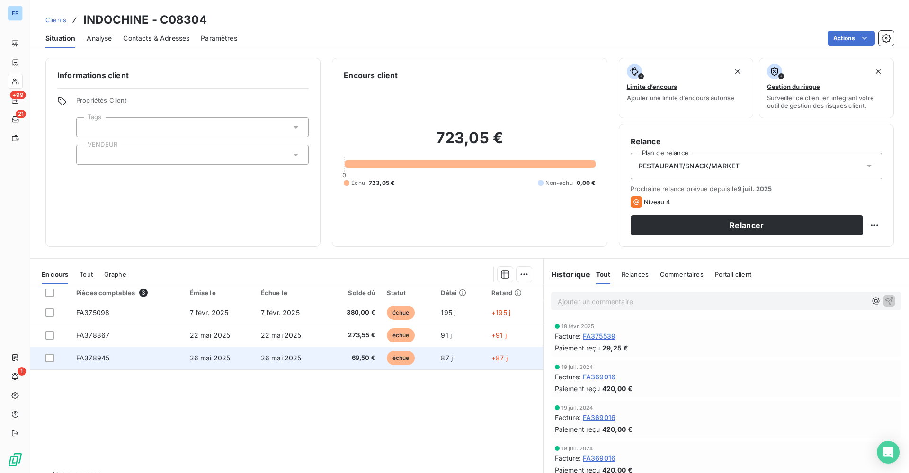
click at [82, 354] on span "FA378945" at bounding box center [92, 358] width 33 height 8
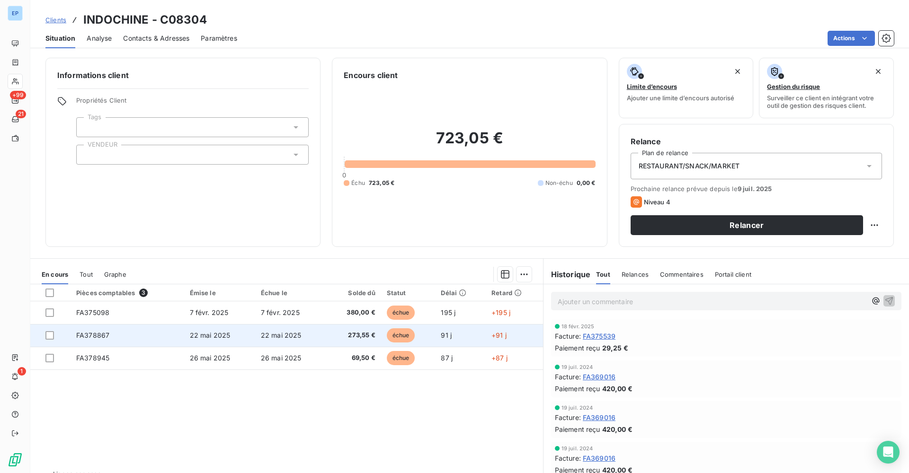
click at [82, 333] on span "FA378867" at bounding box center [92, 335] width 33 height 8
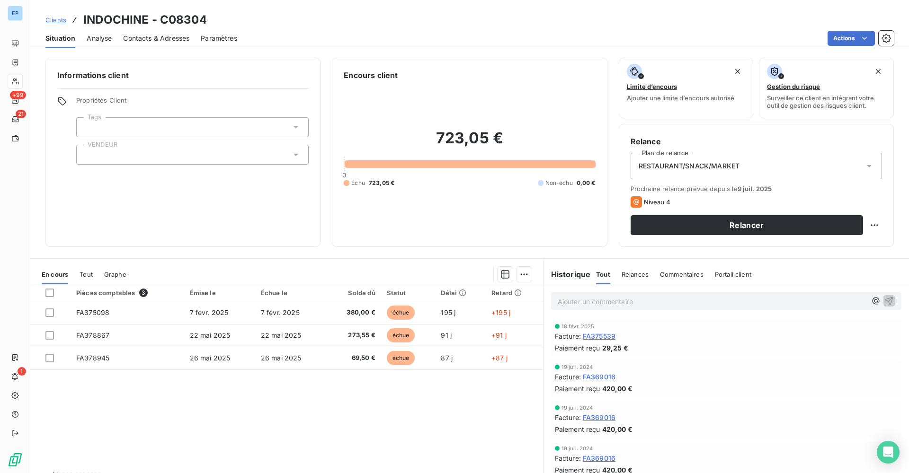
click at [151, 152] on div at bounding box center [192, 155] width 232 height 20
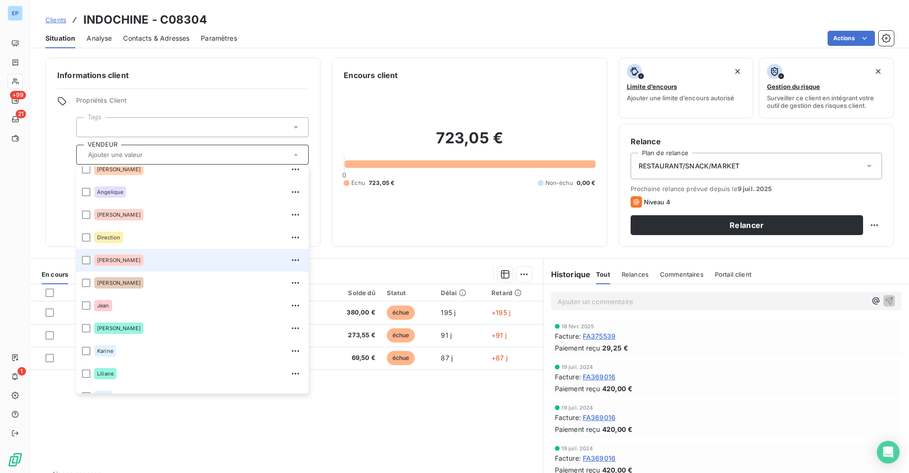
scroll to position [12, 0]
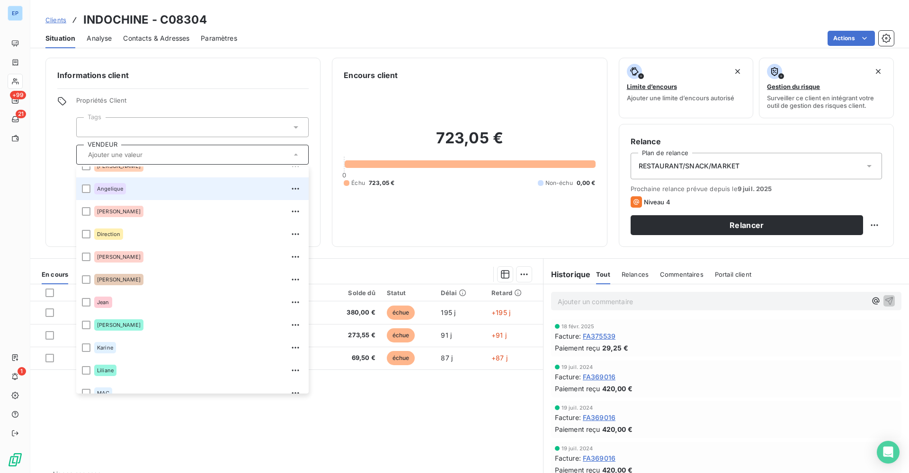
click at [127, 189] on div "Angelique" at bounding box center [198, 188] width 209 height 15
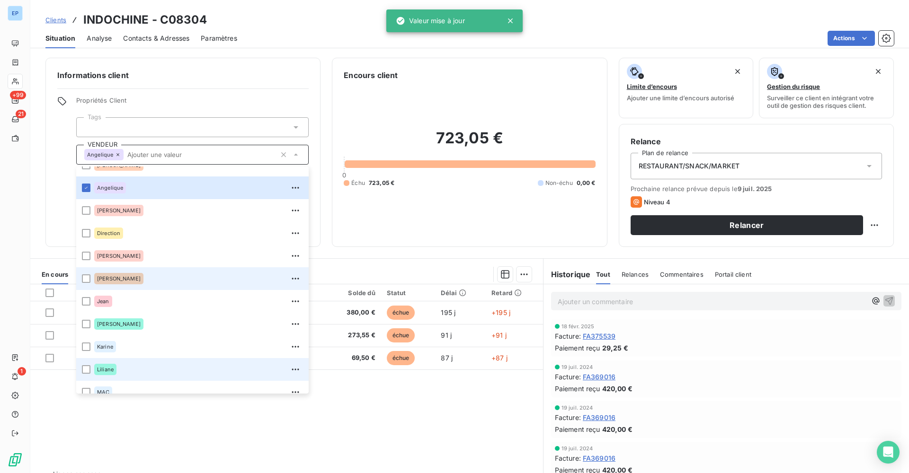
scroll to position [9, 0]
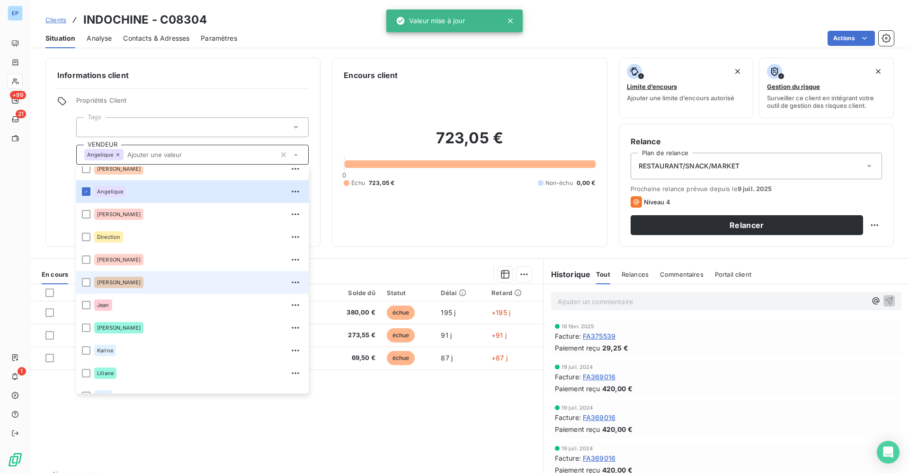
click at [111, 282] on div "Garry" at bounding box center [118, 282] width 49 height 11
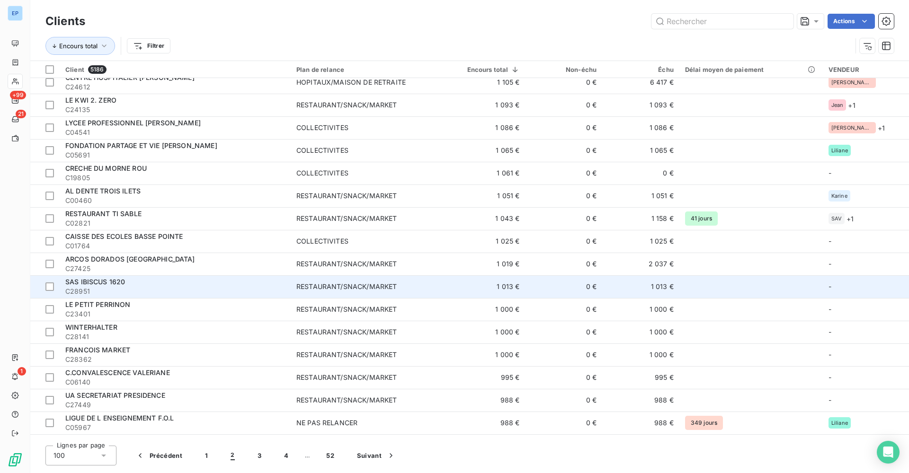
scroll to position [811, 0]
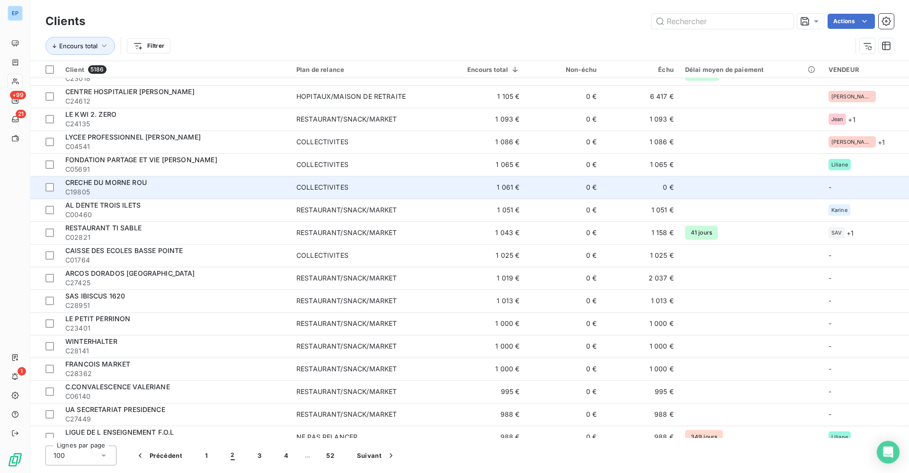
click at [375, 190] on span "COLLECTIVITES" at bounding box center [367, 187] width 142 height 9
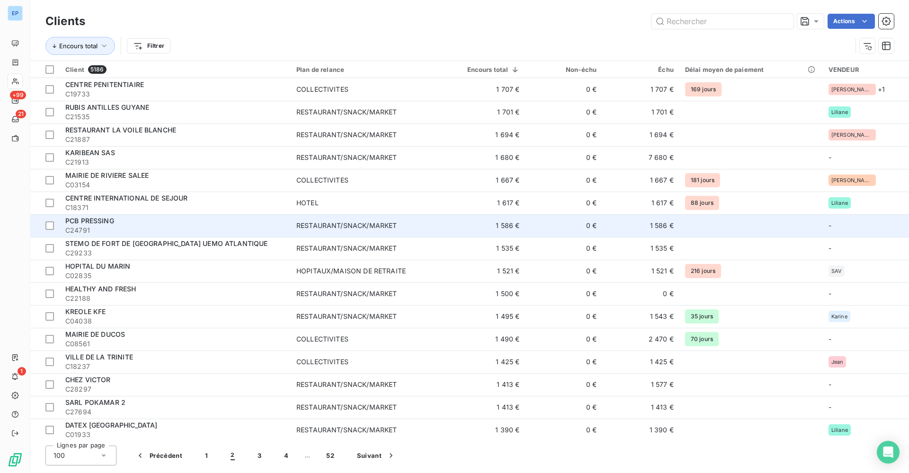
click at [383, 229] on div "RESTAURANT/SNACK/MARKET" at bounding box center [346, 225] width 100 height 9
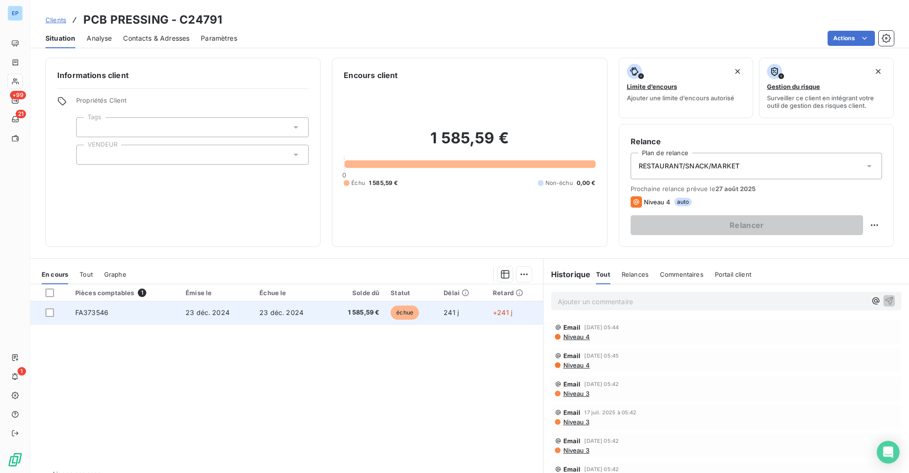
click at [105, 311] on span "FA373546" at bounding box center [91, 313] width 33 height 8
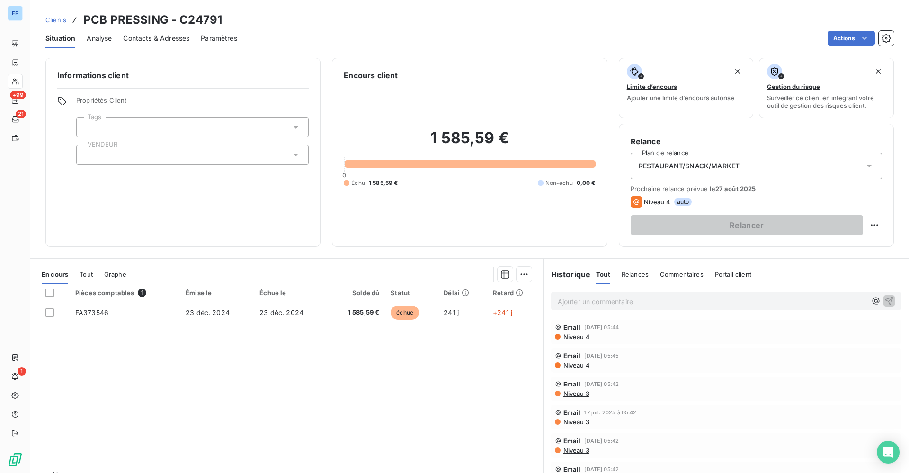
click at [113, 156] on div at bounding box center [192, 155] width 232 height 20
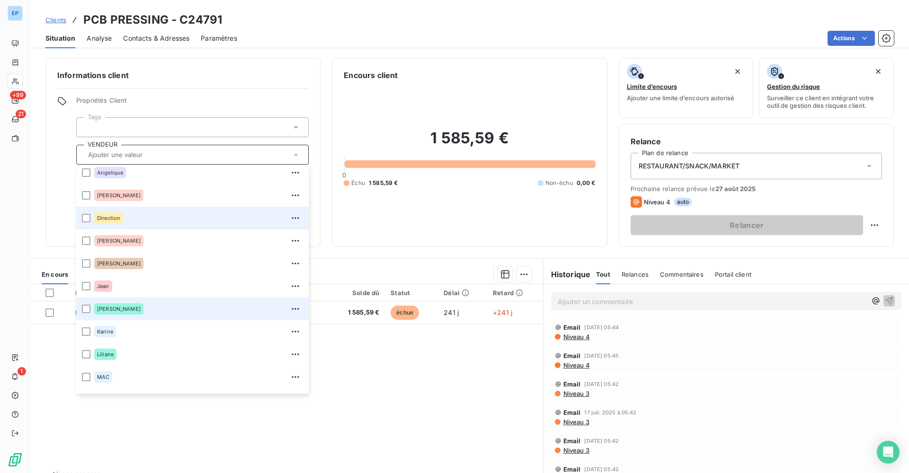
scroll to position [22, 0]
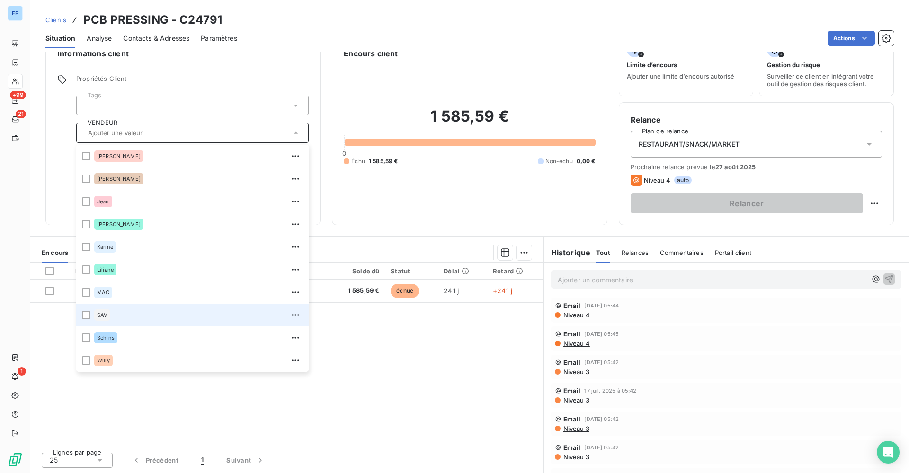
click at [110, 309] on div "SAV" at bounding box center [198, 315] width 209 height 15
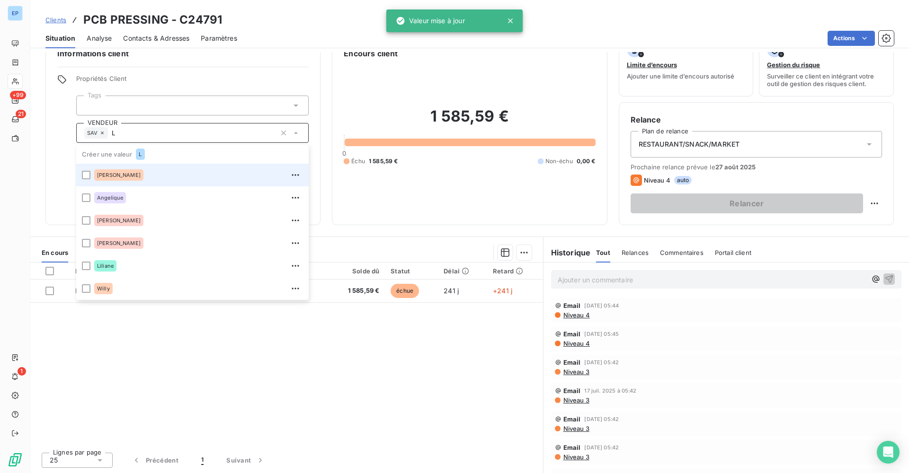
scroll to position [0, 0]
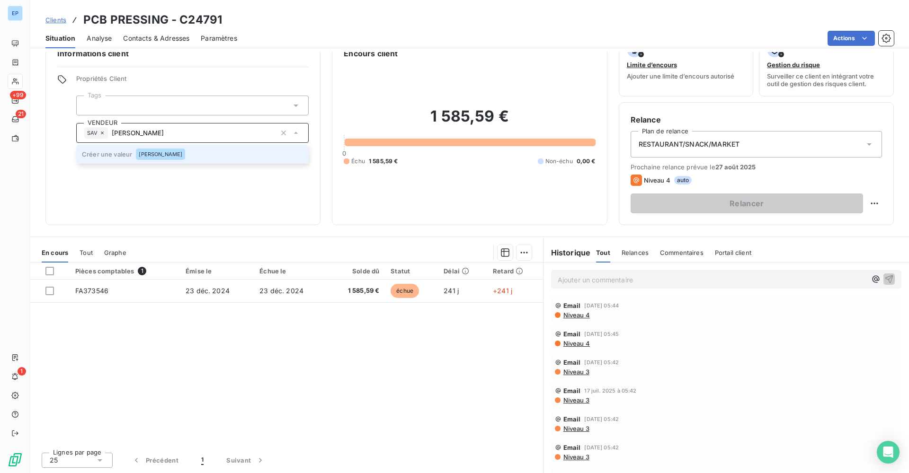
click at [157, 154] on span "LOUIS FELIX" at bounding box center [161, 154] width 44 height 6
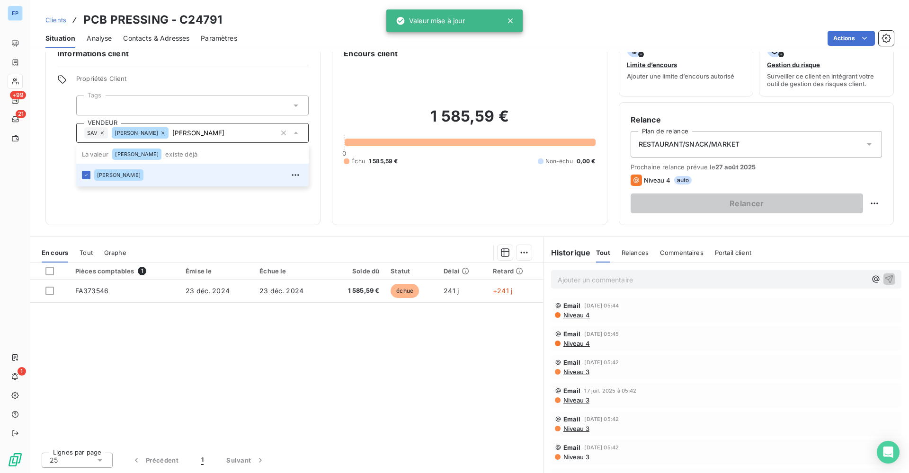
click at [220, 79] on span "Propriétés Client" at bounding box center [192, 81] width 232 height 13
type input "LOUIS FELIX"
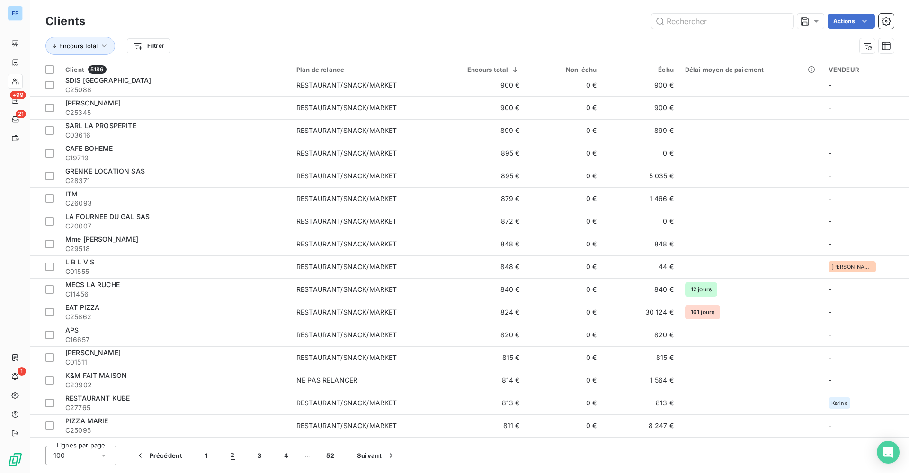
scroll to position [1627, 0]
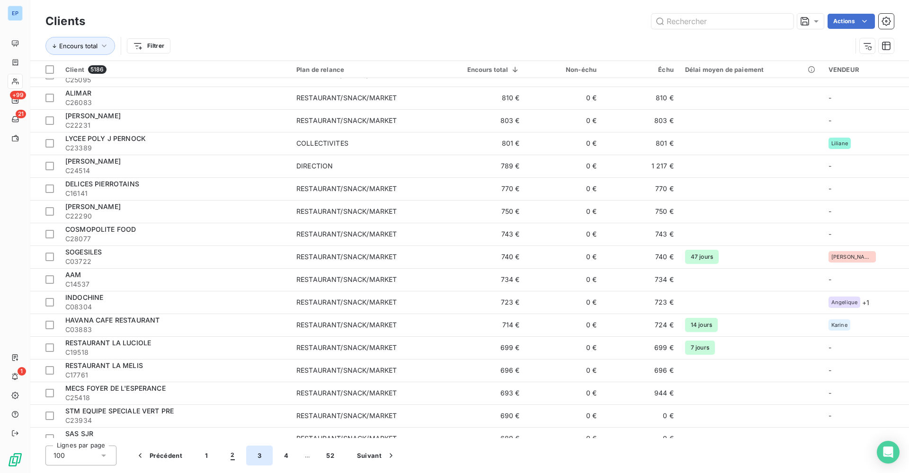
click at [257, 455] on button "3" at bounding box center [259, 456] width 26 height 20
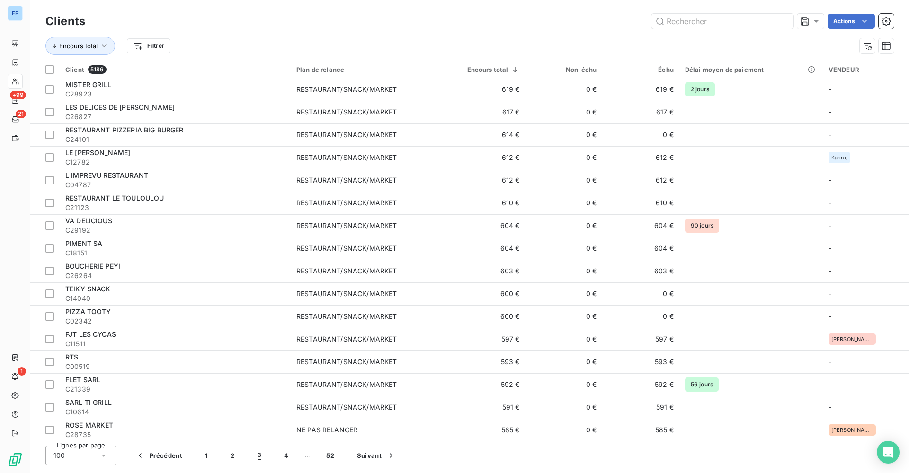
scroll to position [0, 0]
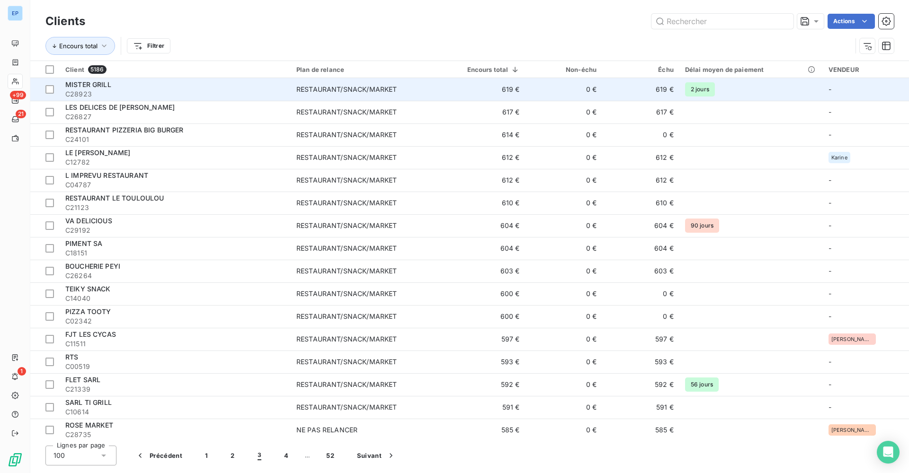
click at [300, 95] on td "RESTAURANT/SNACK/MARKET" at bounding box center [367, 89] width 153 height 23
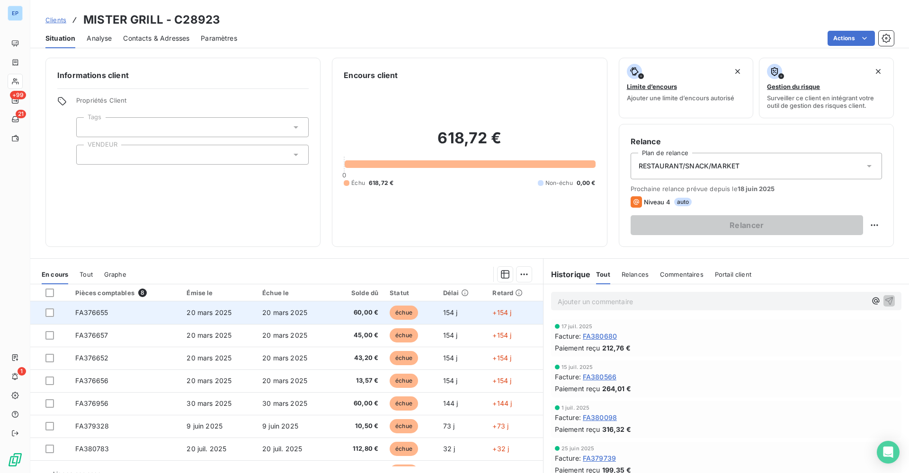
click at [102, 307] on td "FA376655" at bounding box center [125, 312] width 111 height 23
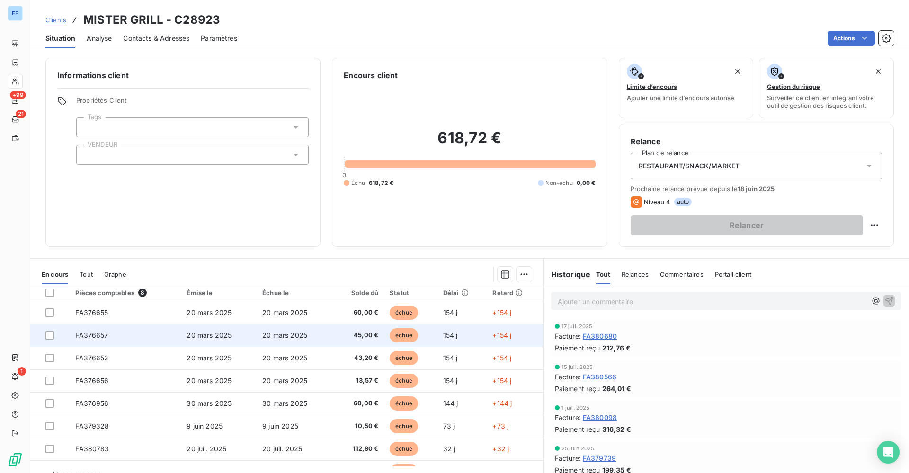
click at [75, 330] on td "FA376657" at bounding box center [125, 335] width 111 height 23
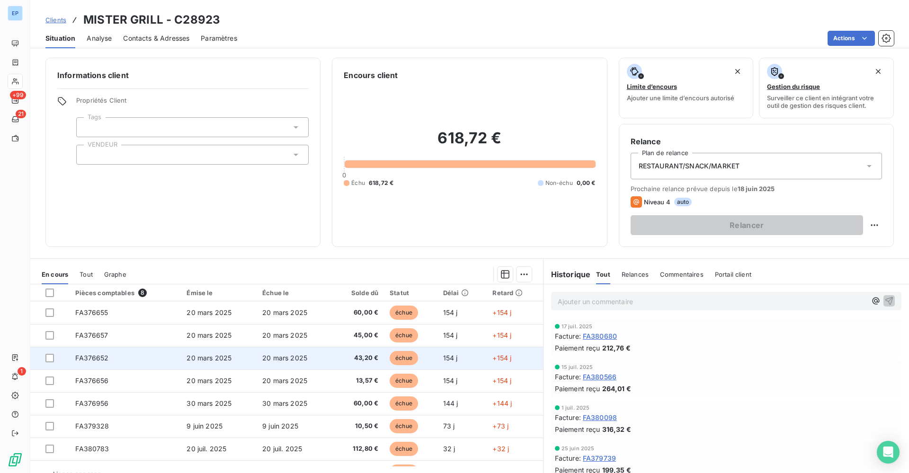
click at [82, 357] on span "FA376652" at bounding box center [91, 358] width 33 height 8
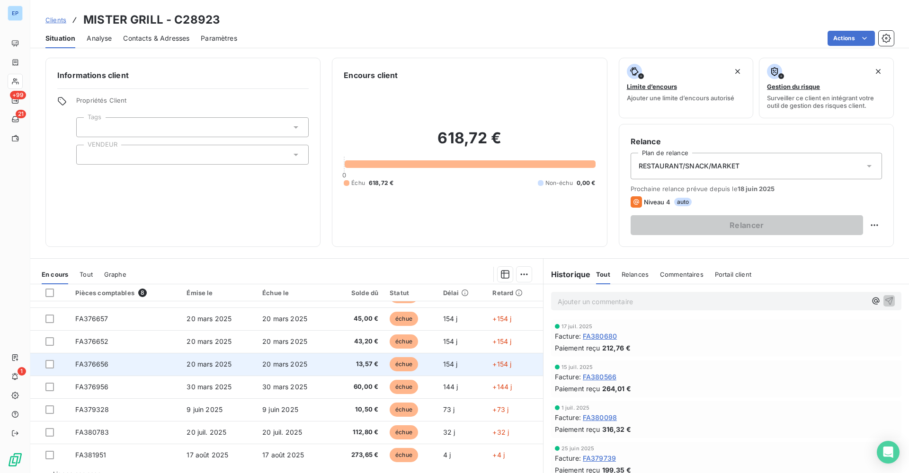
scroll to position [16, 0]
click at [90, 366] on span "FA376656" at bounding box center [91, 365] width 33 height 8
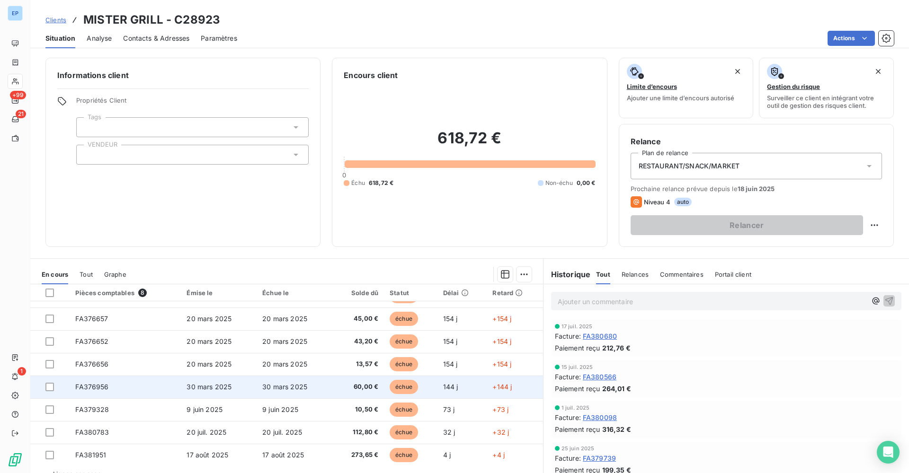
scroll to position [16, 0]
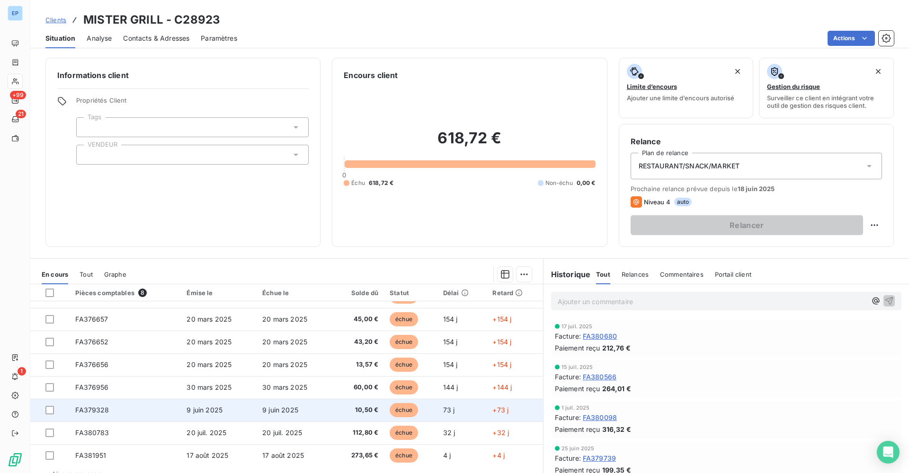
click at [94, 406] on span "FA379328" at bounding box center [92, 410] width 34 height 8
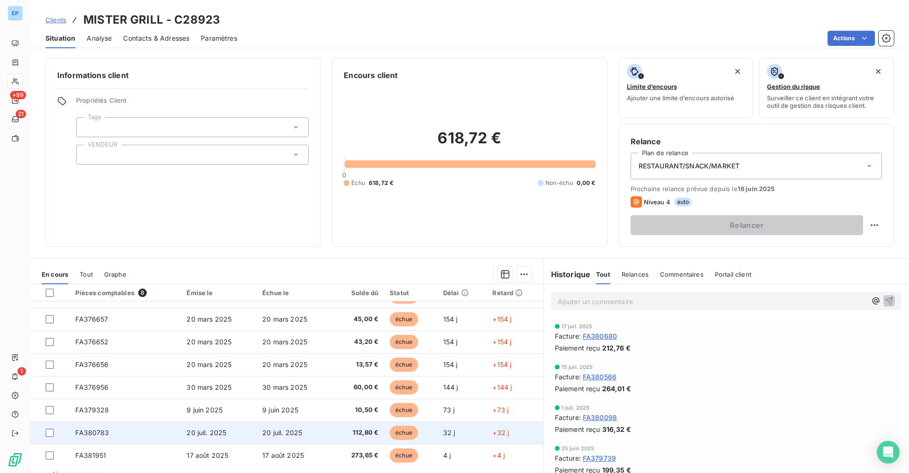
click at [87, 433] on span "FA380783" at bounding box center [92, 433] width 34 height 8
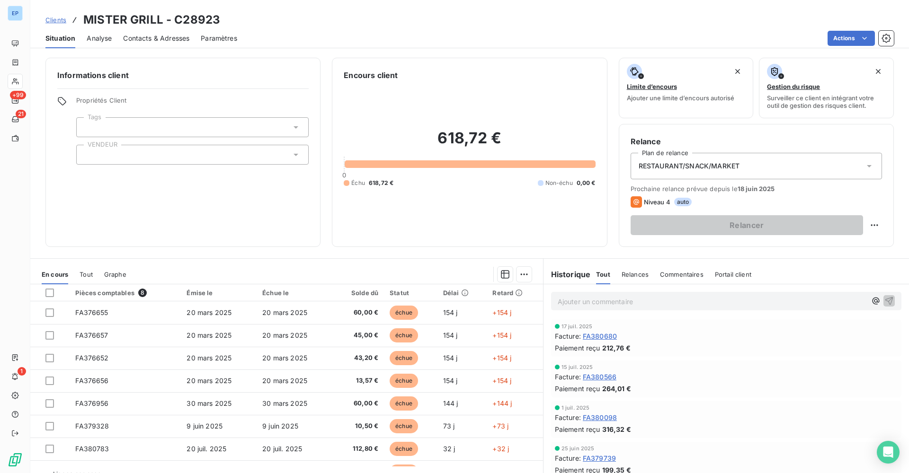
click at [106, 154] on div at bounding box center [192, 155] width 232 height 20
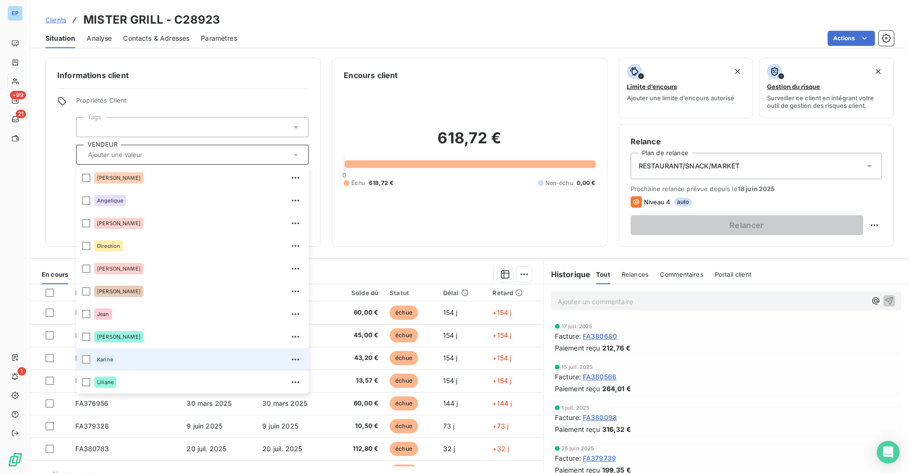
click at [100, 357] on span "Karine" at bounding box center [105, 360] width 16 height 6
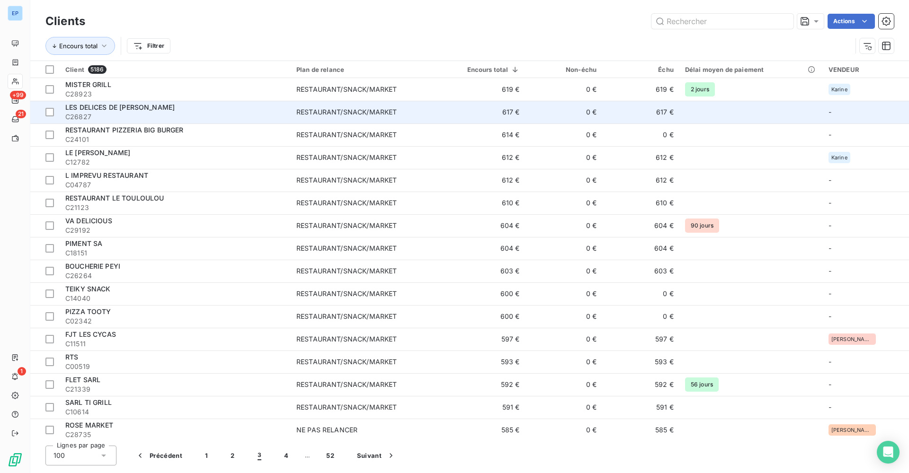
click at [260, 107] on div "LES DELICES DE SACHA" at bounding box center [175, 107] width 220 height 9
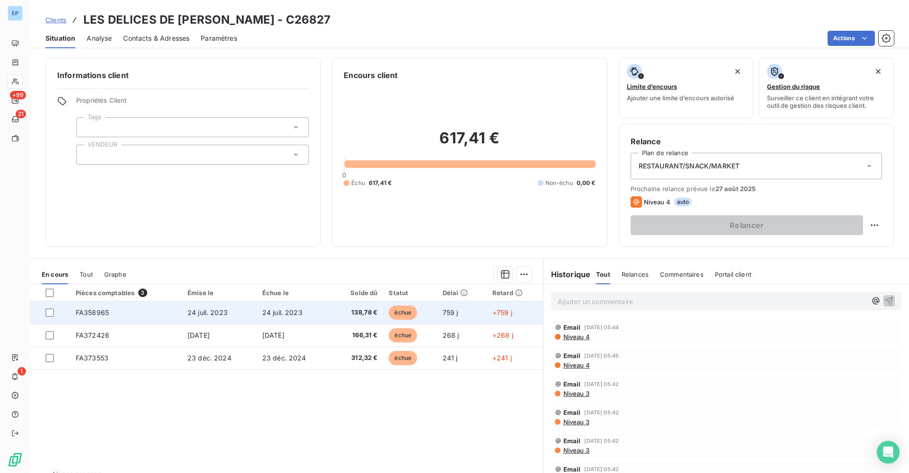
click at [77, 313] on span "FA358965" at bounding box center [92, 313] width 33 height 8
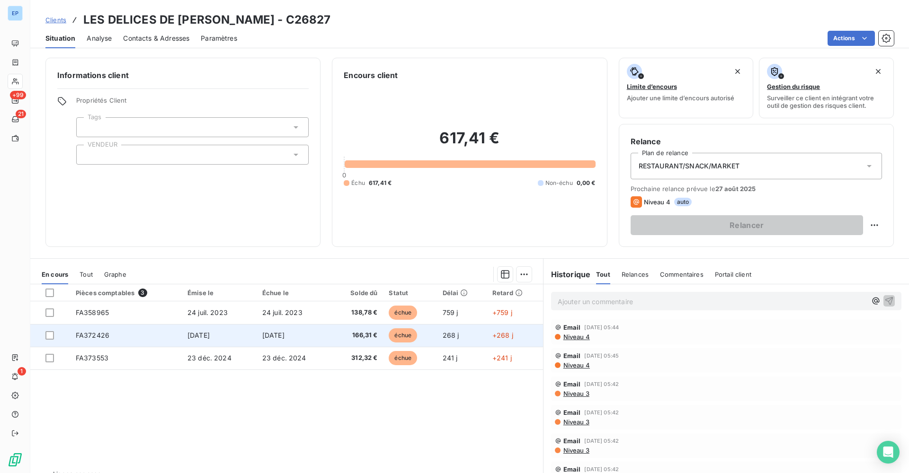
click at [78, 339] on td "FA372426" at bounding box center [126, 335] width 112 height 23
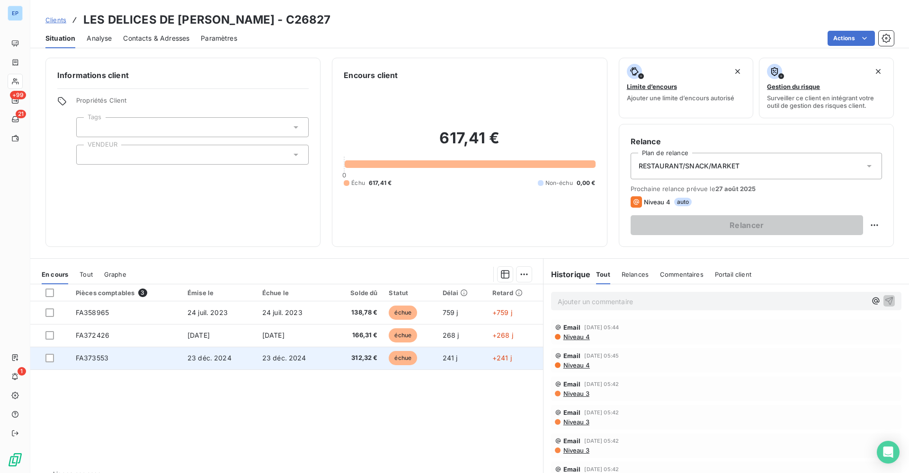
click at [89, 359] on span "FA373553" at bounding box center [92, 358] width 33 height 8
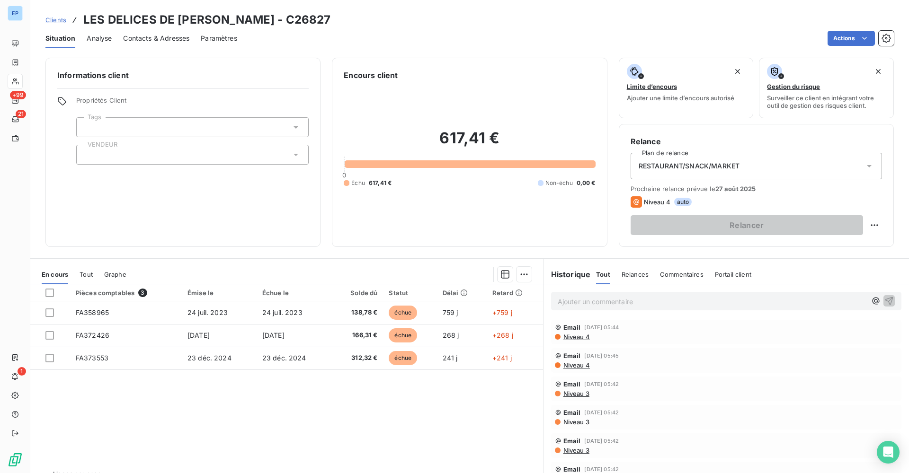
click at [93, 159] on div at bounding box center [192, 155] width 232 height 20
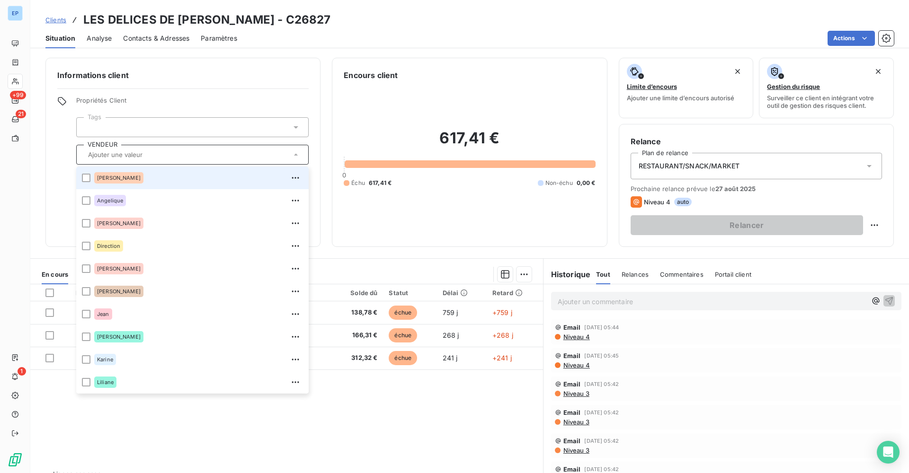
click at [91, 183] on li "Albert" at bounding box center [192, 178] width 232 height 23
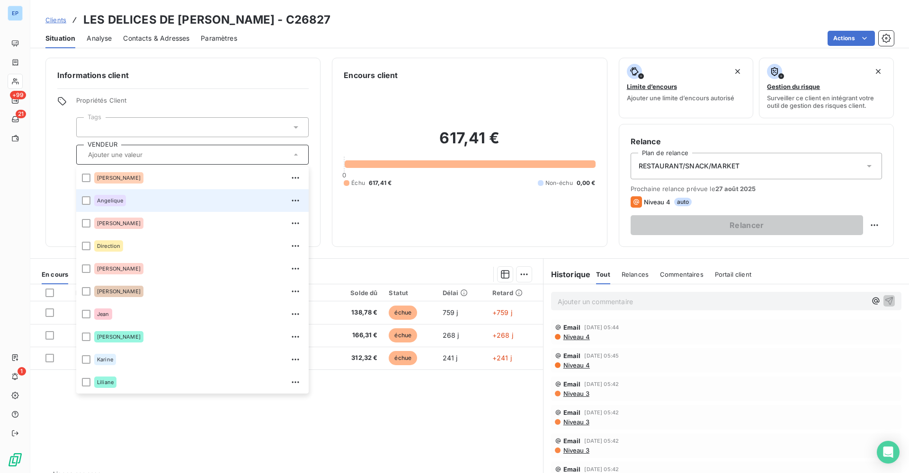
click at [97, 203] on span "Angelique" at bounding box center [110, 201] width 26 height 6
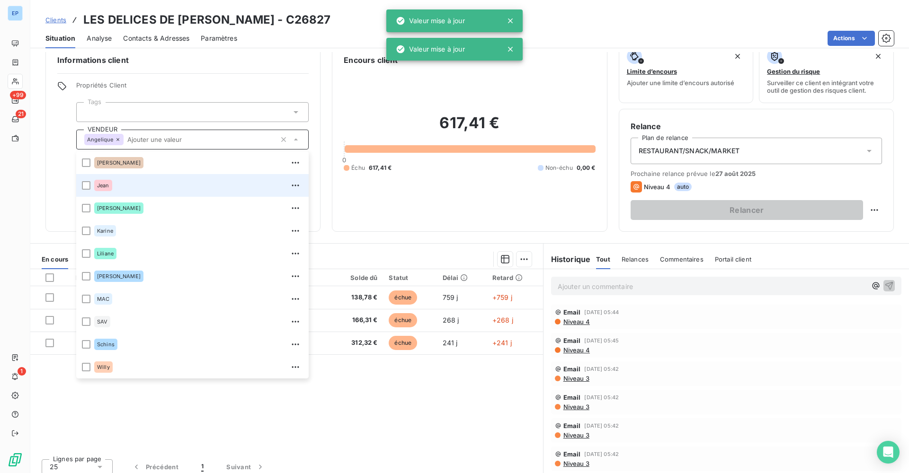
scroll to position [16, 0]
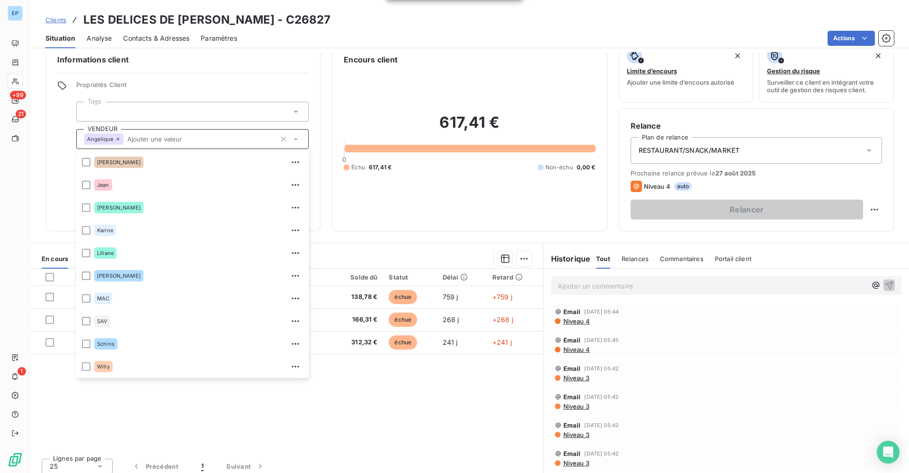
click at [70, 209] on div "Informations client Propriétés Client Tags VENDEUR Angelique Albert Angelique A…" at bounding box center [182, 136] width 275 height 189
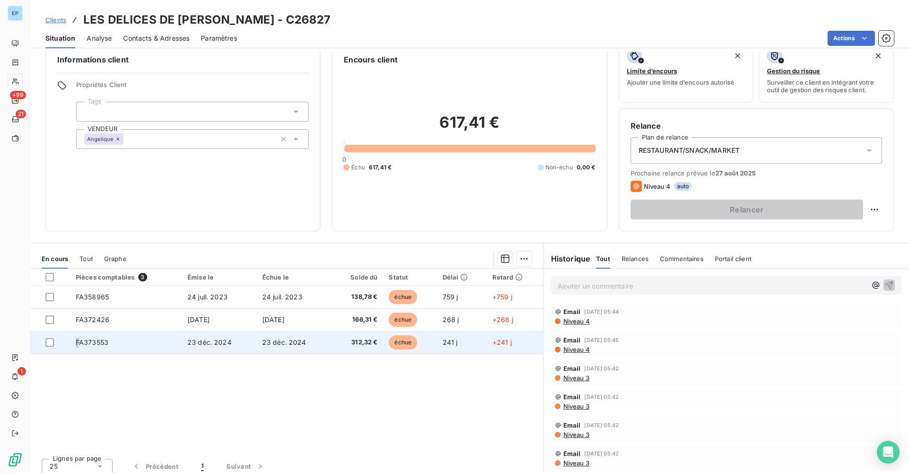
click at [78, 341] on span "FA373553" at bounding box center [92, 342] width 33 height 8
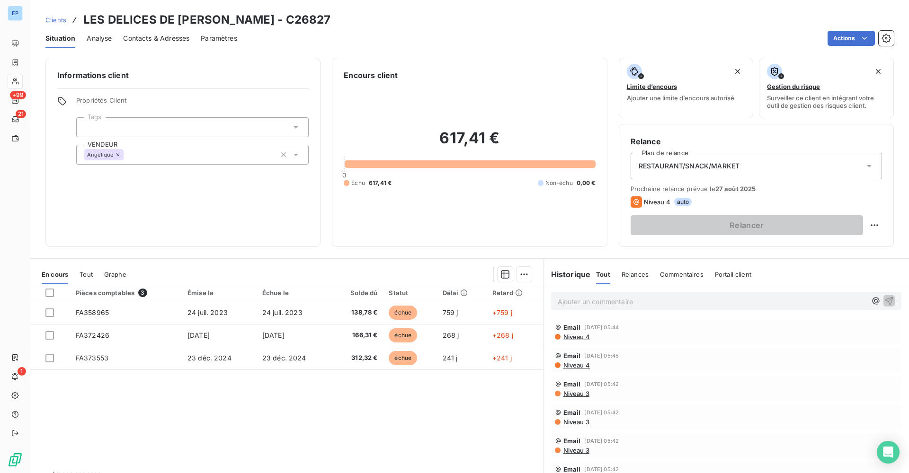
click at [181, 157] on div "Angelique" at bounding box center [192, 155] width 232 height 20
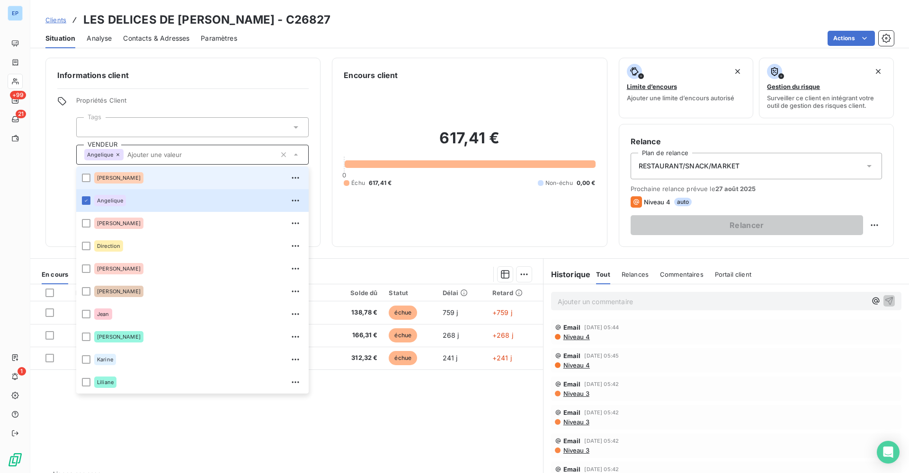
click at [129, 182] on div "Albert" at bounding box center [198, 177] width 209 height 15
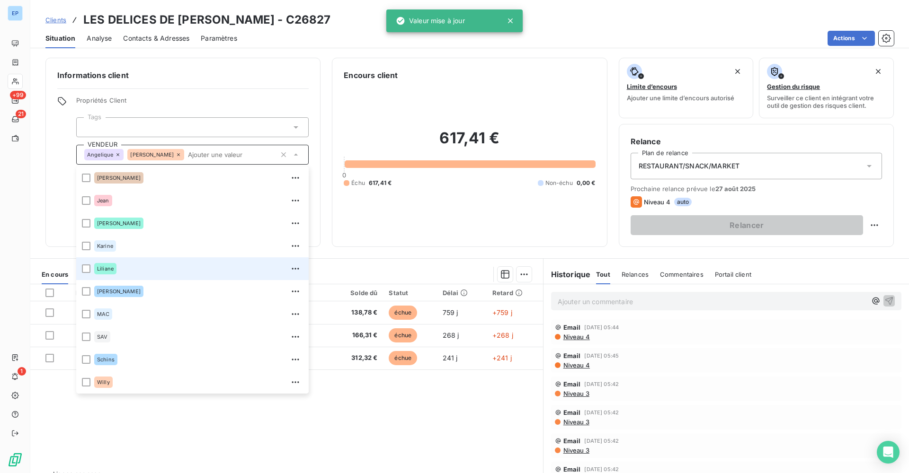
scroll to position [114, 0]
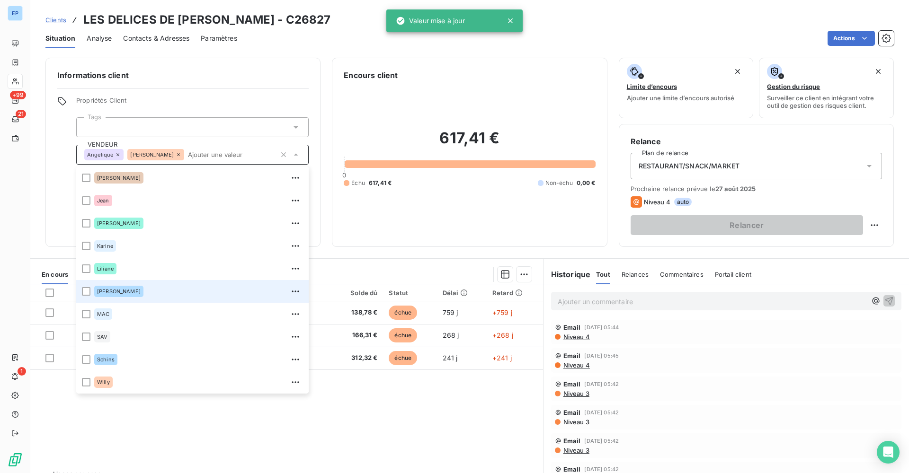
click at [111, 291] on span "LOUIS FELIX" at bounding box center [119, 292] width 44 height 6
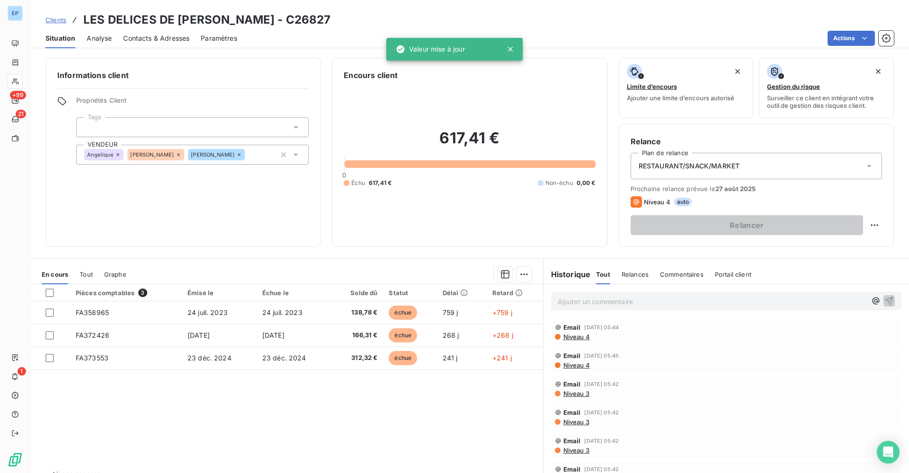
click at [217, 104] on span "Propriétés Client" at bounding box center [192, 103] width 232 height 13
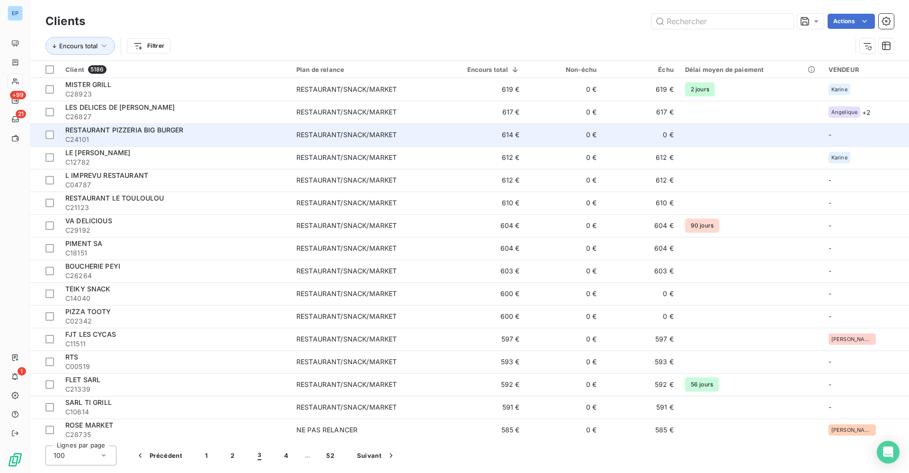
click at [205, 135] on span "C24101" at bounding box center [175, 139] width 220 height 9
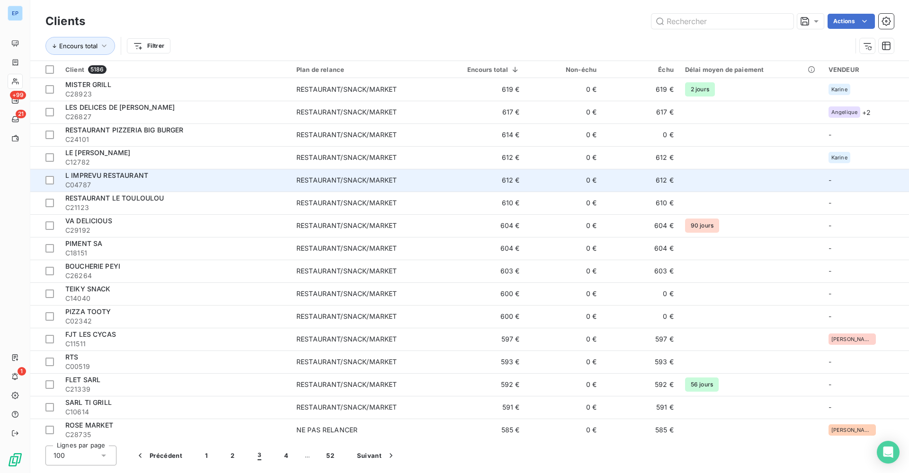
click at [116, 187] on span "C04787" at bounding box center [175, 184] width 220 height 9
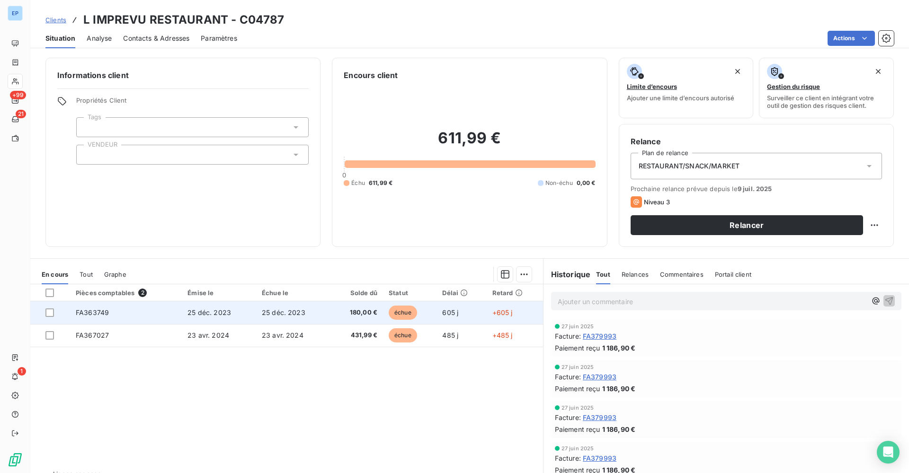
click at [79, 309] on span "FA363749" at bounding box center [92, 313] width 33 height 8
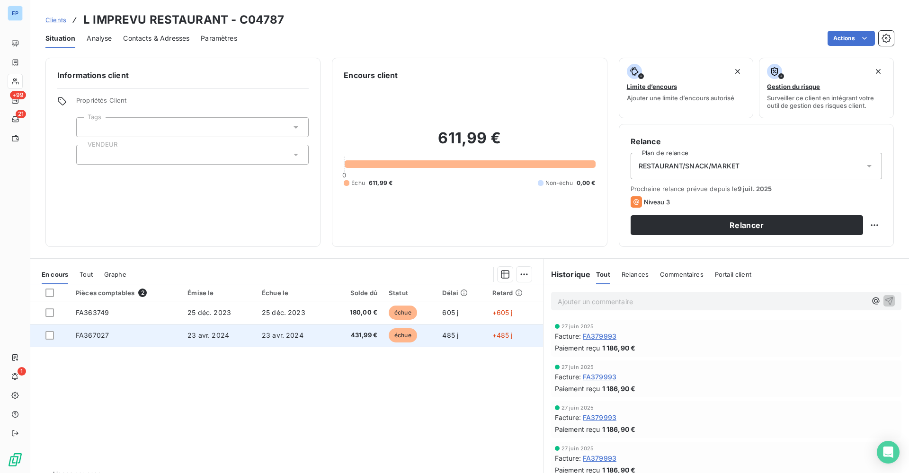
click at [85, 338] on span "FA367027" at bounding box center [92, 335] width 33 height 8
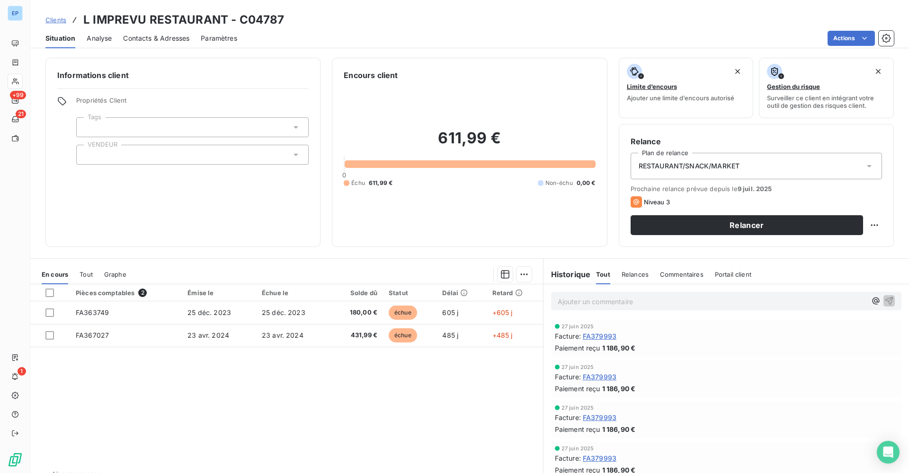
click at [132, 156] on div at bounding box center [192, 155] width 232 height 20
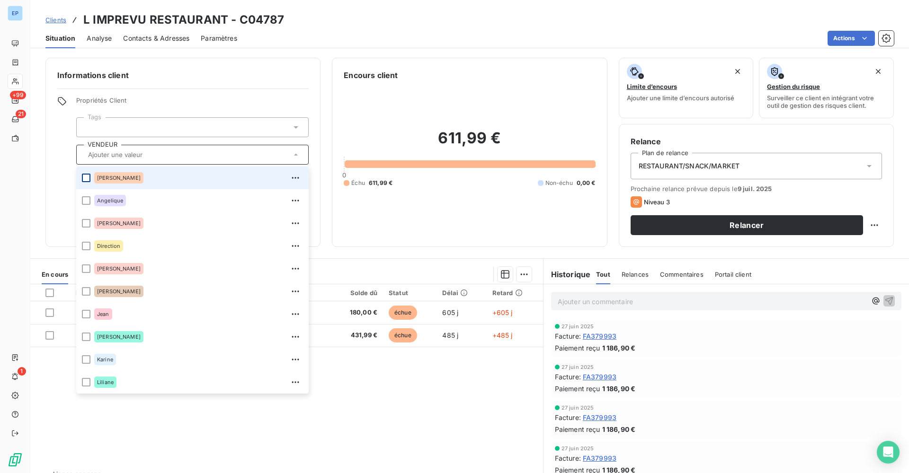
click at [87, 175] on div at bounding box center [86, 178] width 9 height 9
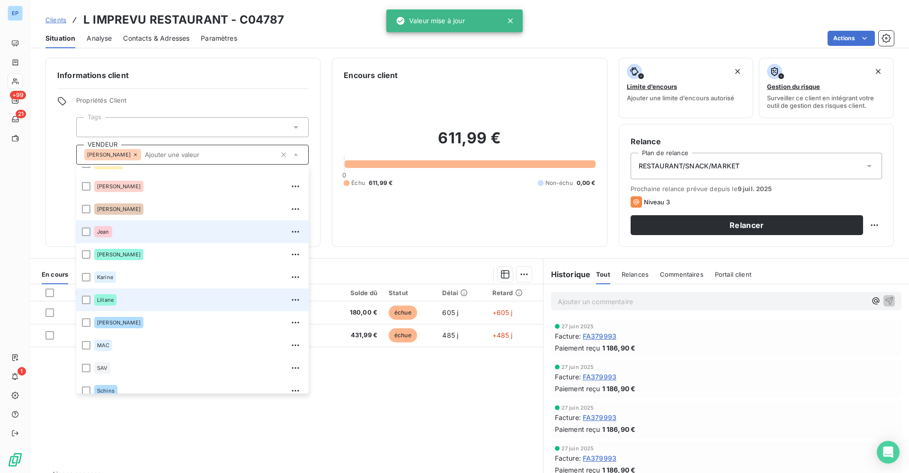
scroll to position [83, 0]
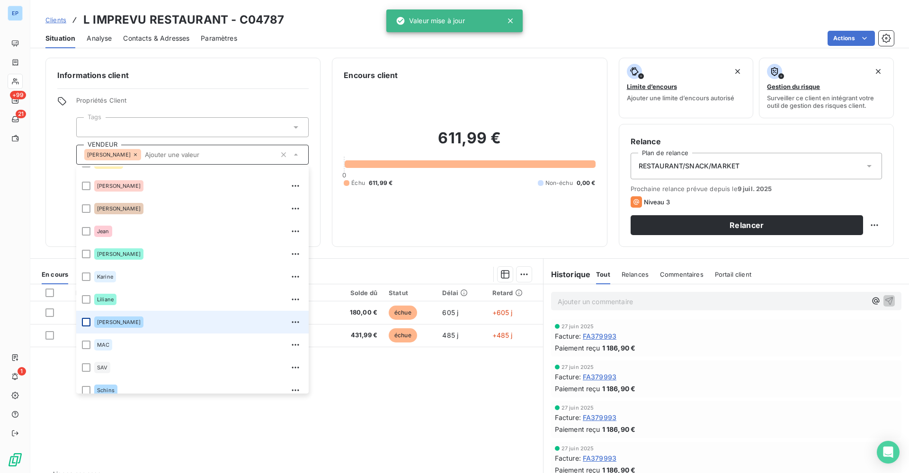
click at [88, 319] on div at bounding box center [86, 322] width 9 height 9
click at [207, 93] on div "Informations client Propriétés Client Tags VENDEUR Albert LOUIS FELIX Albert An…" at bounding box center [182, 152] width 275 height 189
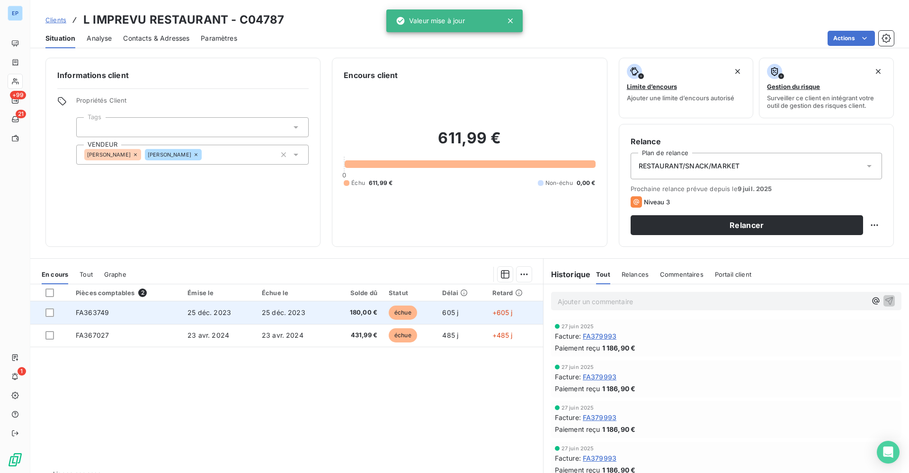
click at [97, 306] on td "FA363749" at bounding box center [126, 312] width 112 height 23
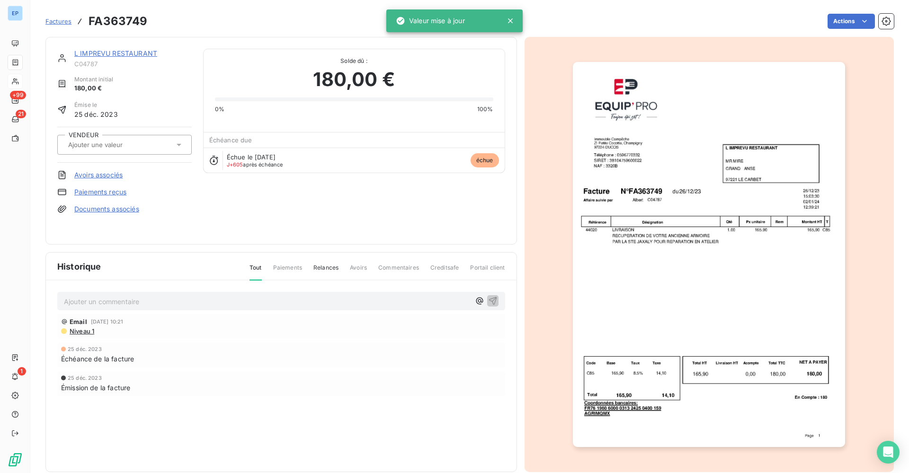
click at [136, 147] on input "text" at bounding box center [114, 145] width 95 height 9
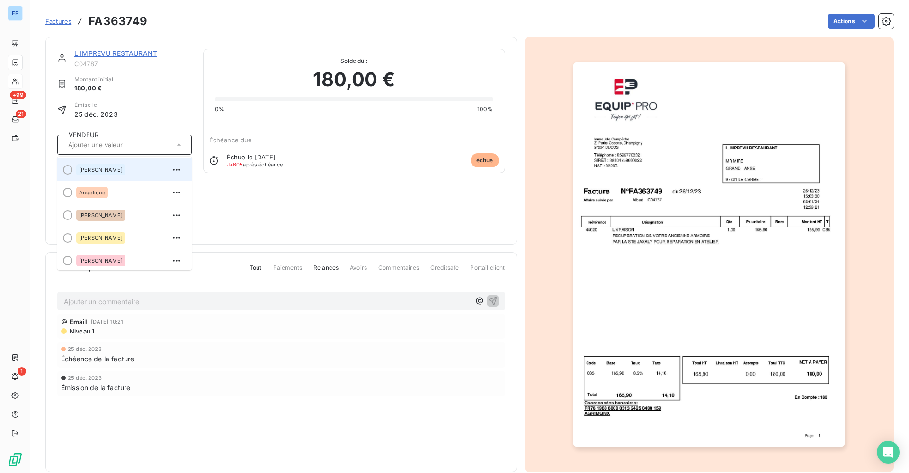
click at [115, 171] on div "Albert" at bounding box center [130, 169] width 108 height 15
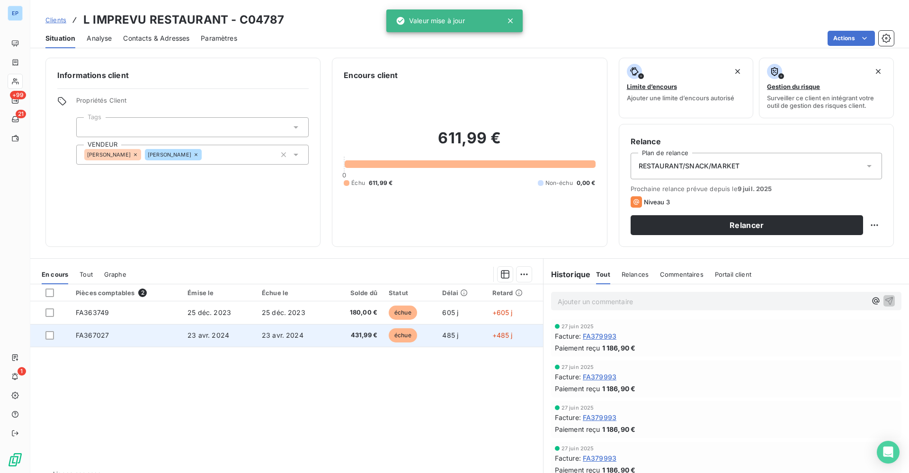
click at [88, 334] on span "FA367027" at bounding box center [92, 335] width 33 height 8
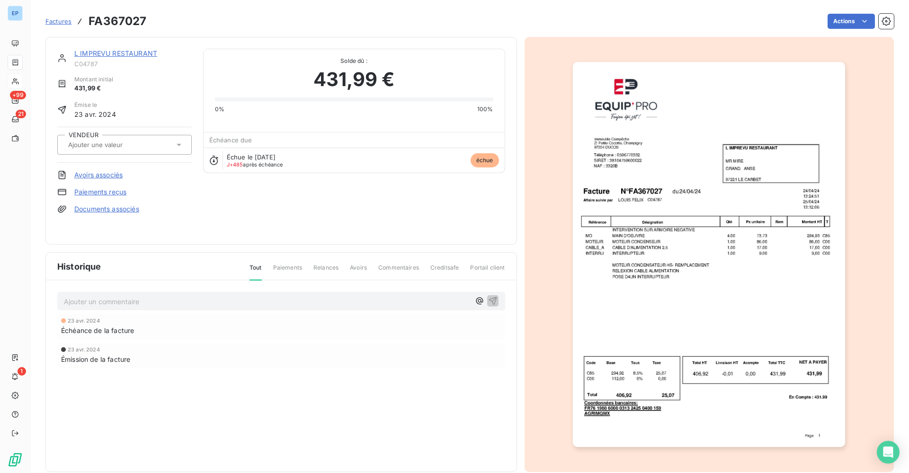
click at [104, 146] on input "text" at bounding box center [114, 145] width 95 height 9
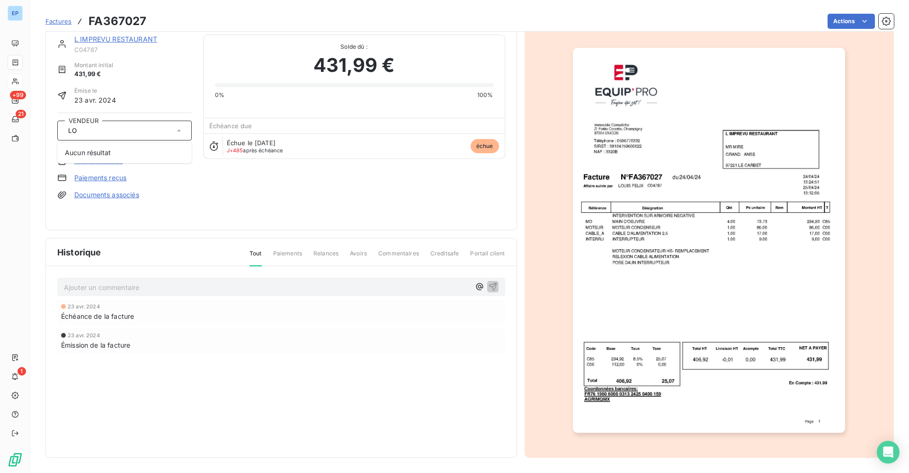
type input "L"
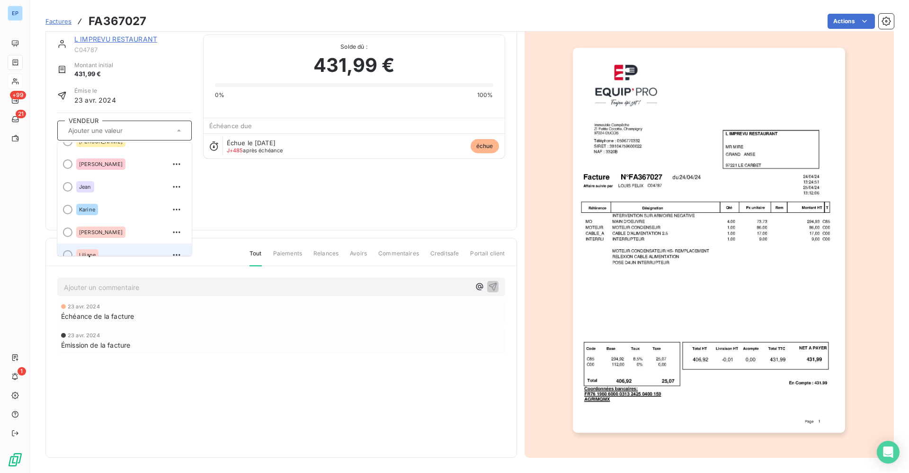
scroll to position [79, 0]
click at [132, 94] on div "Émise le 23 avr. 2024" at bounding box center [124, 96] width 134 height 18
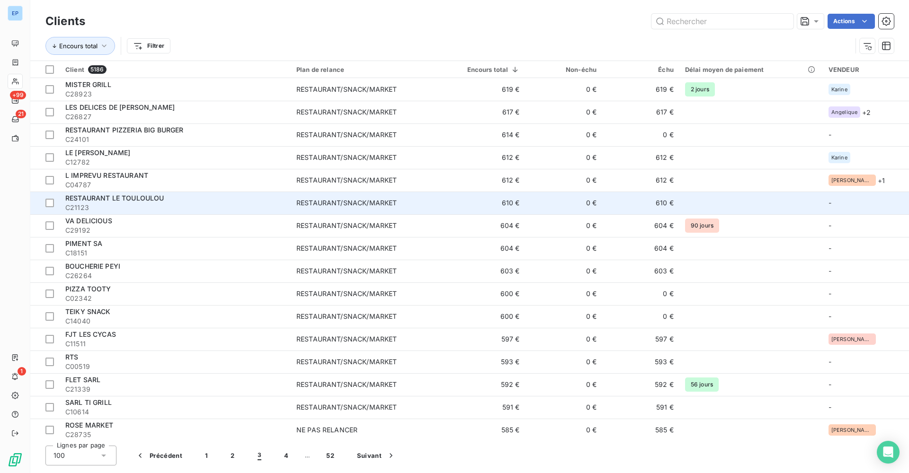
click at [191, 201] on div "RESTAURANT LE TOULOULOU" at bounding box center [175, 198] width 220 height 9
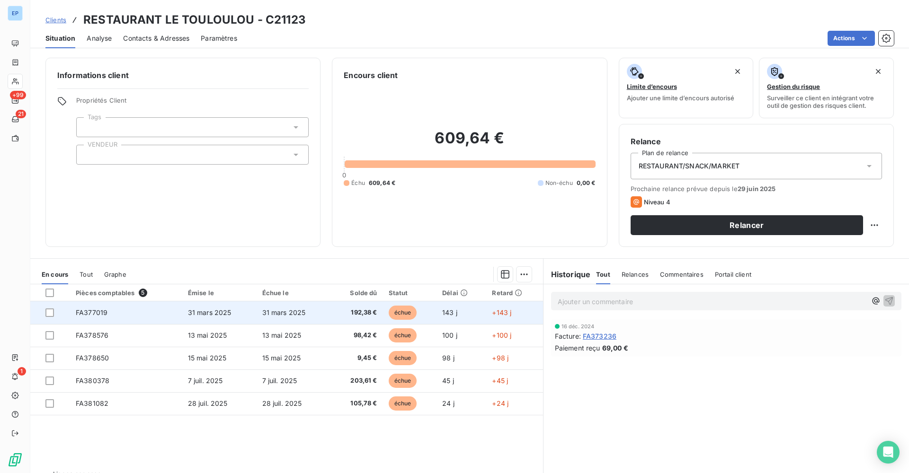
click at [93, 306] on td "FA377019" at bounding box center [126, 312] width 112 height 23
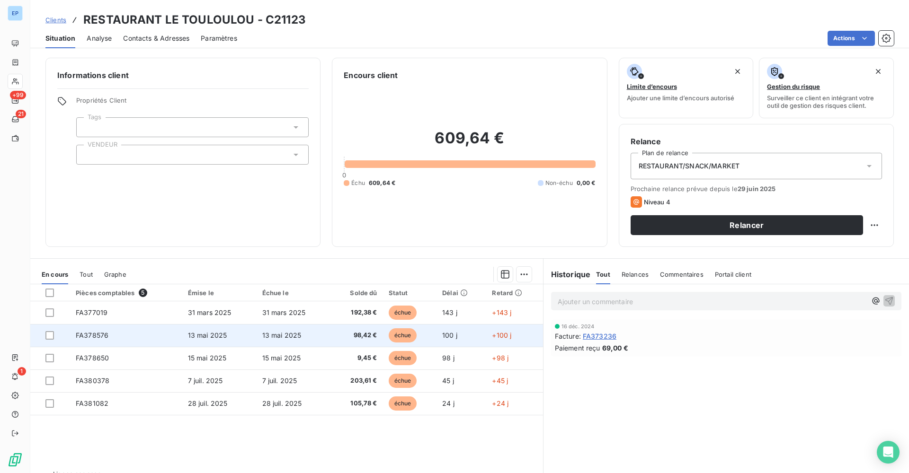
click at [90, 335] on span "FA378576" at bounding box center [92, 335] width 33 height 8
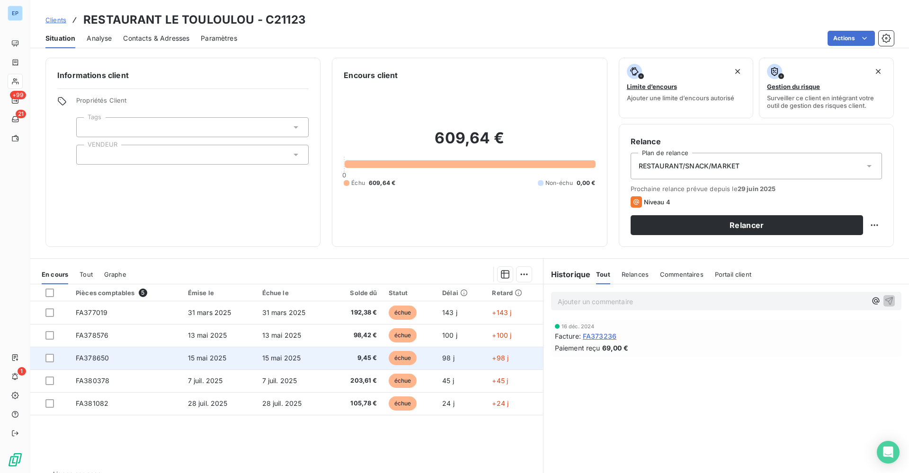
click at [90, 361] on span "FA378650" at bounding box center [92, 358] width 33 height 8
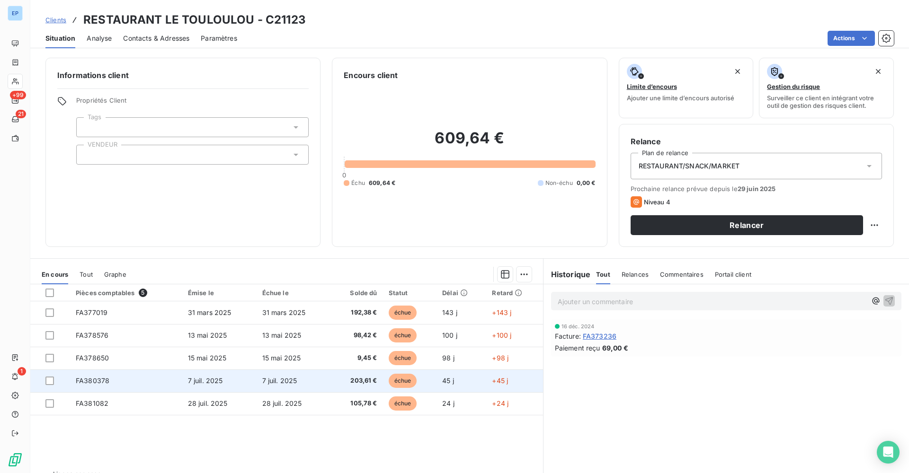
click at [74, 382] on td "FA380378" at bounding box center [126, 381] width 112 height 23
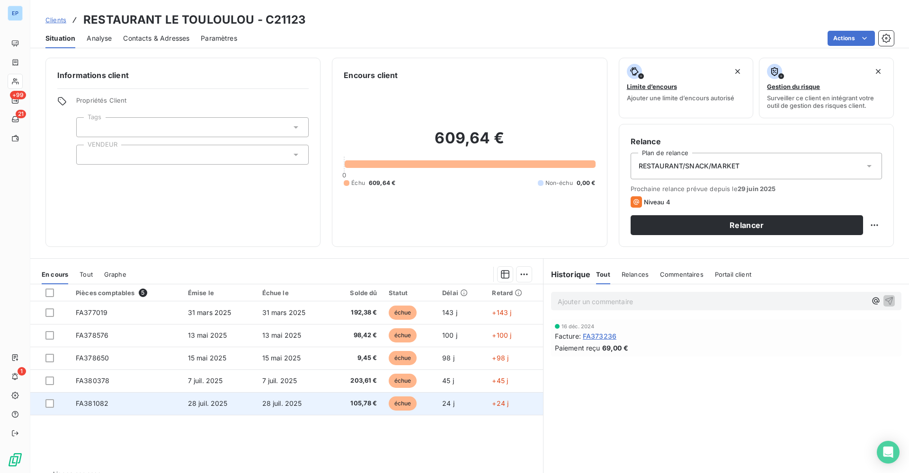
click at [91, 401] on span "FA381082" at bounding box center [92, 403] width 33 height 8
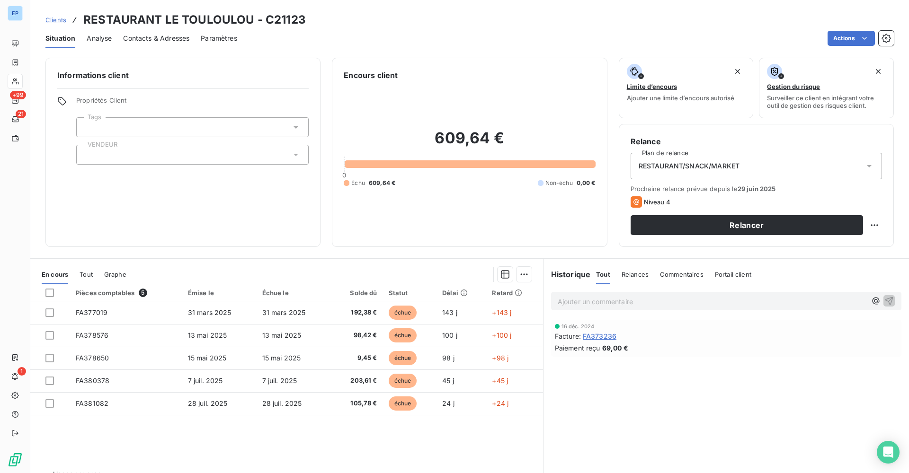
click at [102, 152] on div at bounding box center [192, 155] width 232 height 20
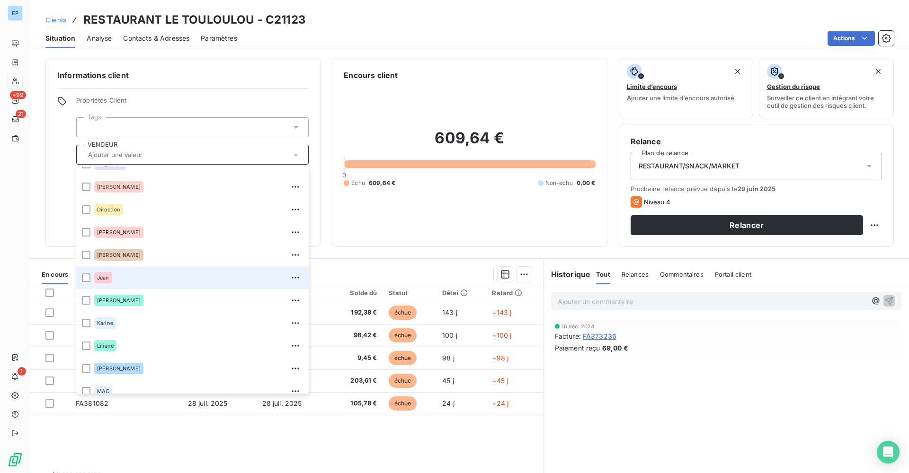
scroll to position [37, 0]
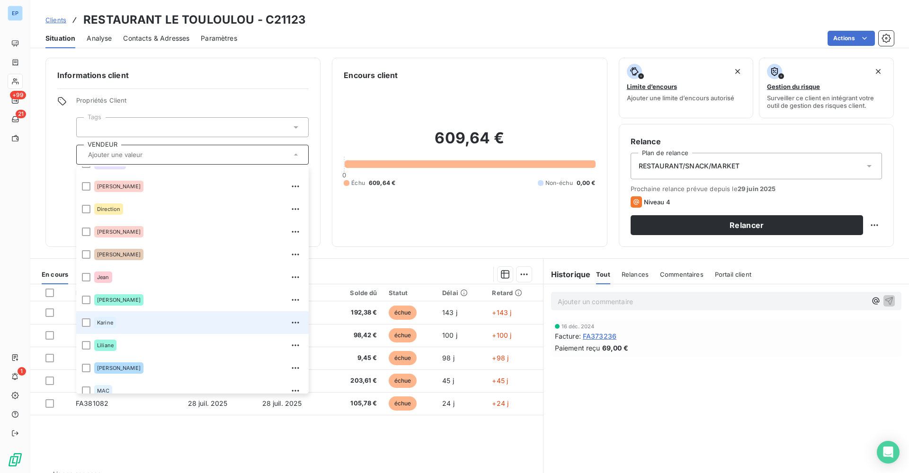
click at [102, 319] on div "Karine" at bounding box center [105, 322] width 22 height 11
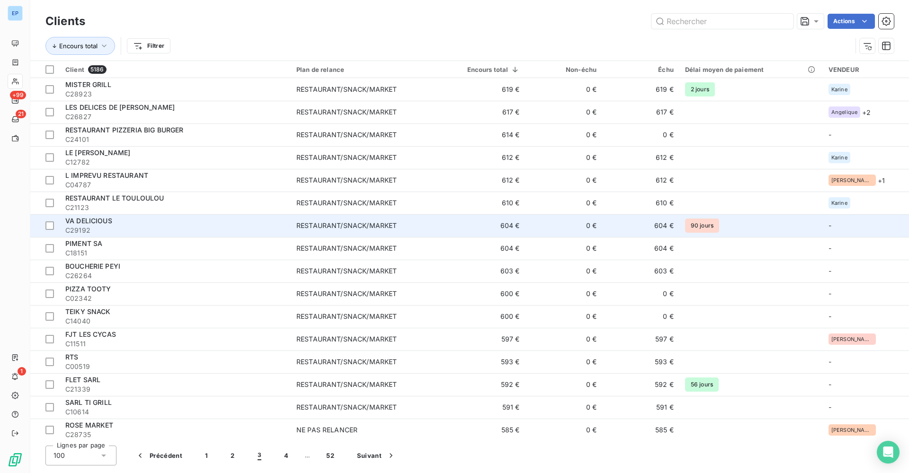
click at [274, 222] on div "VA DELICIOUS" at bounding box center [175, 220] width 220 height 9
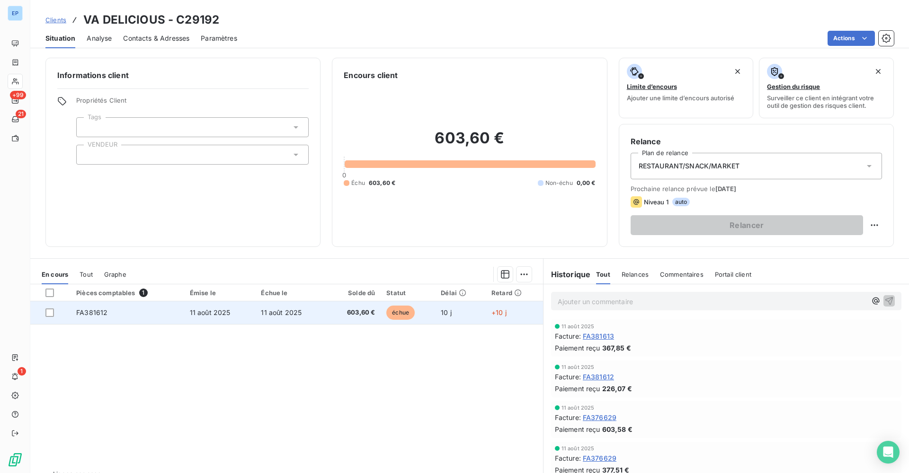
click at [90, 309] on span "FA381612" at bounding box center [91, 313] width 31 height 8
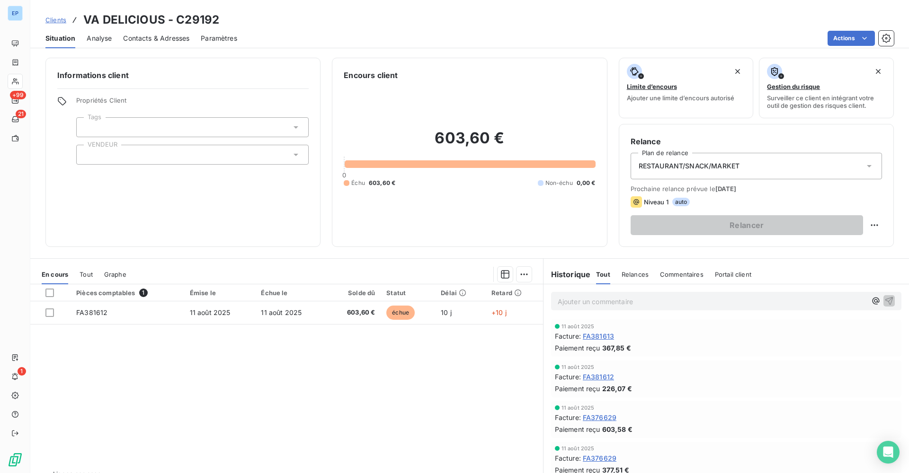
click at [124, 155] on div at bounding box center [192, 155] width 232 height 20
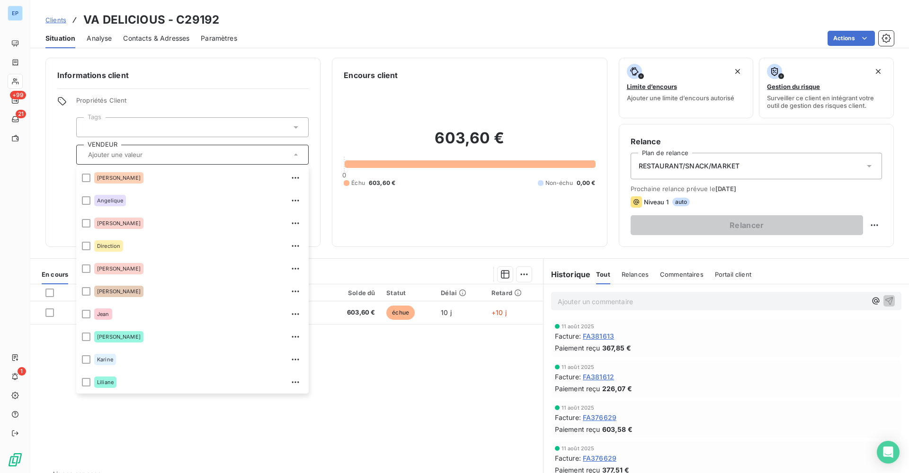
click at [314, 414] on div "Pièces comptables 1 Émise le Échue le Solde dû Statut Délai Retard FA381612 11 …" at bounding box center [286, 375] width 512 height 182
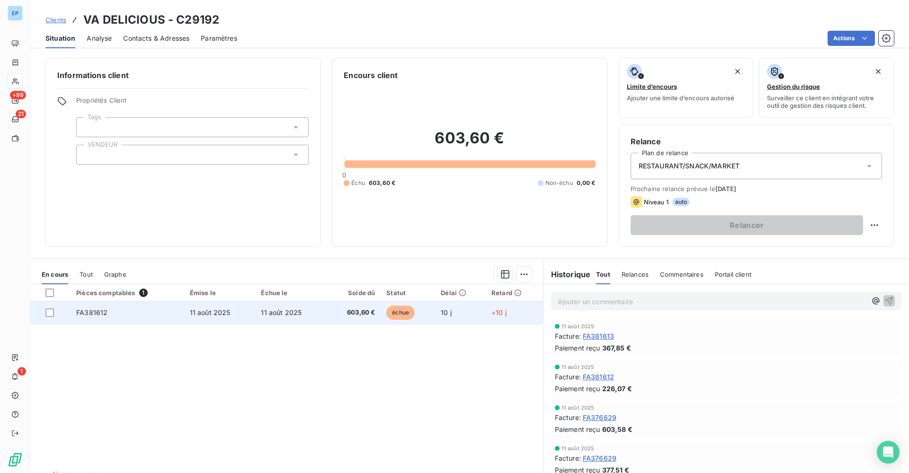
click at [88, 312] on span "FA381612" at bounding box center [91, 313] width 31 height 8
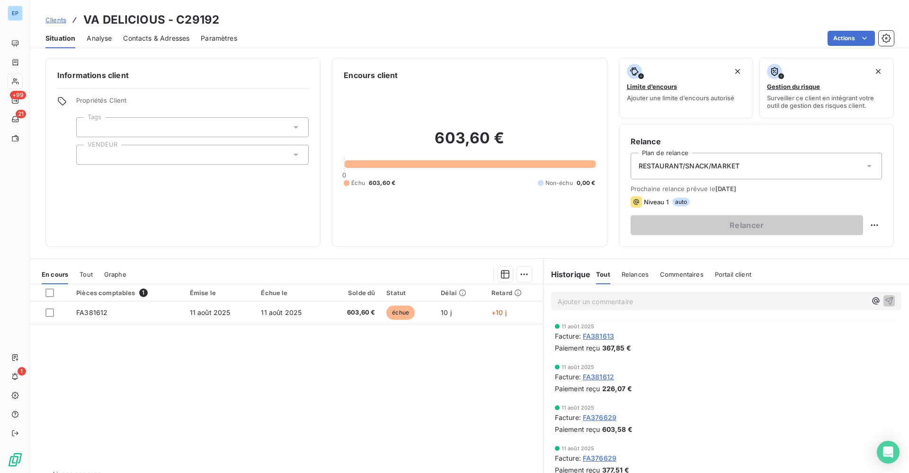
click at [103, 161] on div at bounding box center [192, 155] width 232 height 20
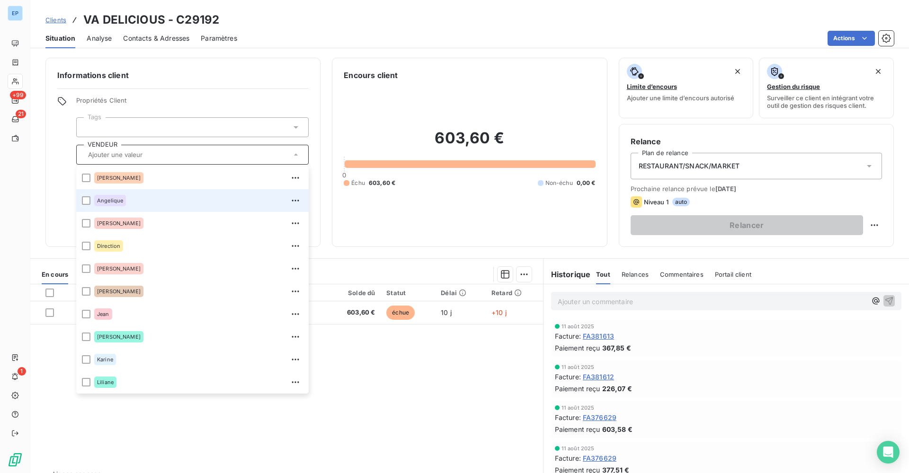
click at [103, 205] on div "Angelique" at bounding box center [110, 200] width 32 height 11
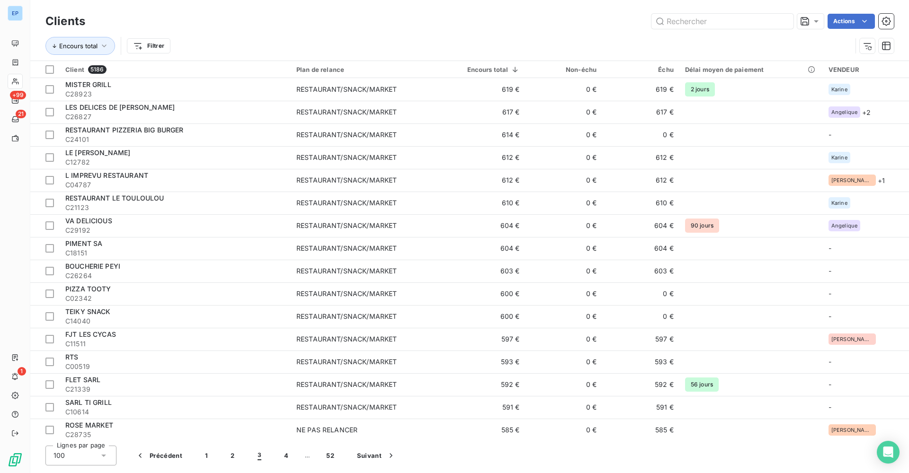
scroll to position [34, 0]
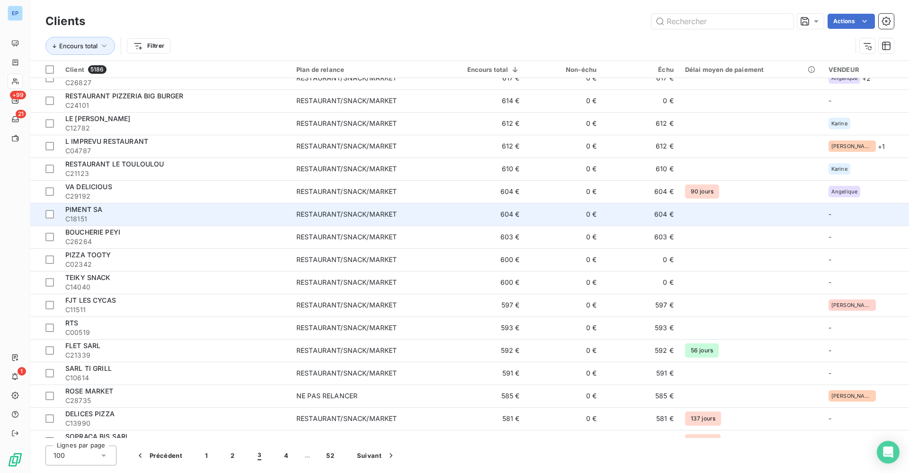
click at [347, 222] on td "RESTAURANT/SNACK/MARKET" at bounding box center [367, 214] width 153 height 23
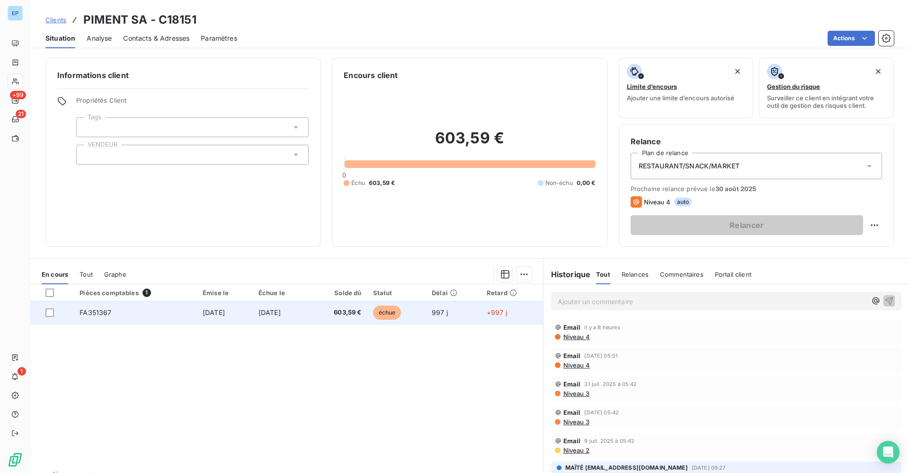
click at [88, 310] on span "FA351367" at bounding box center [95, 313] width 32 height 8
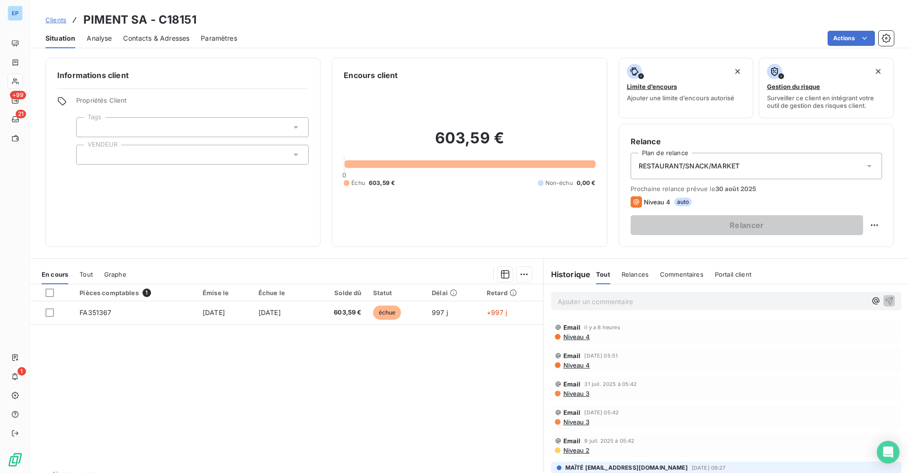
click at [94, 153] on div at bounding box center [192, 155] width 232 height 20
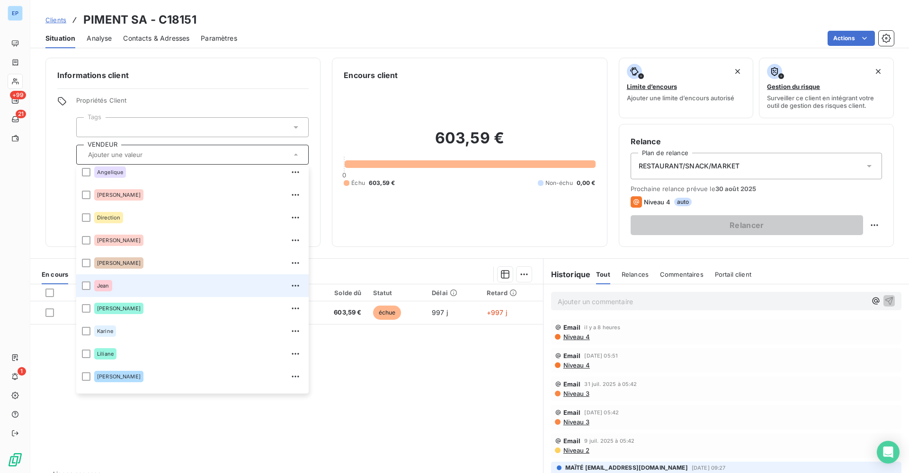
scroll to position [36, 0]
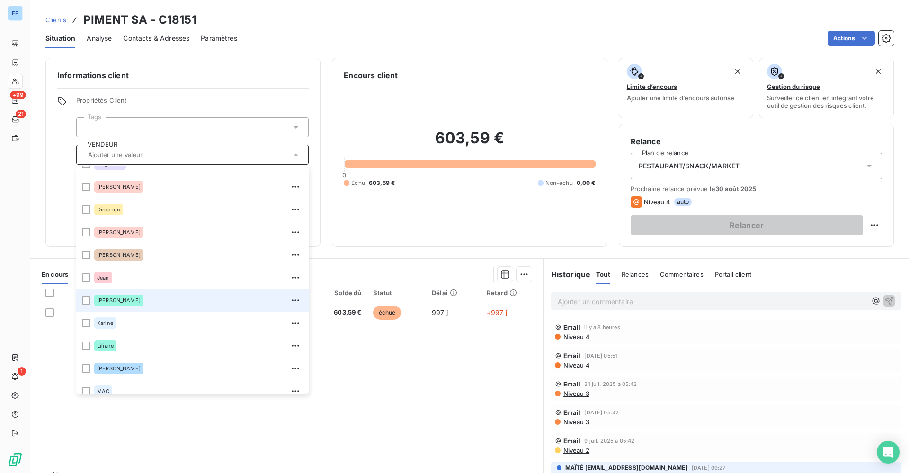
click at [99, 299] on span "José" at bounding box center [119, 301] width 44 height 6
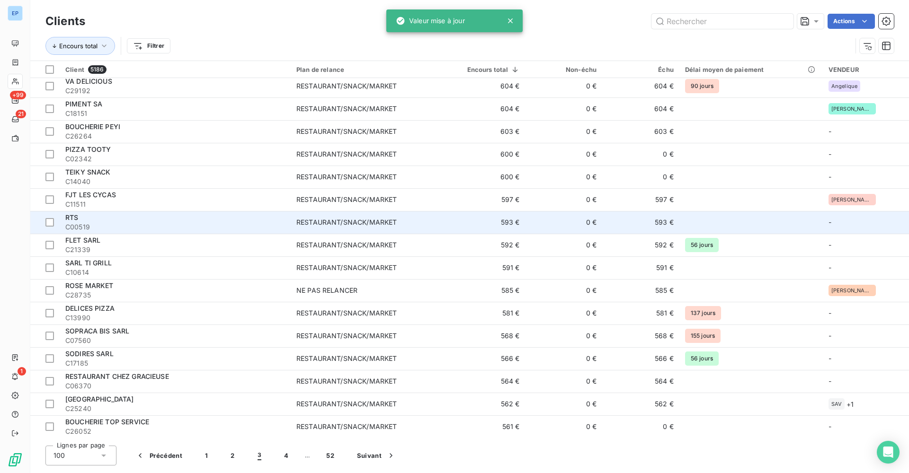
scroll to position [140, 0]
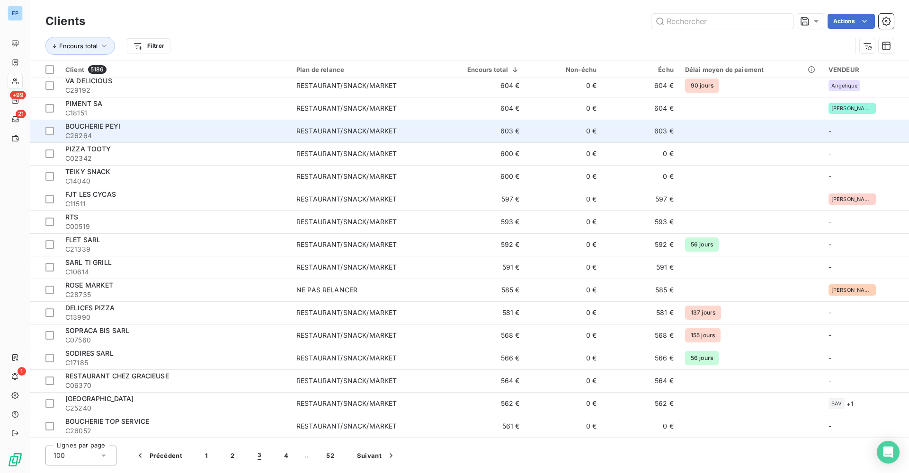
click at [282, 132] on span "C26264" at bounding box center [175, 135] width 220 height 9
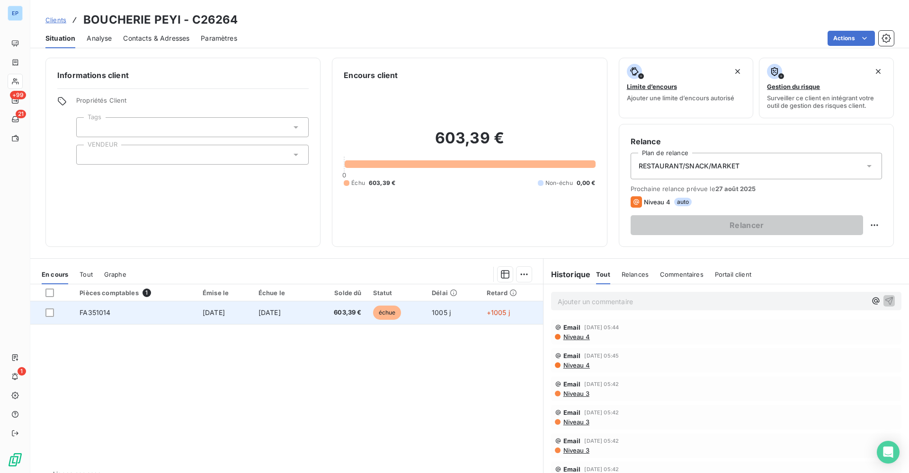
click at [88, 309] on span "FA351014" at bounding box center [94, 313] width 31 height 8
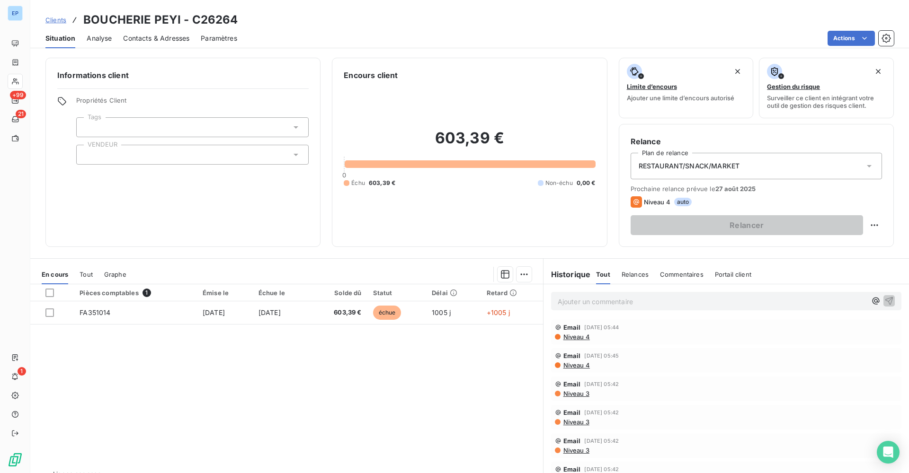
click at [109, 147] on div at bounding box center [192, 155] width 232 height 20
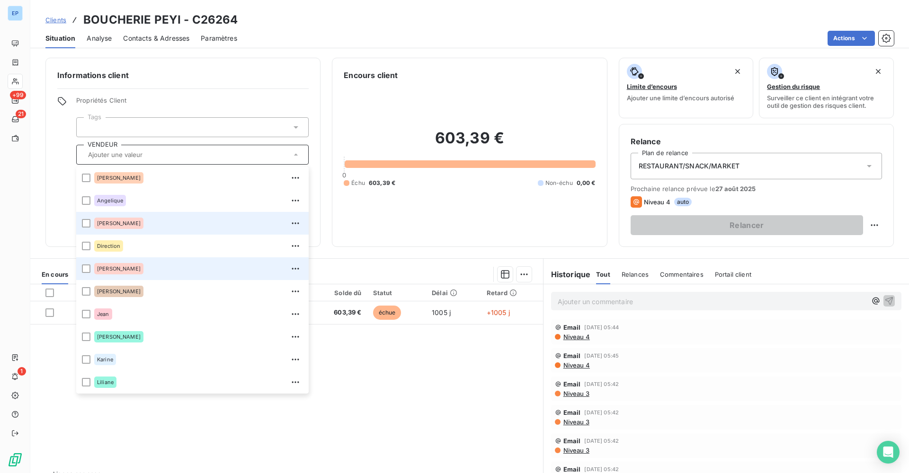
scroll to position [51, 0]
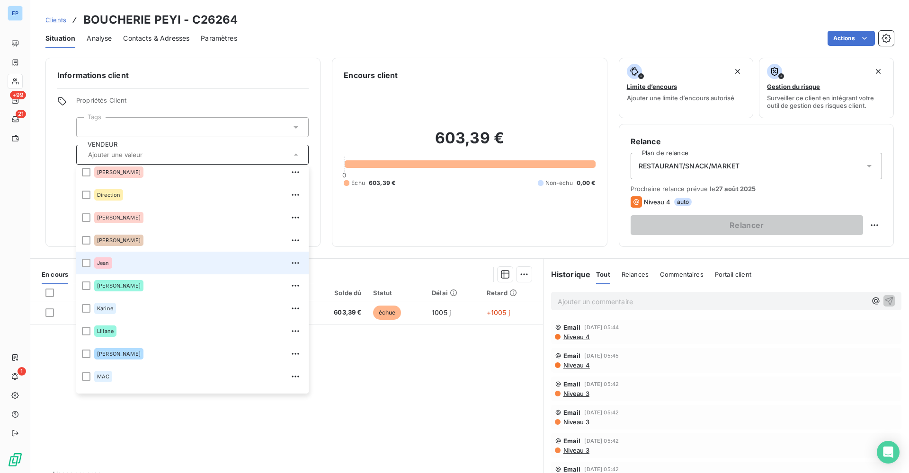
click at [111, 268] on div "Jean" at bounding box center [103, 262] width 18 height 11
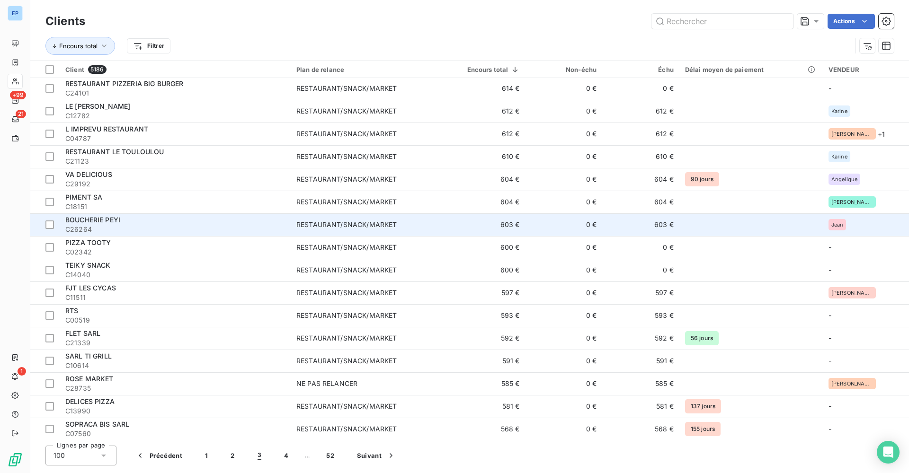
scroll to position [59, 0]
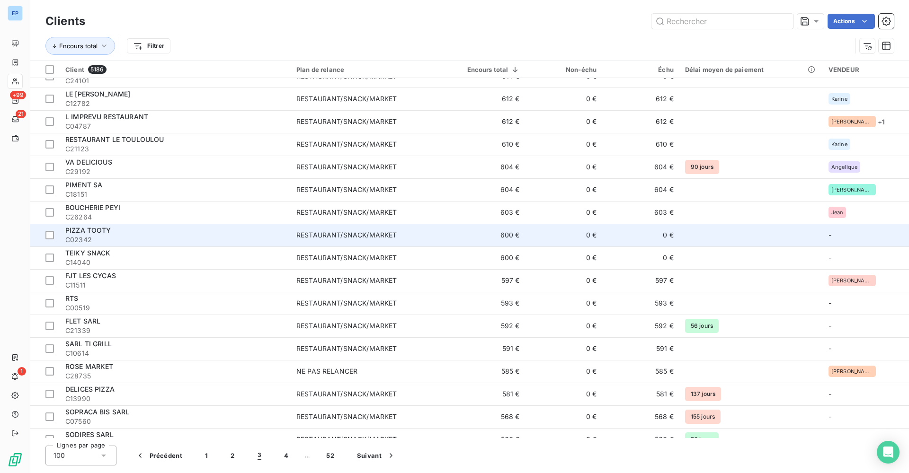
click at [154, 244] on span "C02342" at bounding box center [175, 239] width 220 height 9
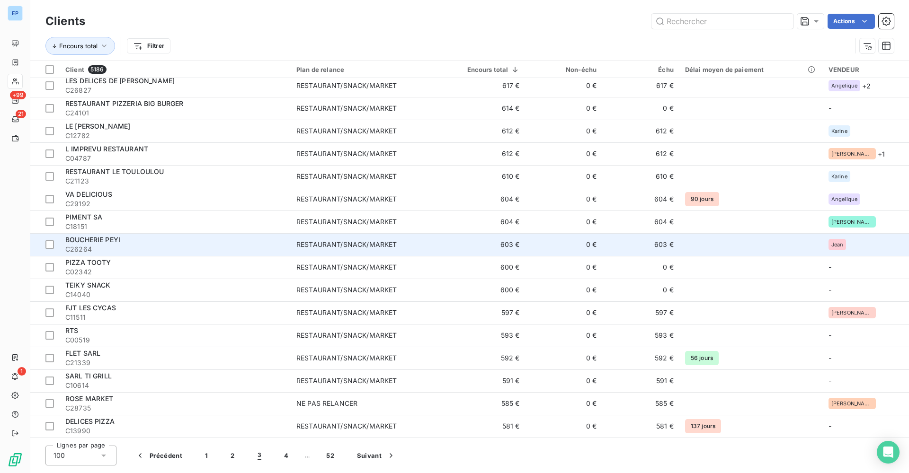
scroll to position [27, 0]
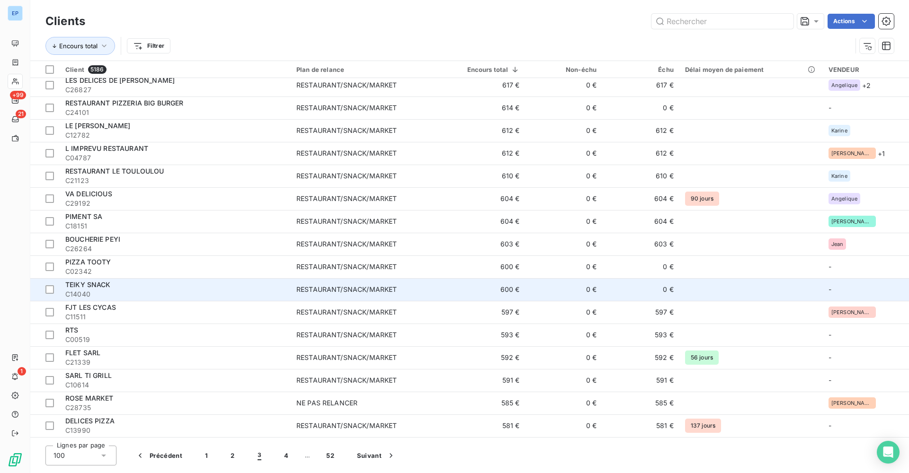
click at [104, 288] on div "TEIKY SNACK" at bounding box center [175, 284] width 220 height 9
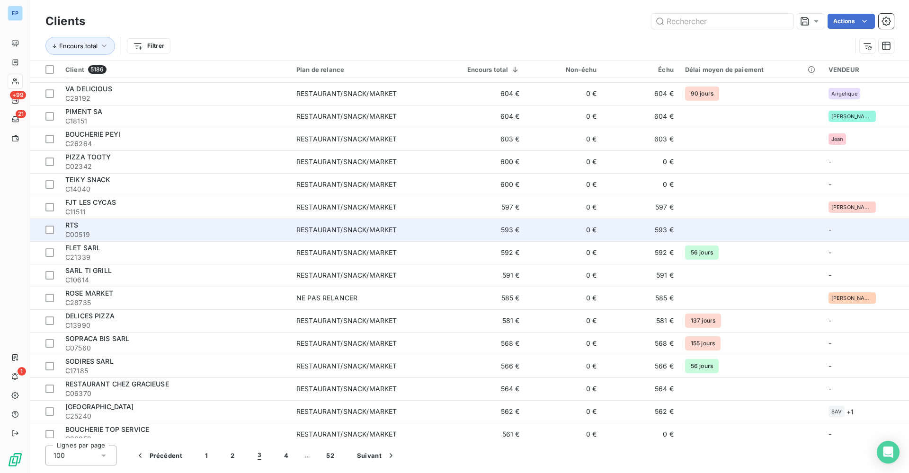
scroll to position [140, 0]
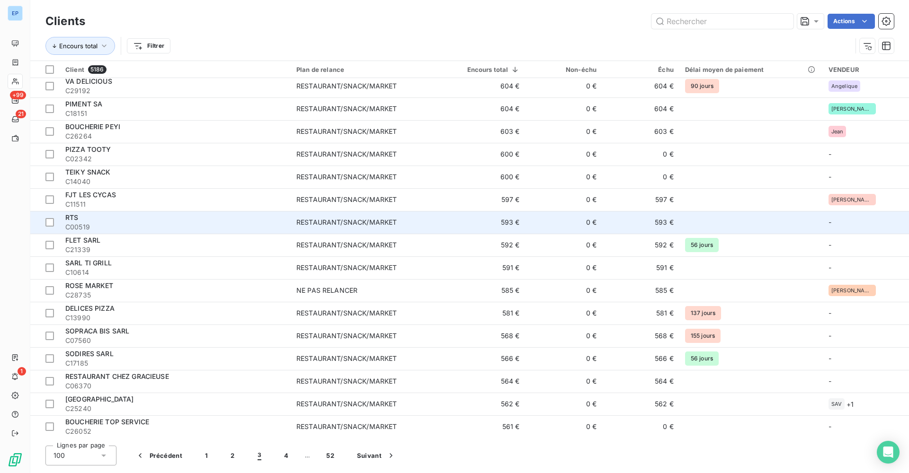
click at [224, 231] on td "RTS C00519" at bounding box center [175, 222] width 231 height 23
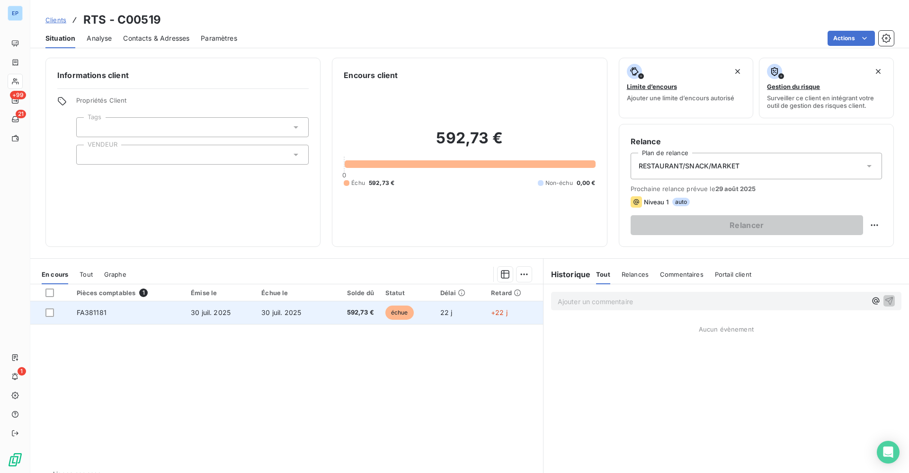
click at [97, 311] on span "FA381181" at bounding box center [92, 313] width 30 height 8
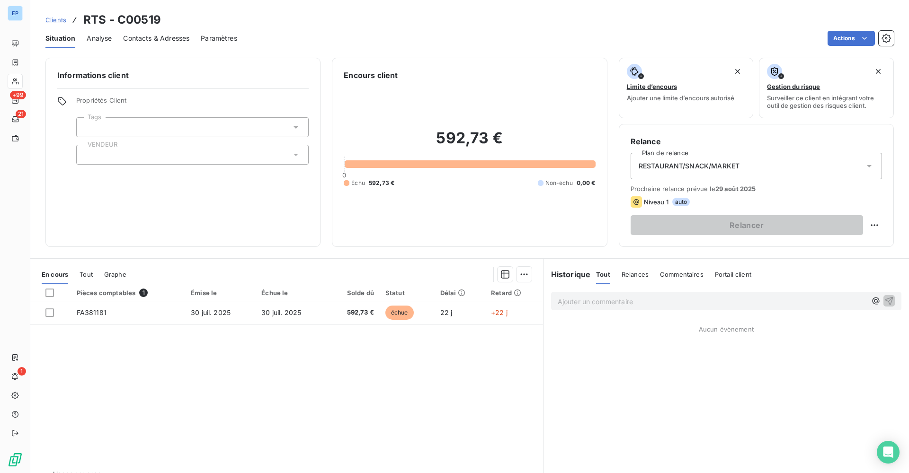
click at [139, 159] on div at bounding box center [192, 155] width 232 height 20
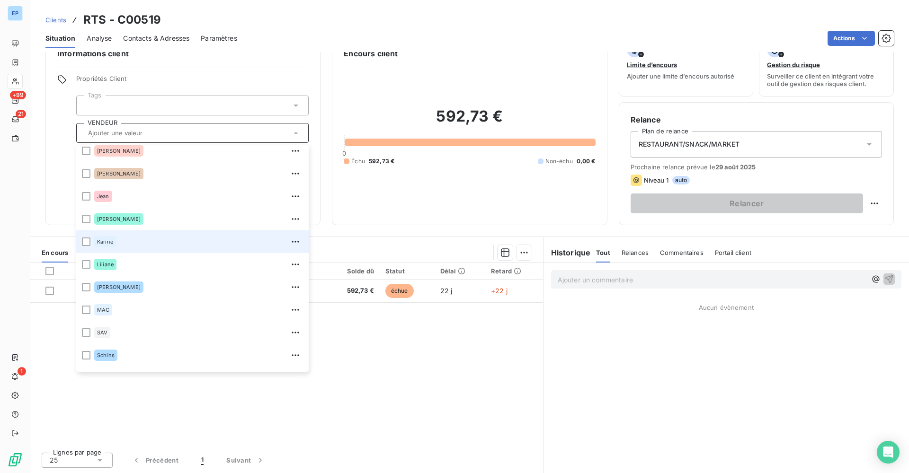
scroll to position [88, 0]
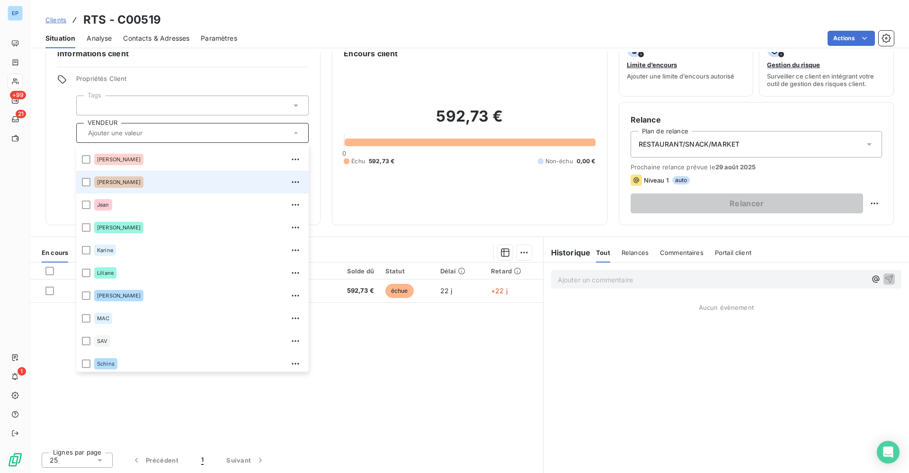
click at [126, 179] on div "Garry" at bounding box center [198, 182] width 209 height 15
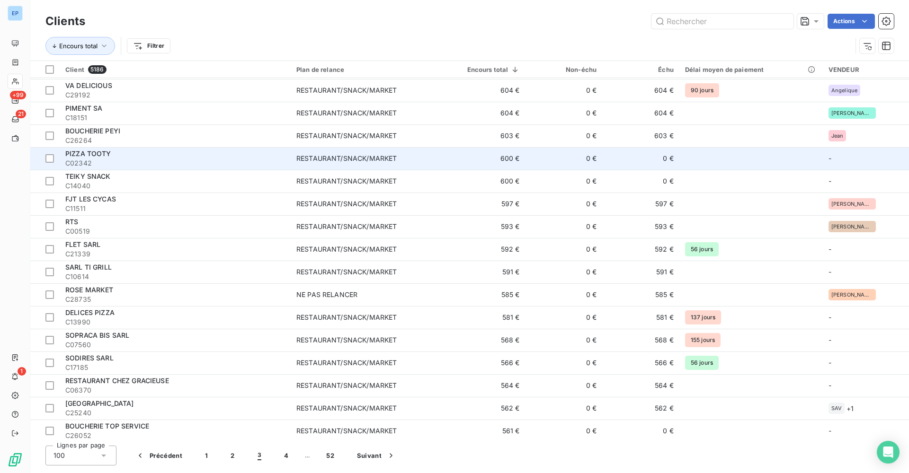
scroll to position [145, 0]
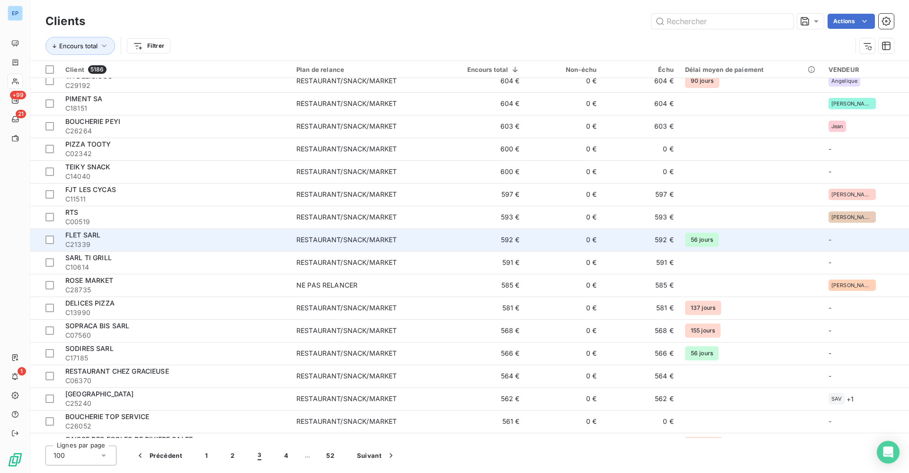
click at [274, 243] on span "C21339" at bounding box center [175, 244] width 220 height 9
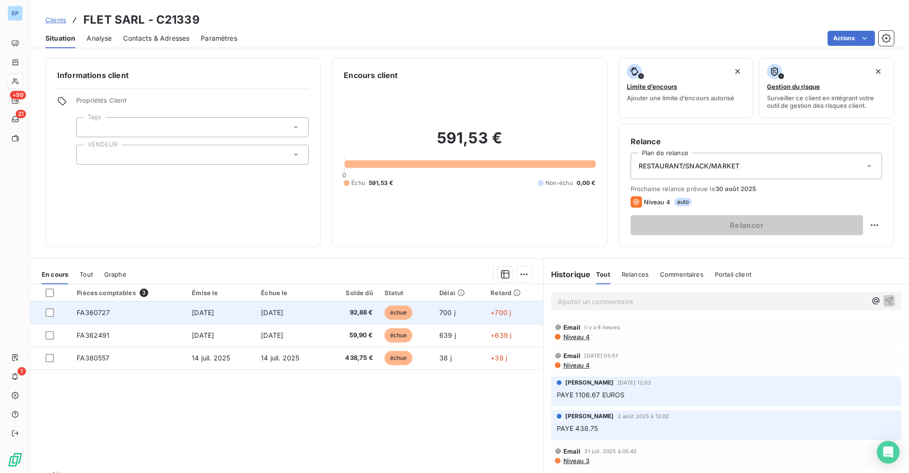
click at [73, 315] on td "FA360727" at bounding box center [128, 312] width 115 height 23
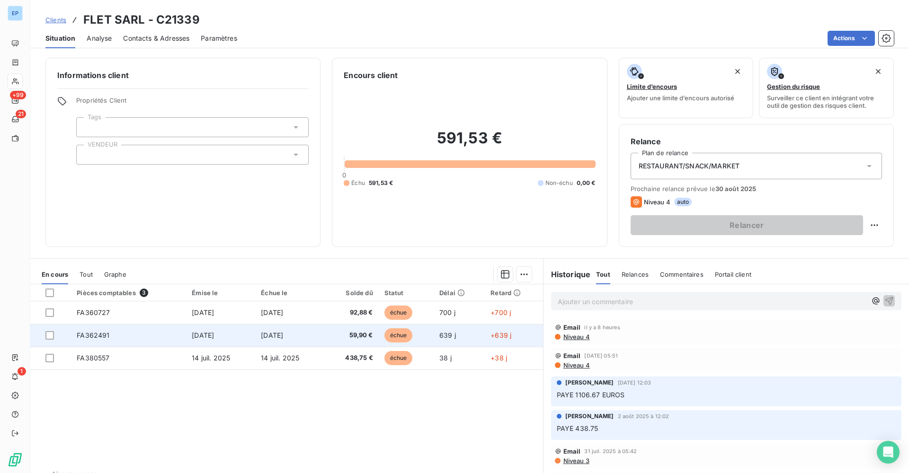
click at [88, 333] on span "FA362491" at bounding box center [93, 335] width 33 height 8
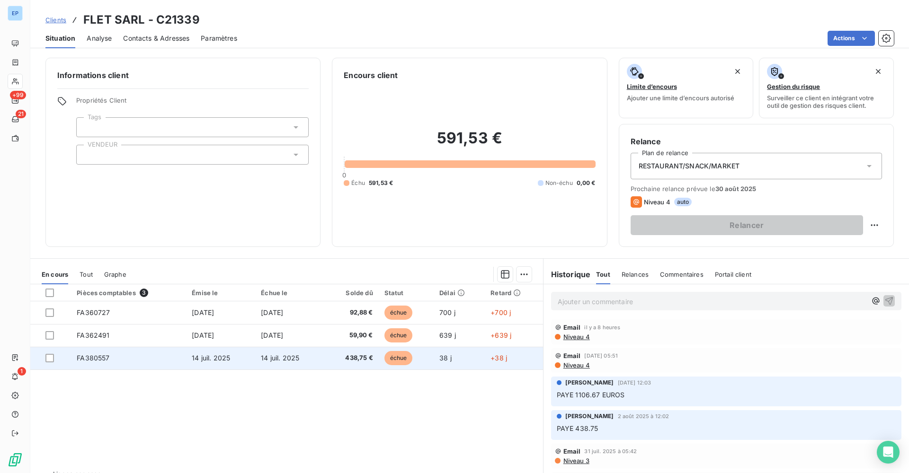
click at [97, 354] on span "FA380557" at bounding box center [93, 358] width 33 height 8
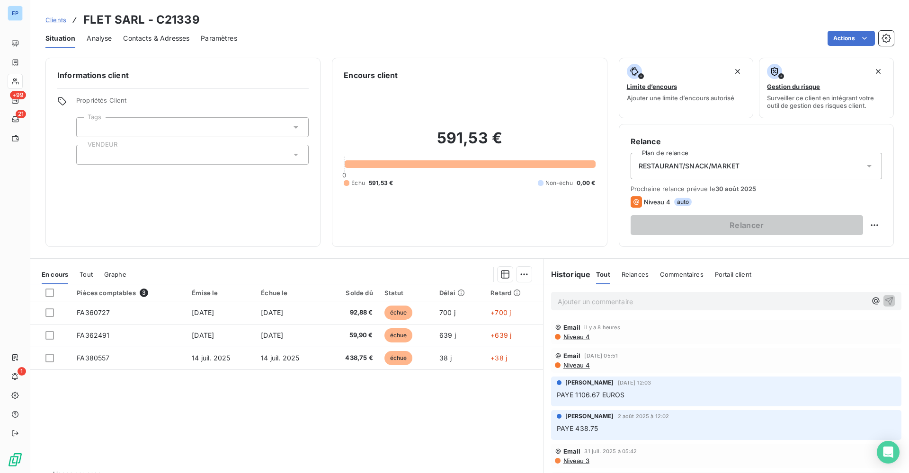
click at [90, 150] on div at bounding box center [192, 155] width 232 height 20
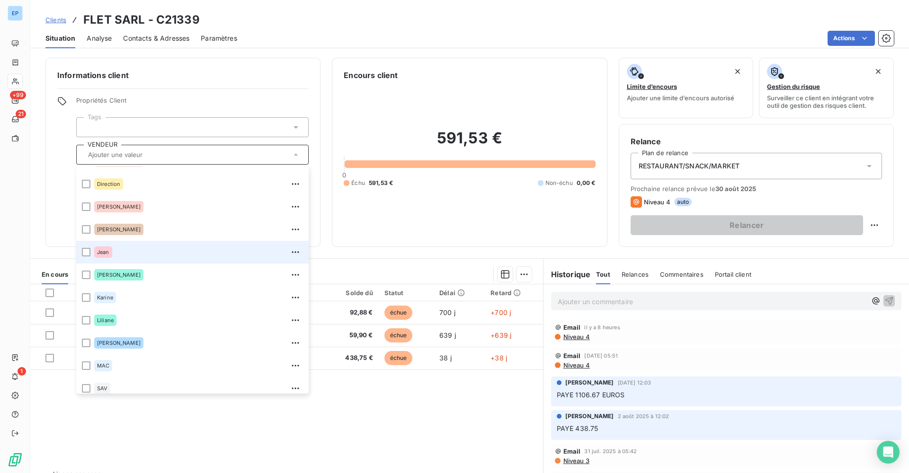
scroll to position [104, 0]
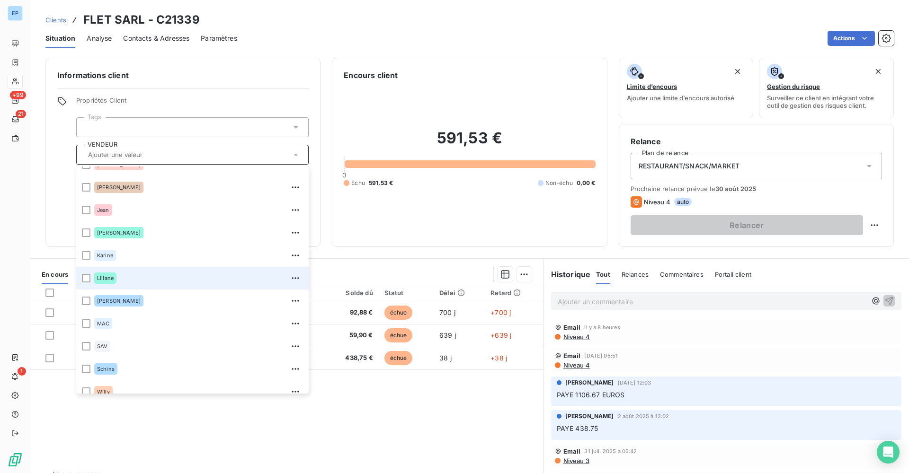
click at [115, 282] on div "Liliane" at bounding box center [105, 278] width 22 height 11
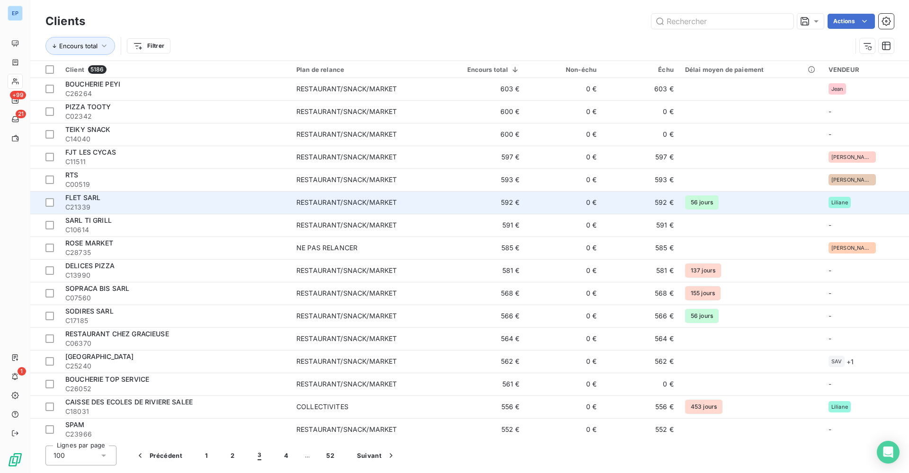
scroll to position [185, 0]
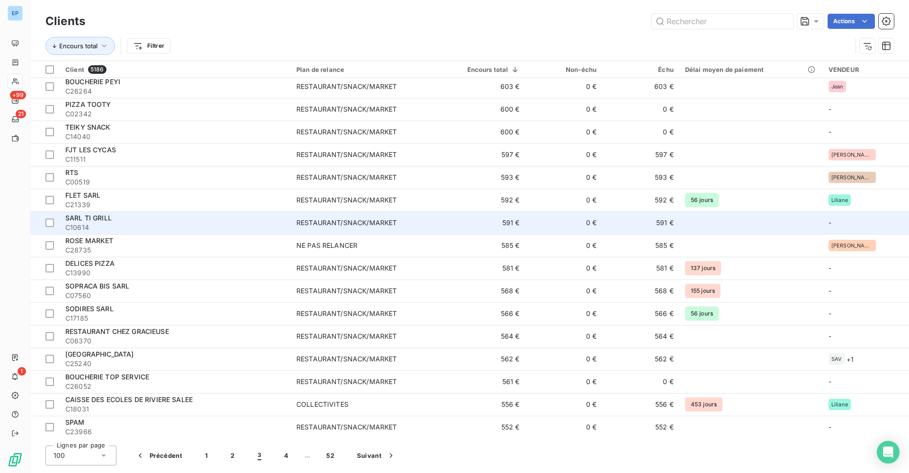
click at [237, 225] on span "C10614" at bounding box center [175, 227] width 220 height 9
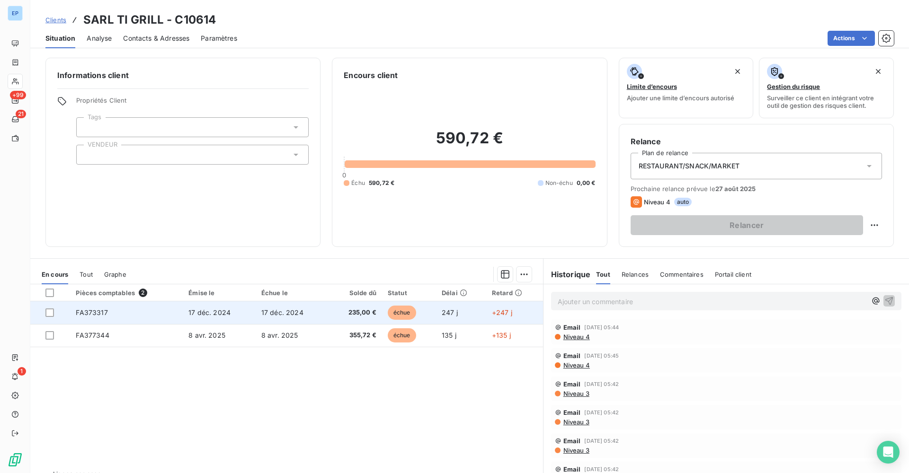
click at [78, 315] on span "FA373317" at bounding box center [92, 313] width 32 height 8
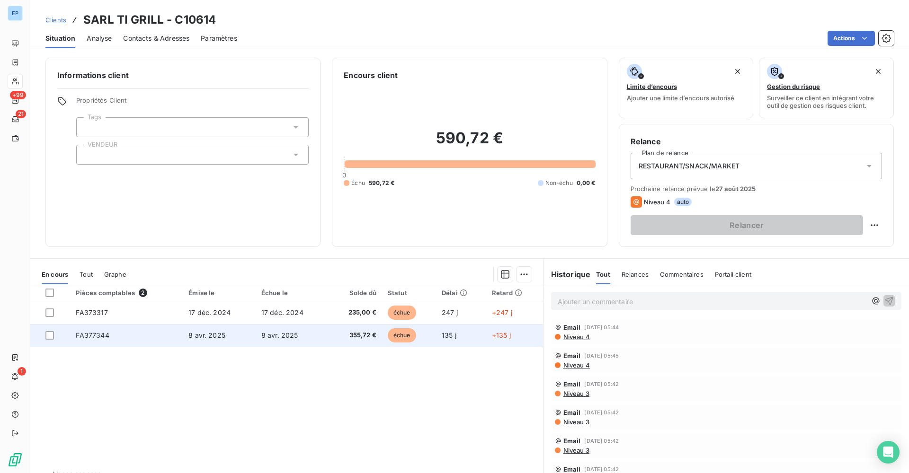
click at [93, 335] on span "FA377344" at bounding box center [92, 335] width 33 height 8
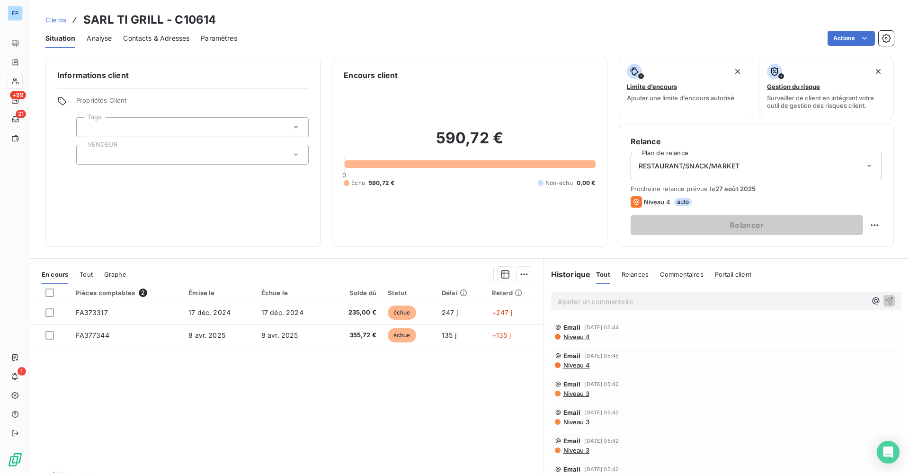
click at [93, 159] on div at bounding box center [192, 155] width 232 height 20
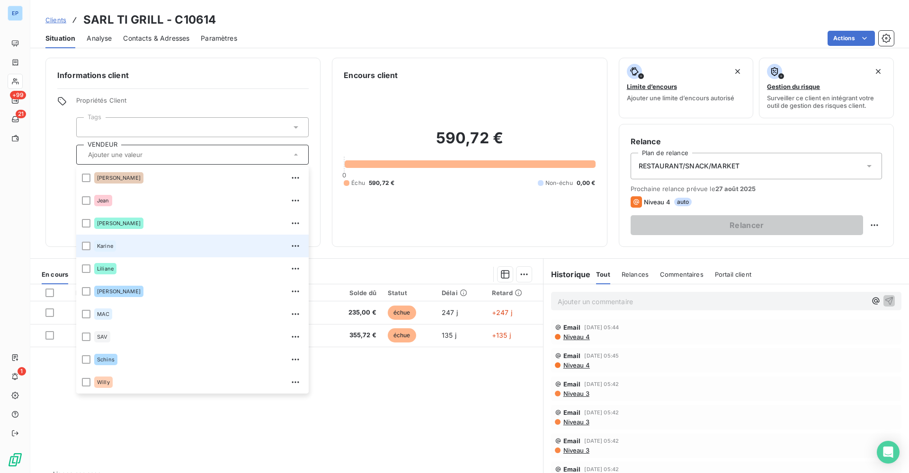
scroll to position [114, 0]
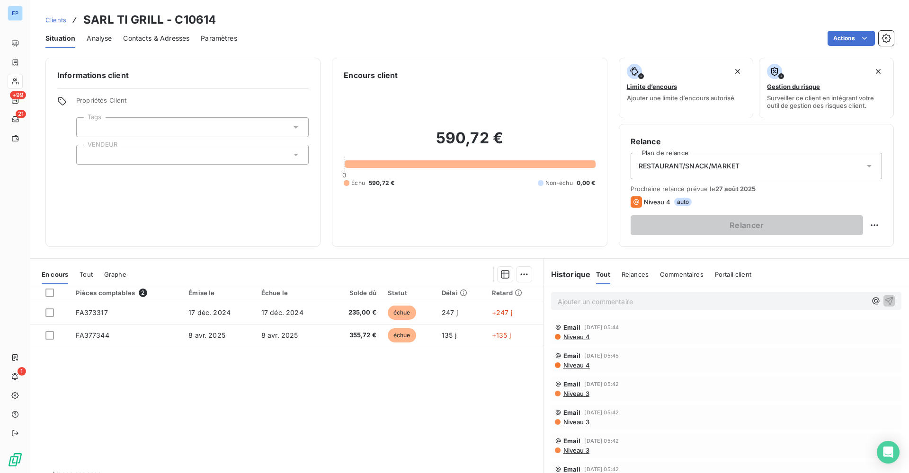
click at [361, 138] on h2 "590,72 €" at bounding box center [469, 143] width 251 height 28
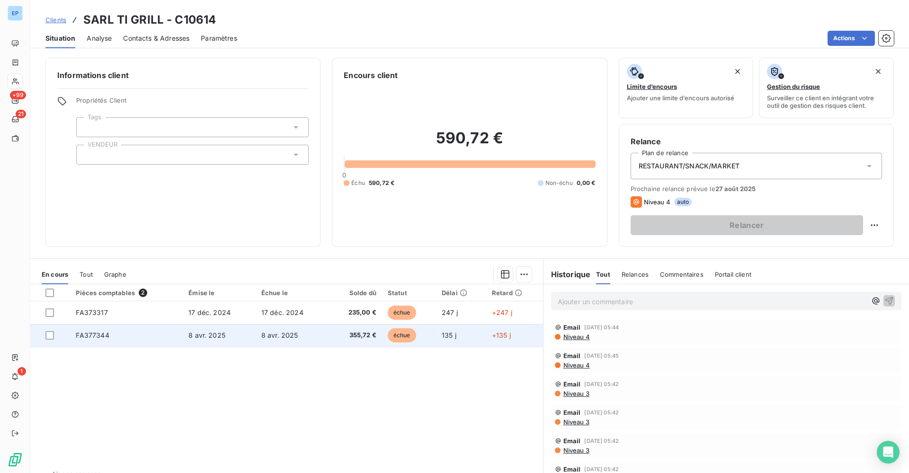
click at [105, 333] on span "FA377344" at bounding box center [92, 335] width 33 height 8
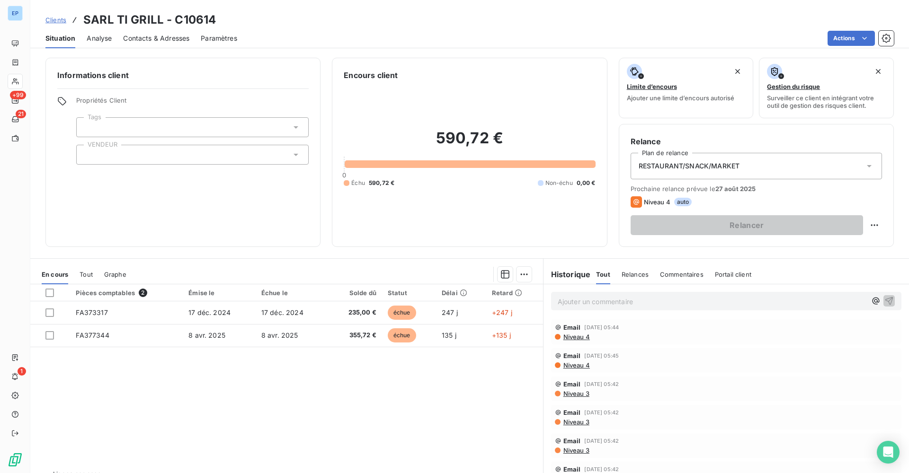
click at [117, 153] on div at bounding box center [192, 155] width 232 height 20
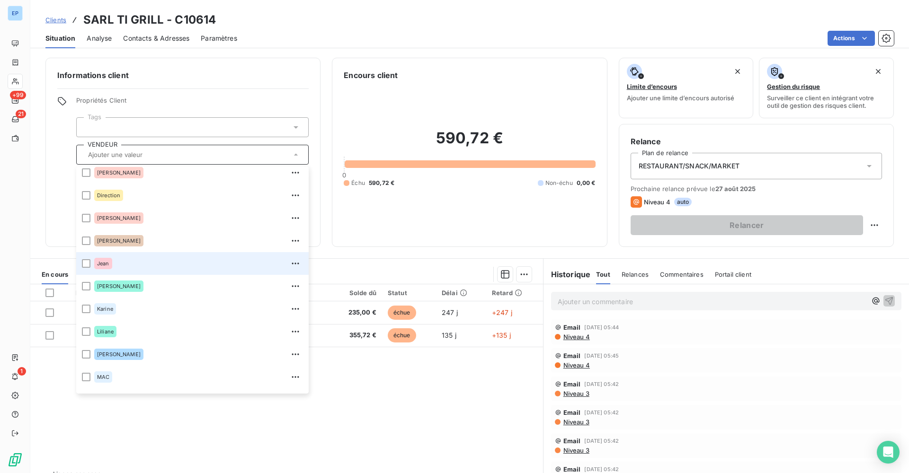
scroll to position [51, 0]
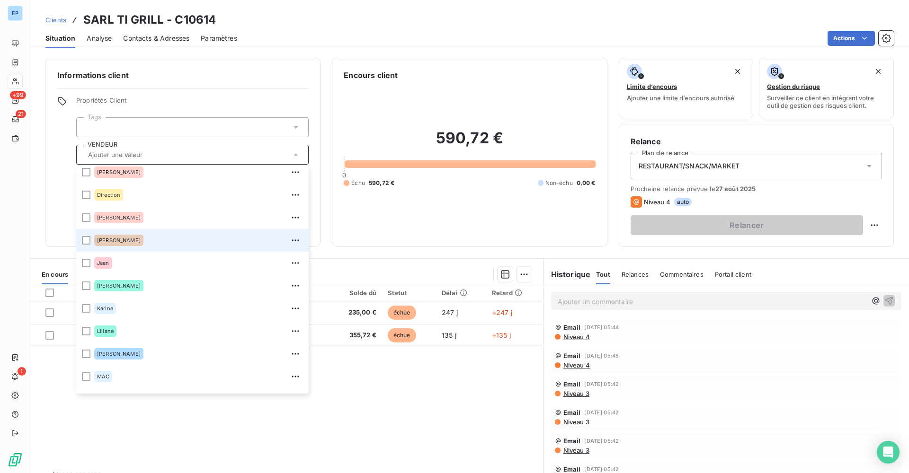
click at [117, 247] on div "Garry" at bounding box center [198, 240] width 209 height 15
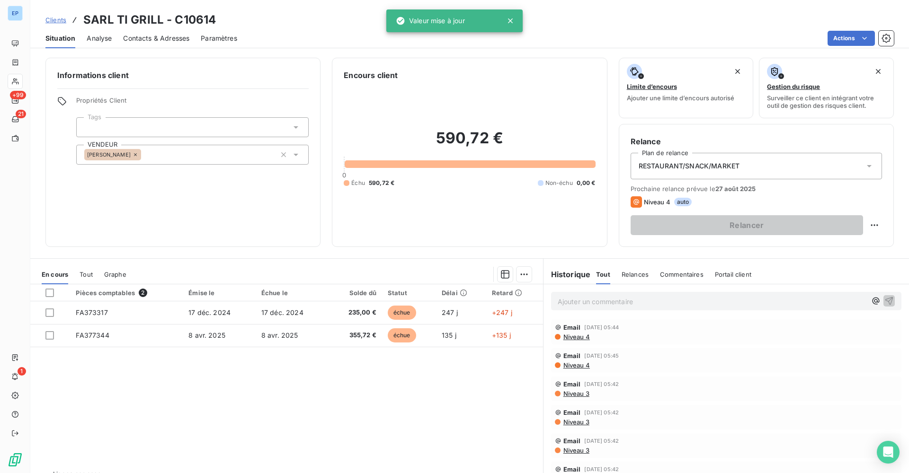
click at [194, 109] on span "Propriétés Client" at bounding box center [192, 103] width 232 height 13
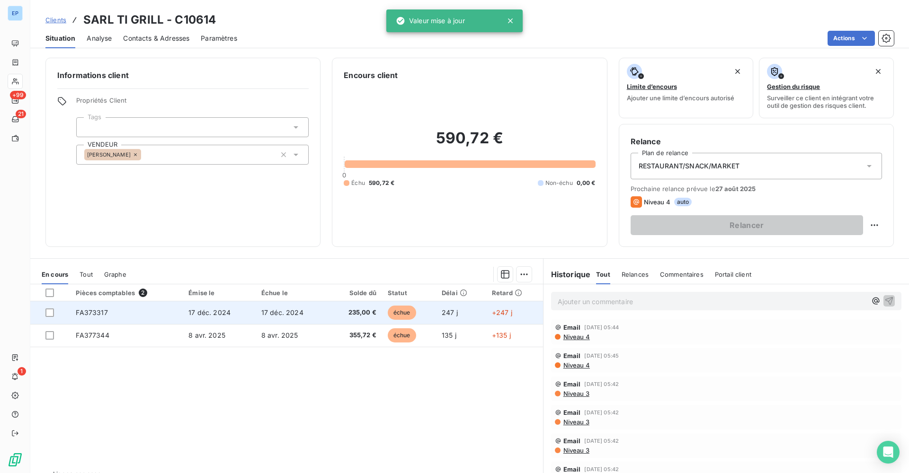
click at [79, 313] on span "FA373317" at bounding box center [92, 313] width 32 height 8
click at [84, 311] on span "FA373317" at bounding box center [92, 313] width 32 height 8
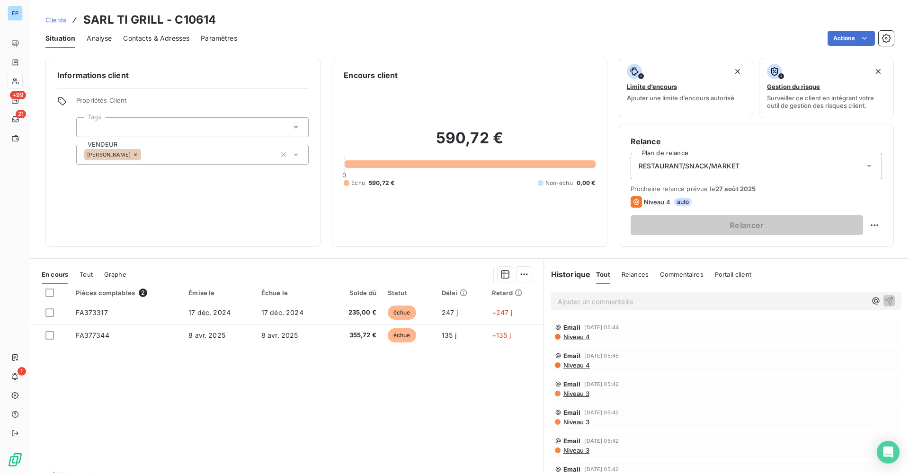
click at [155, 152] on div "Garry" at bounding box center [192, 155] width 232 height 20
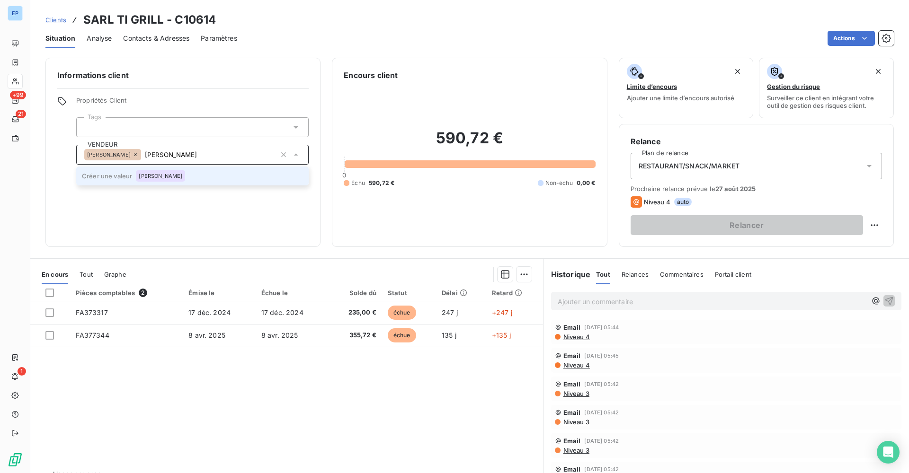
click at [149, 175] on span "JIMMY BARU" at bounding box center [161, 176] width 44 height 6
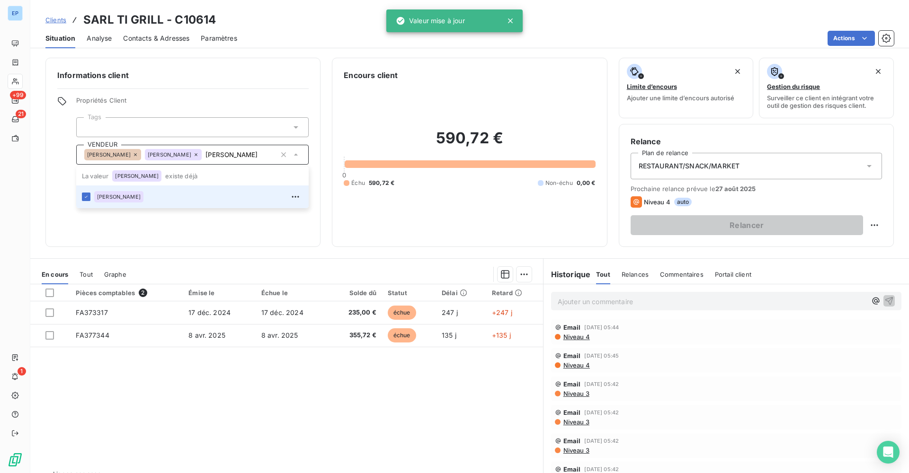
click at [222, 93] on div "Informations client Propriétés Client Tags VENDEUR Garry JIMMY BARU JIMMY BARU …" at bounding box center [182, 152] width 275 height 189
type input "JIMMY BARU"
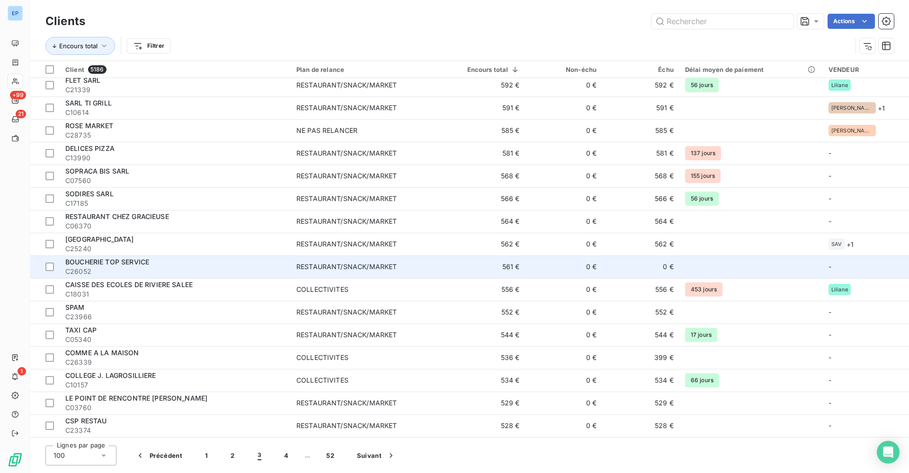
scroll to position [287, 0]
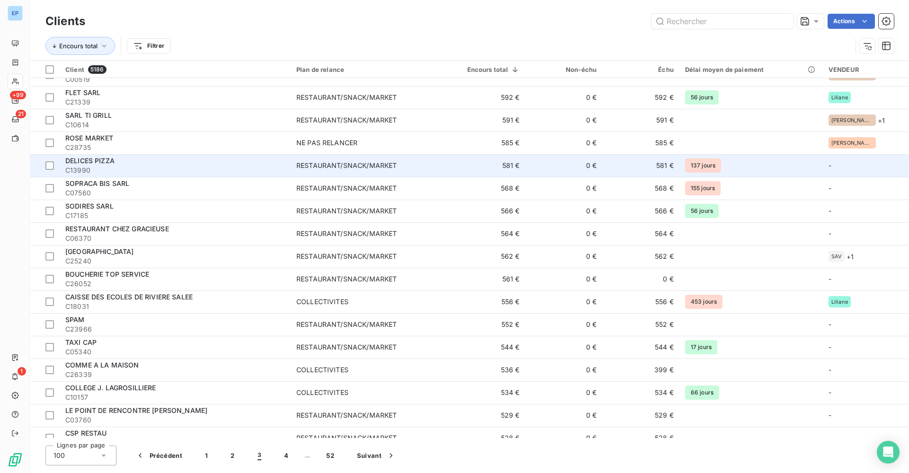
click at [242, 166] on span "C13990" at bounding box center [175, 170] width 220 height 9
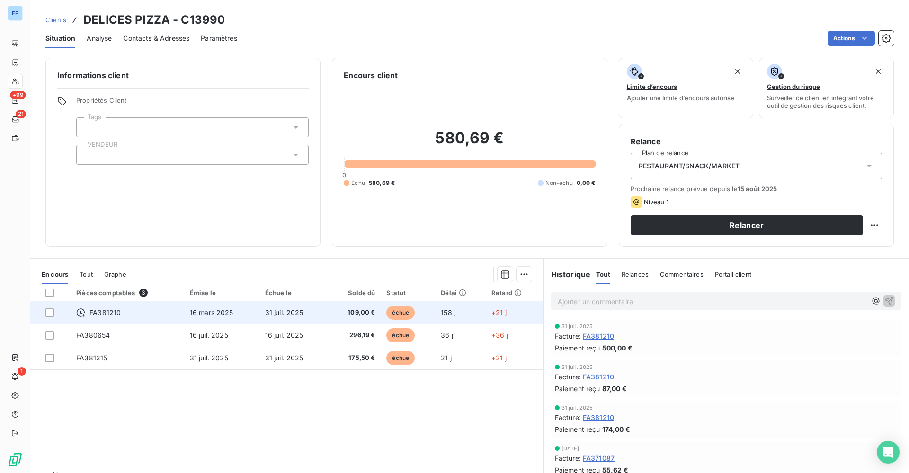
click at [103, 311] on span "FA381210" at bounding box center [104, 312] width 31 height 9
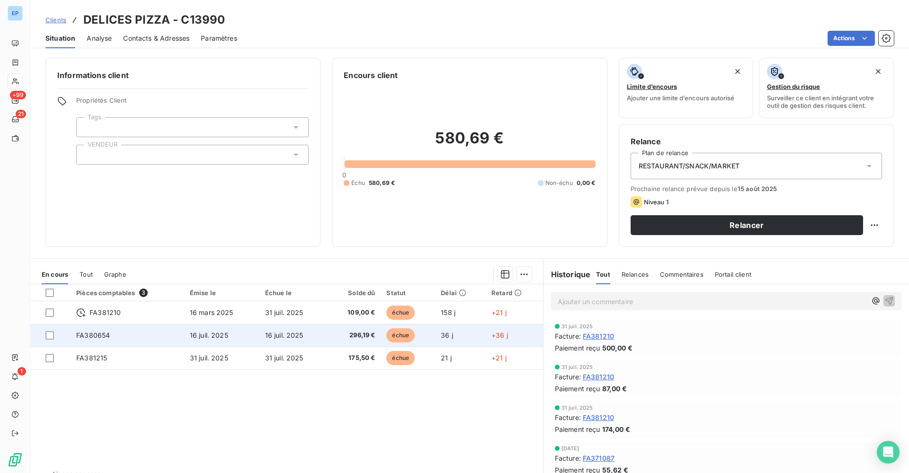
click at [92, 334] on span "FA380654" at bounding box center [93, 335] width 34 height 8
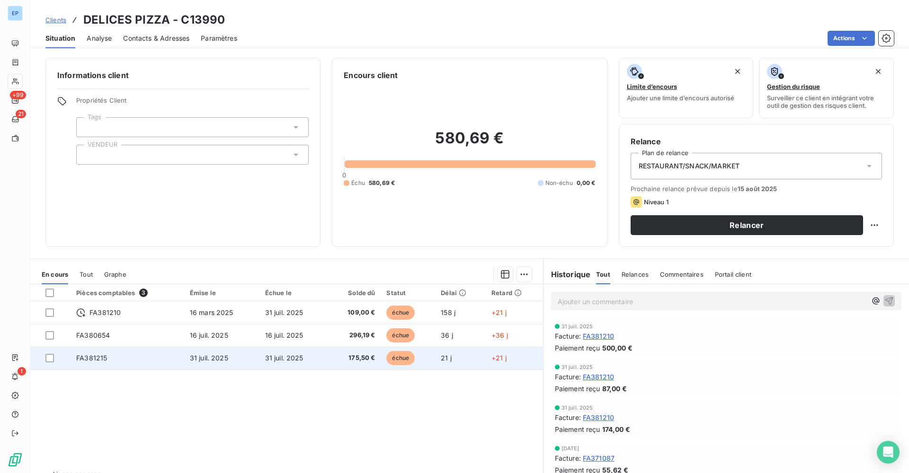
click at [100, 357] on span "FA381215" at bounding box center [91, 358] width 31 height 8
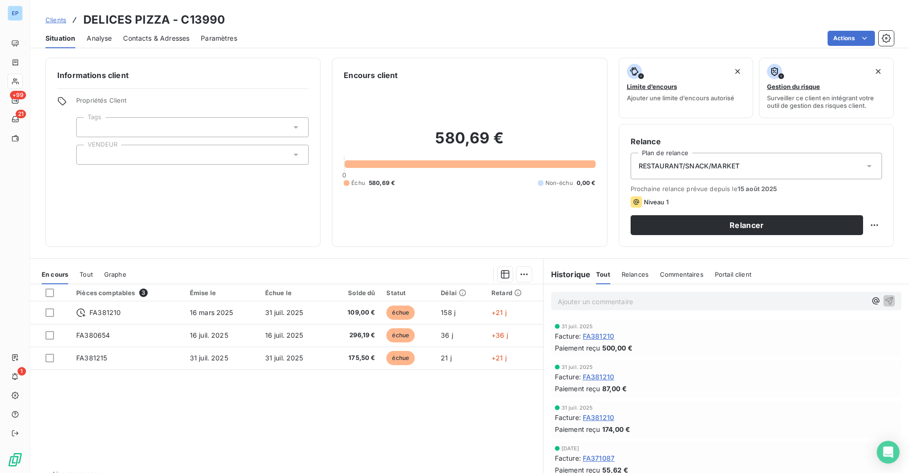
click at [108, 150] on div at bounding box center [192, 155] width 232 height 20
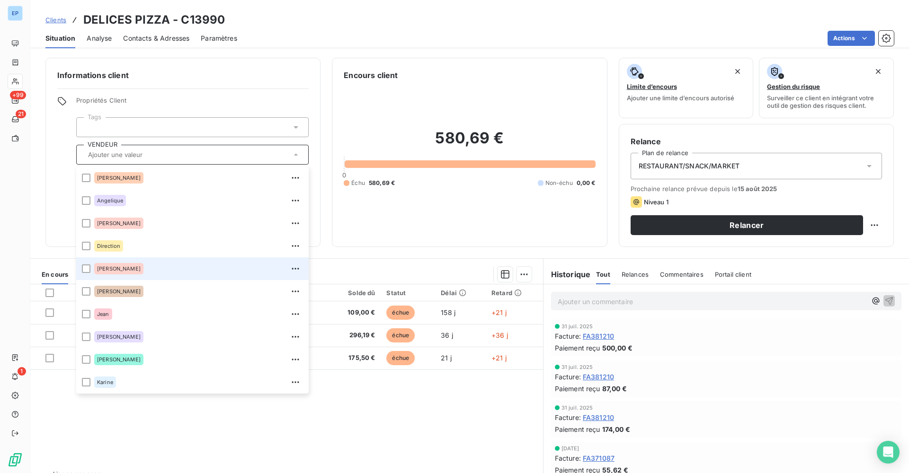
click at [110, 279] on li "Evelyne" at bounding box center [192, 268] width 232 height 23
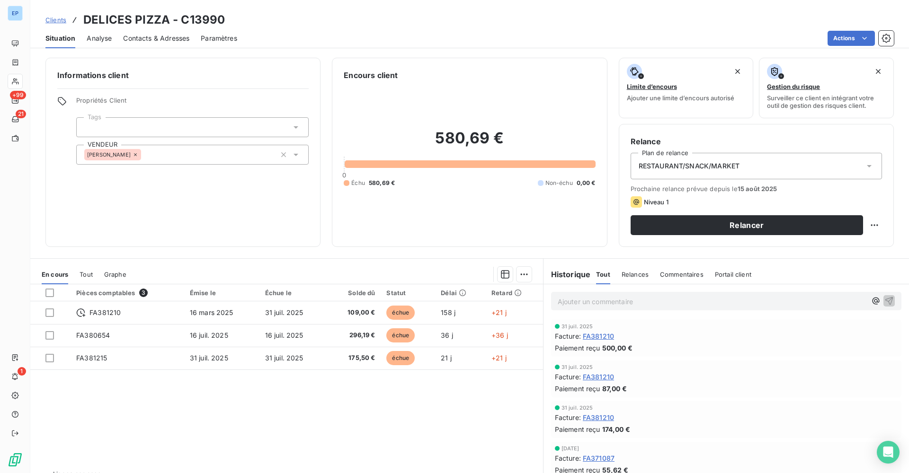
click at [196, 115] on div "Propriétés Client Tags VENDEUR Evelyne" at bounding box center [192, 131] width 232 height 68
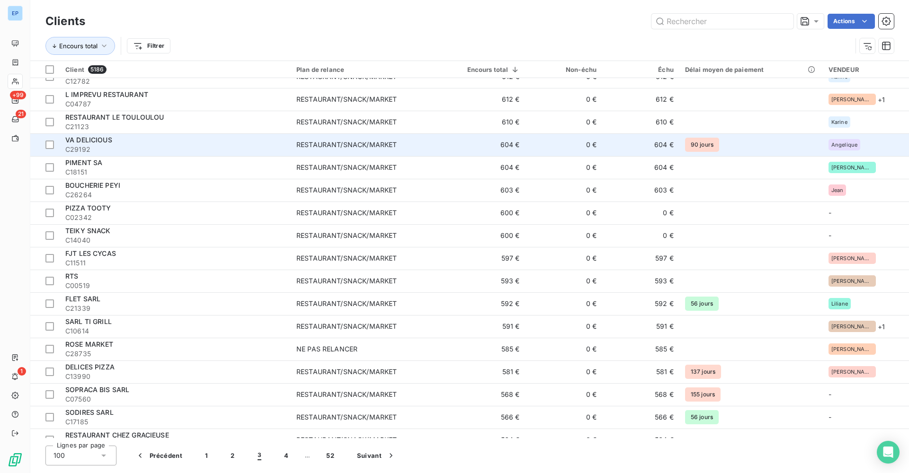
scroll to position [99, 0]
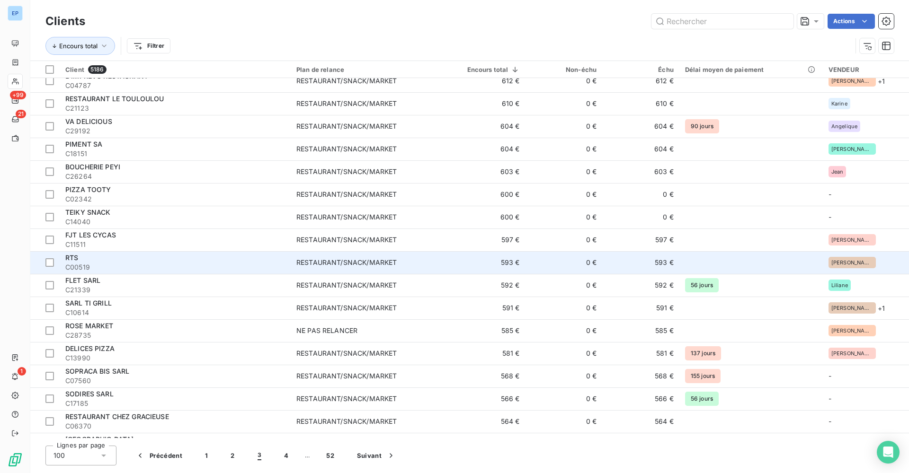
click at [473, 257] on td "593 €" at bounding box center [484, 262] width 81 height 23
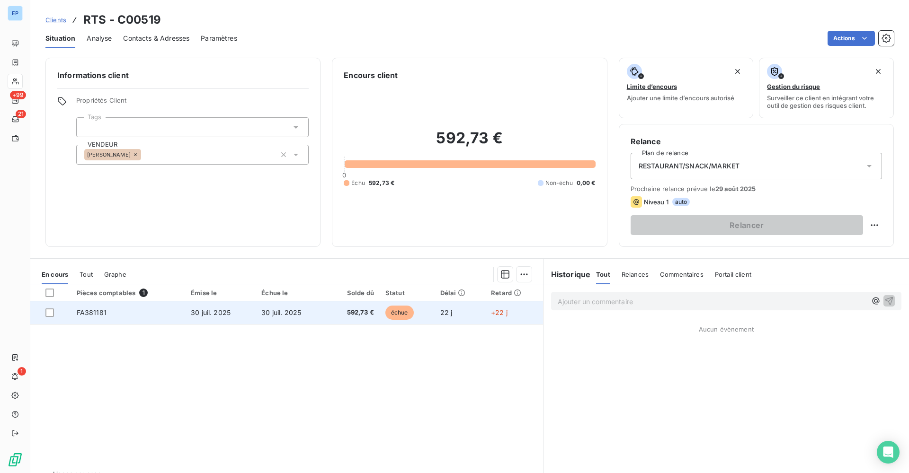
click at [99, 317] on td "FA381181" at bounding box center [128, 312] width 114 height 23
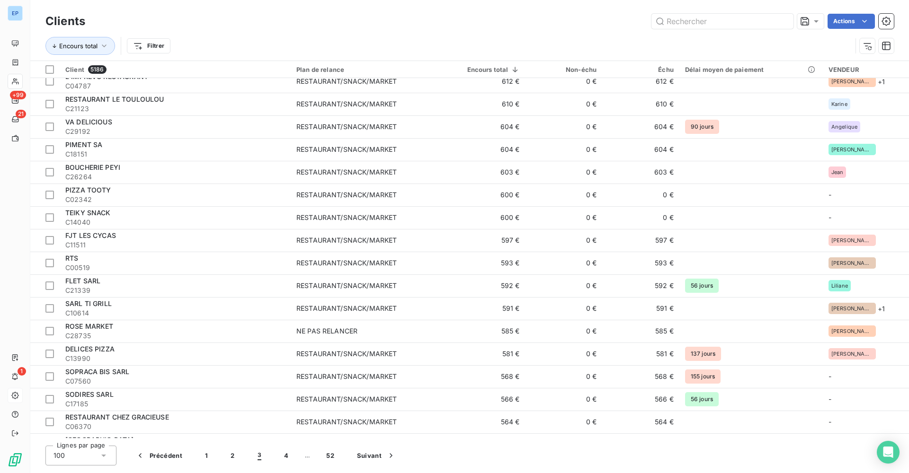
scroll to position [111, 0]
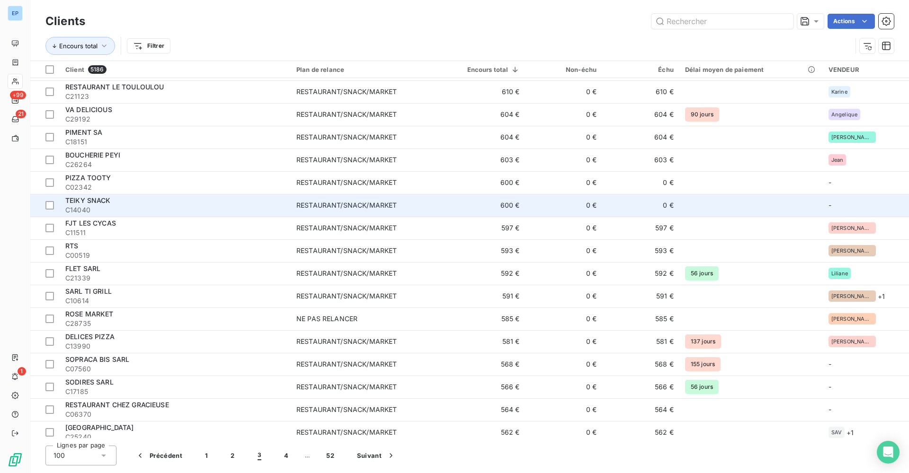
click at [474, 203] on td "600 €" at bounding box center [484, 205] width 81 height 23
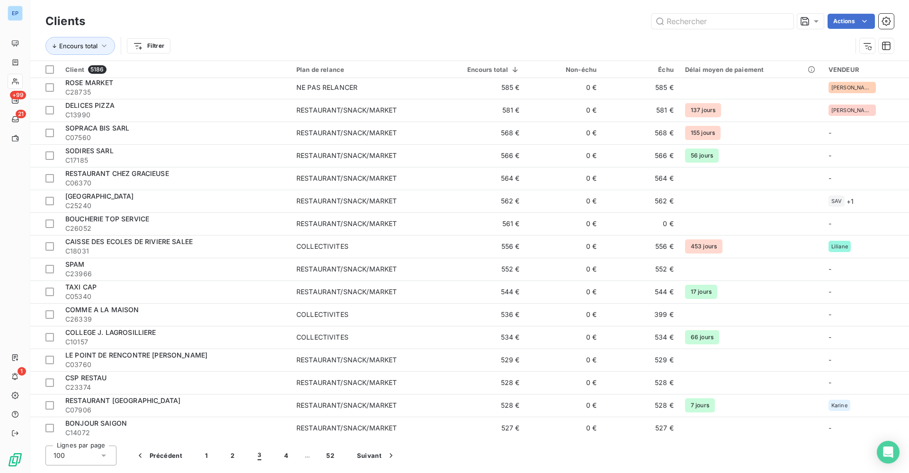
scroll to position [353, 0]
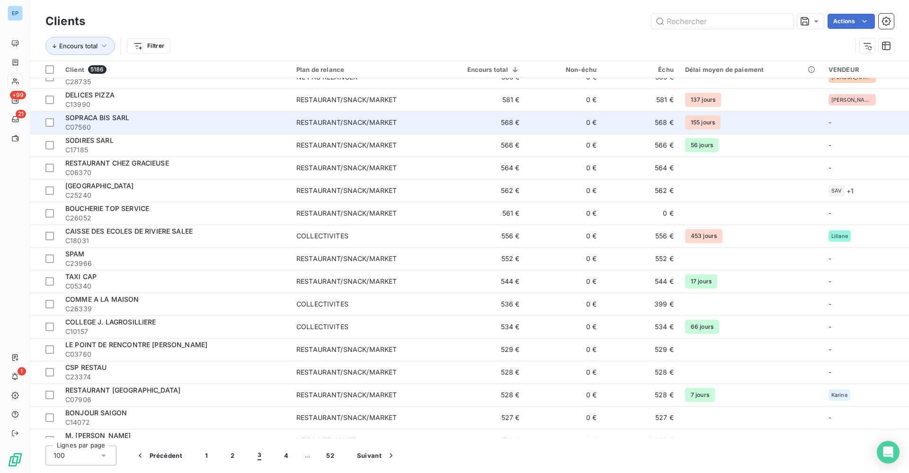
click at [454, 125] on td "568 €" at bounding box center [484, 122] width 81 height 23
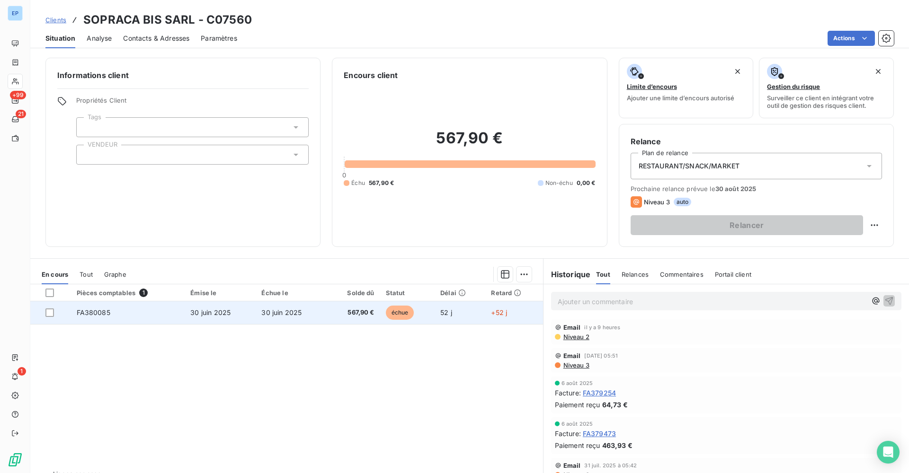
click at [87, 307] on td "FA380085" at bounding box center [128, 312] width 114 height 23
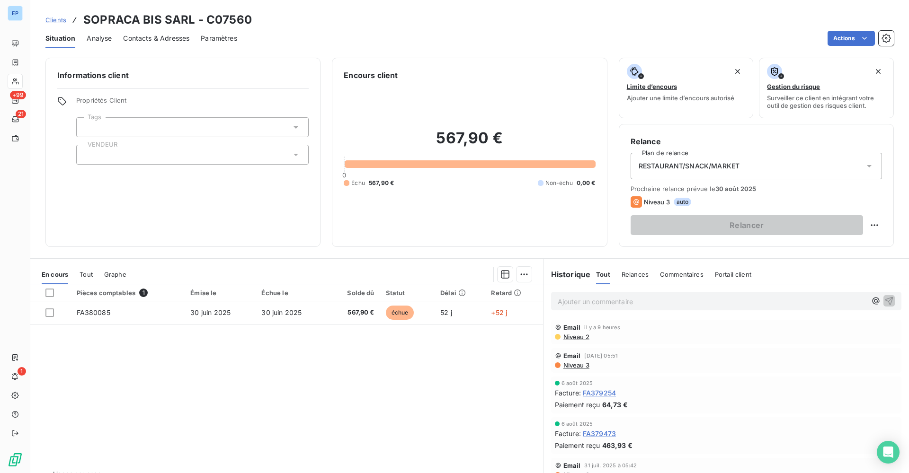
click at [183, 159] on div at bounding box center [192, 155] width 232 height 20
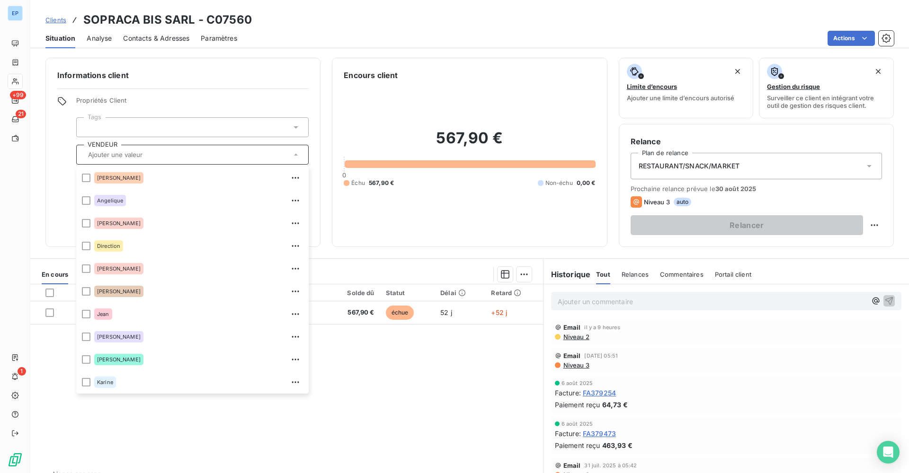
click at [462, 241] on div "Encours client 567,90 € 0 Échu 567,90 € Non-échu 0,00 €" at bounding box center [469, 152] width 275 height 189
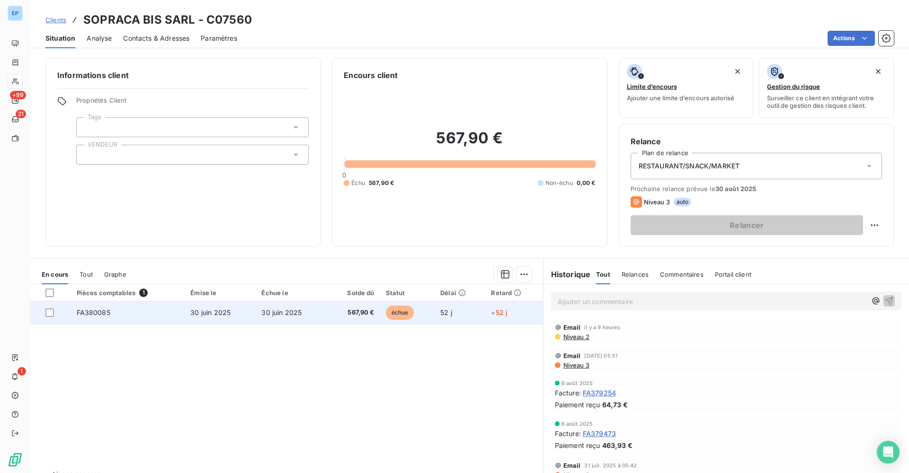
click at [73, 310] on td "FA380085" at bounding box center [128, 312] width 114 height 23
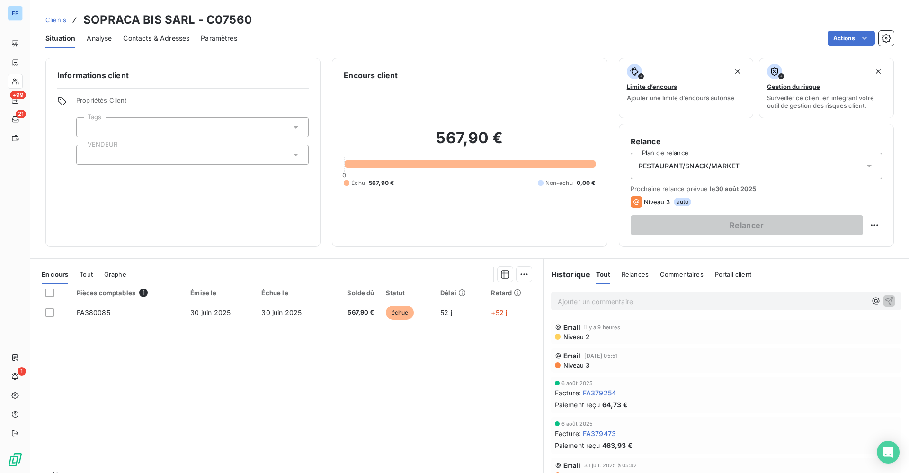
click at [159, 149] on div at bounding box center [192, 155] width 232 height 20
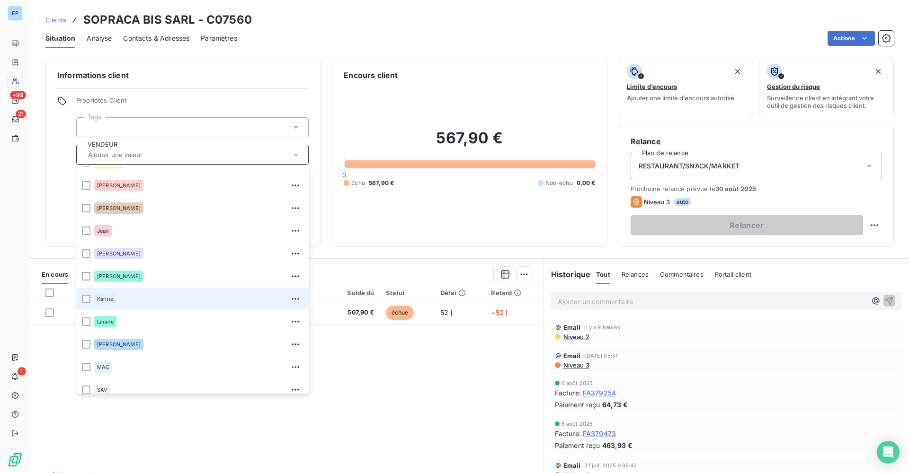
scroll to position [84, 0]
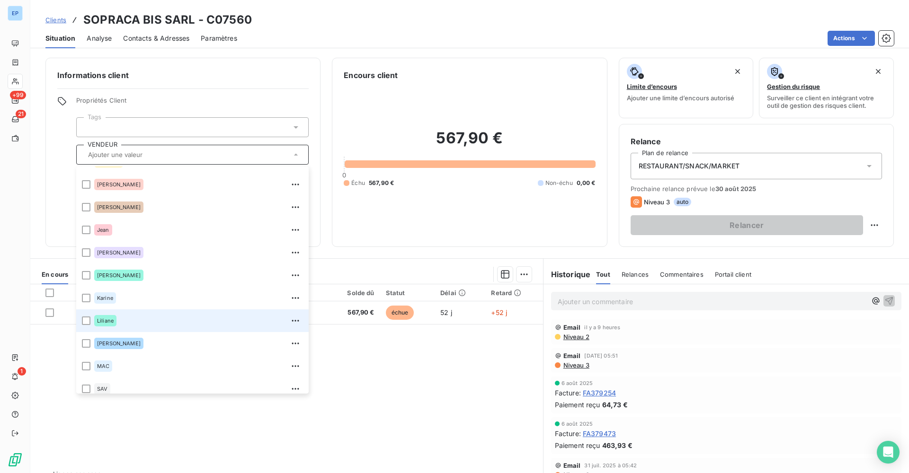
click at [127, 319] on div "Liliane" at bounding box center [198, 320] width 209 height 15
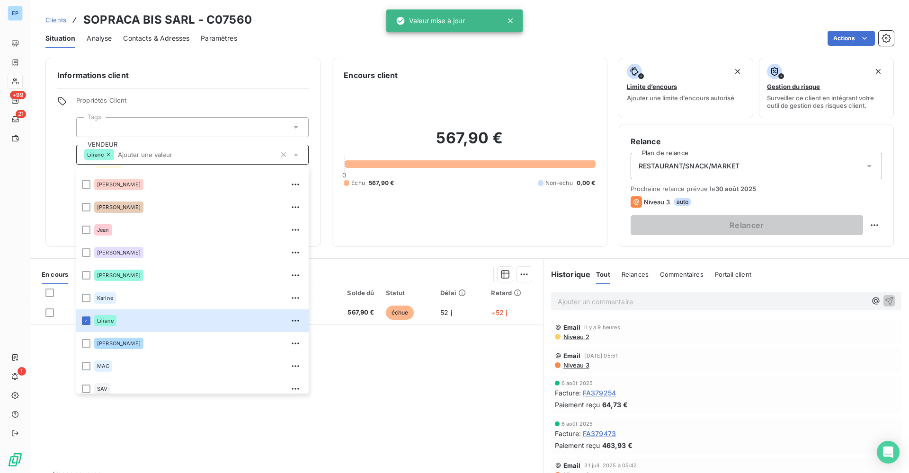
click at [247, 105] on span "Propriétés Client" at bounding box center [192, 103] width 232 height 13
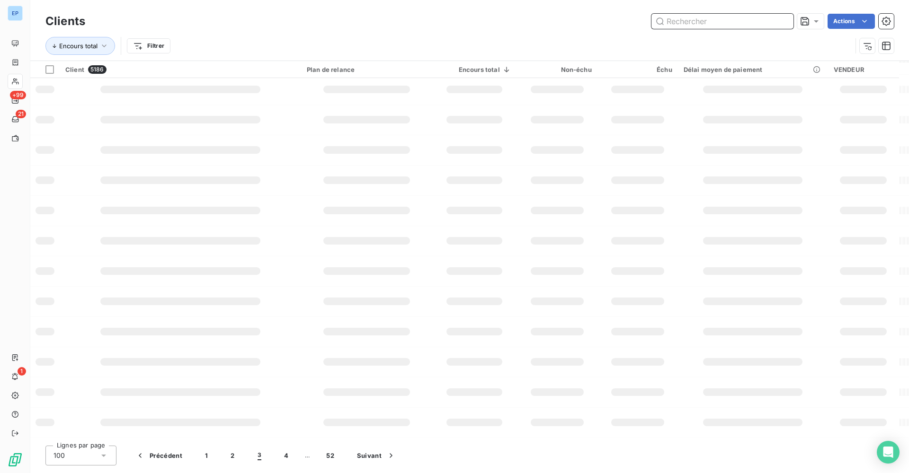
scroll to position [94, 0]
